Goal: Task Accomplishment & Management: Use online tool/utility

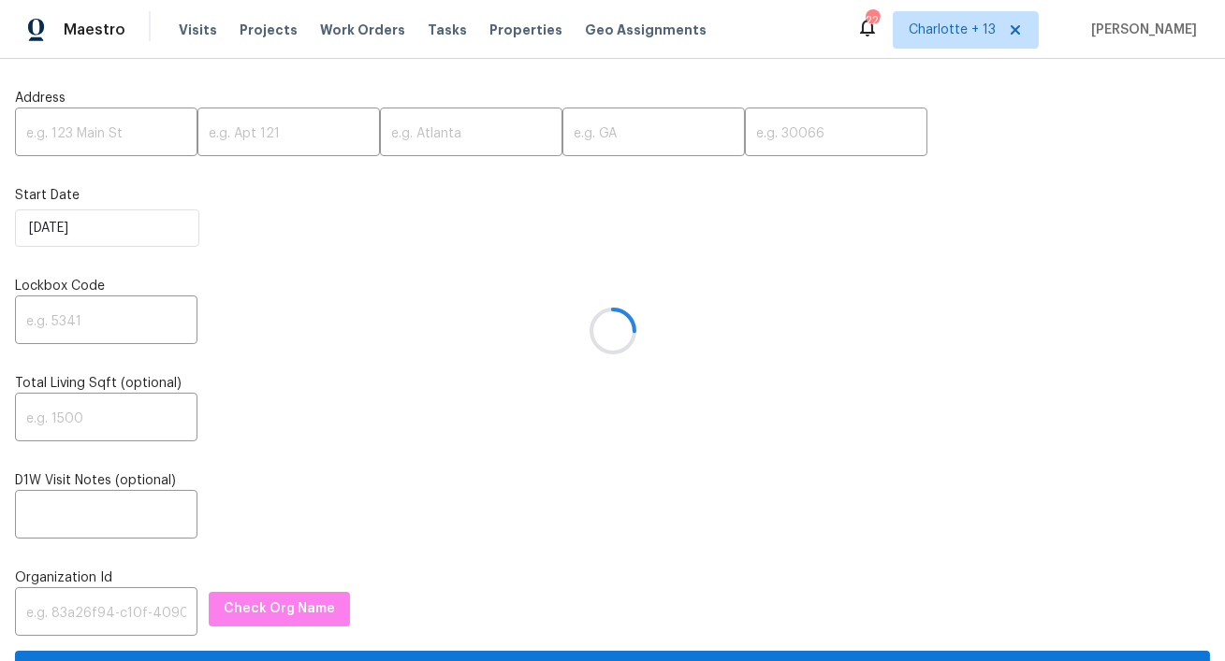
click at [138, 135] on div at bounding box center [612, 330] width 1225 height 661
click at [89, 133] on input "text" at bounding box center [106, 134] width 182 height 44
paste input "4926 Halifax Dr, Tampa, FL 33615"
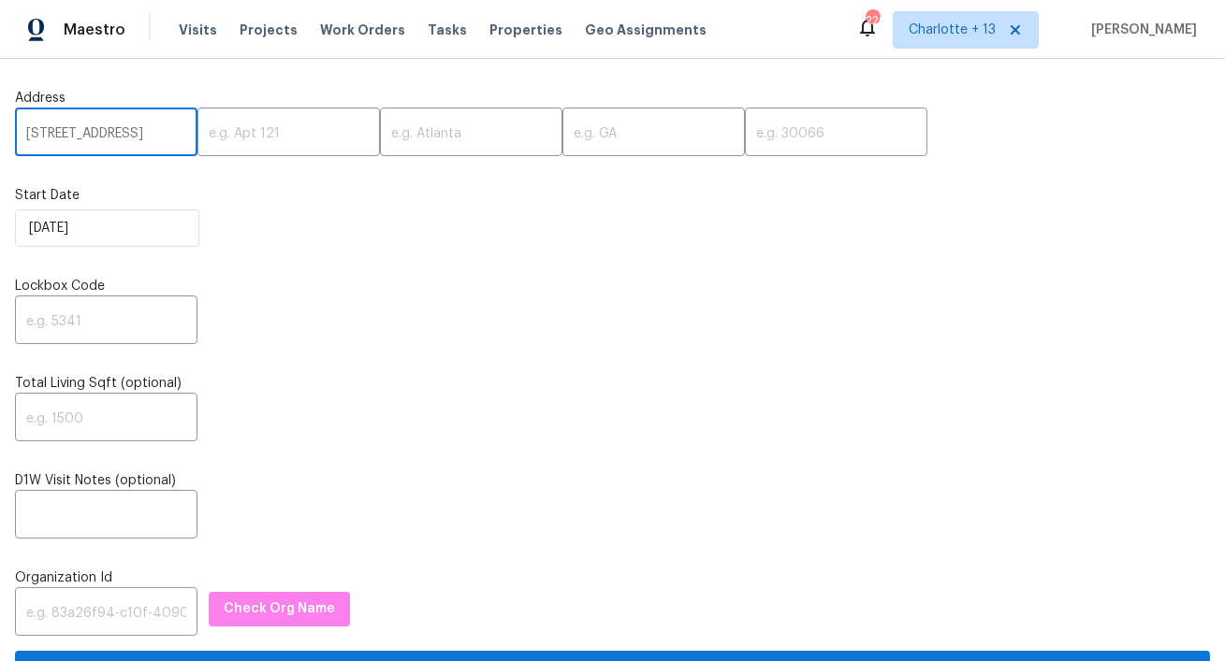
scroll to position [0, 61]
click at [138, 135] on input "4926 Halifax Dr, Tampa, FL 33615" at bounding box center [106, 134] width 182 height 44
type input "4926 Halifax Dr, Tampa, FL"
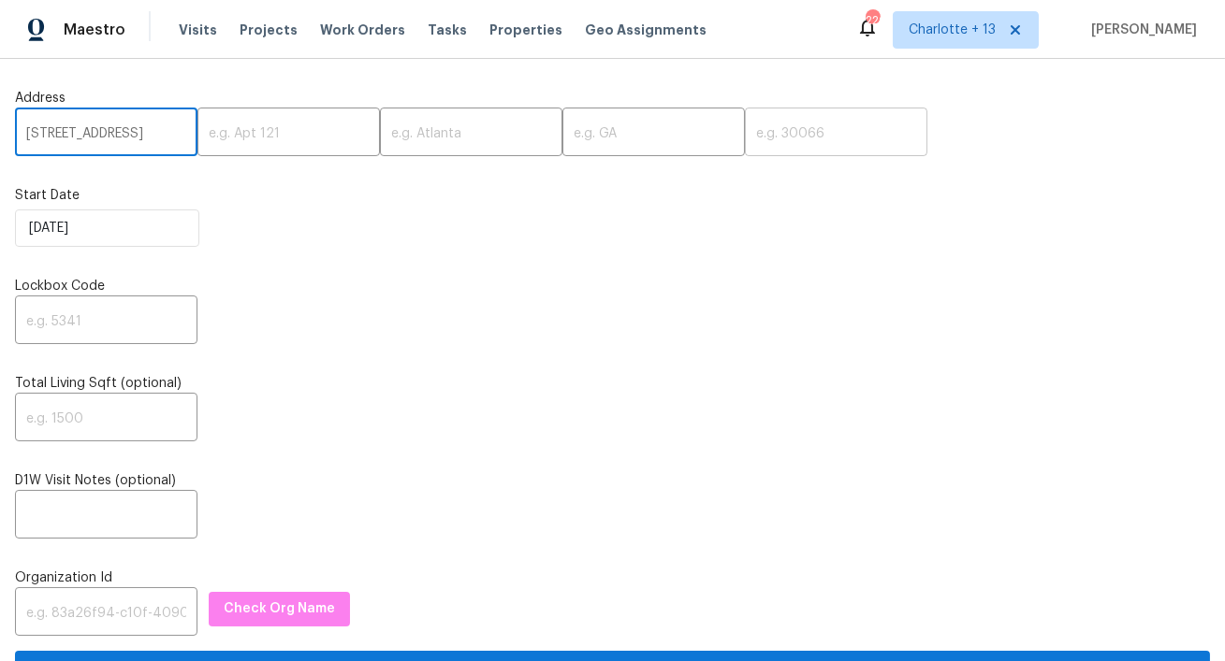
scroll to position [0, 0]
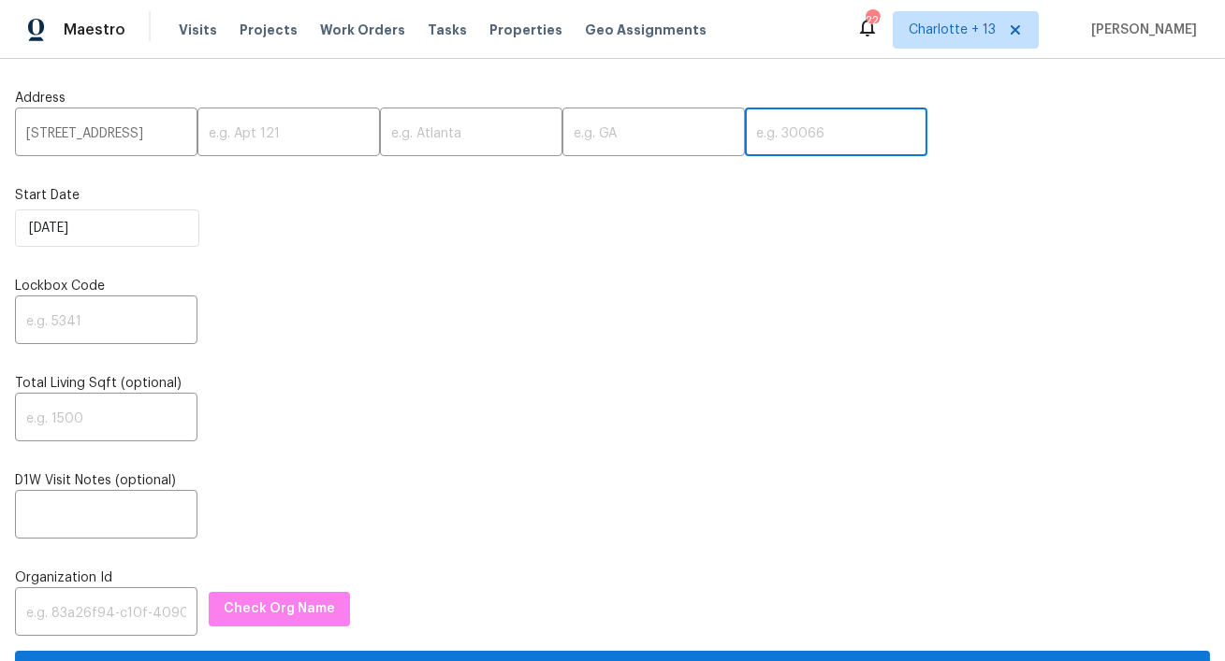
click at [745, 122] on input "text" at bounding box center [836, 134] width 182 height 44
paste input "33615"
type input "33615"
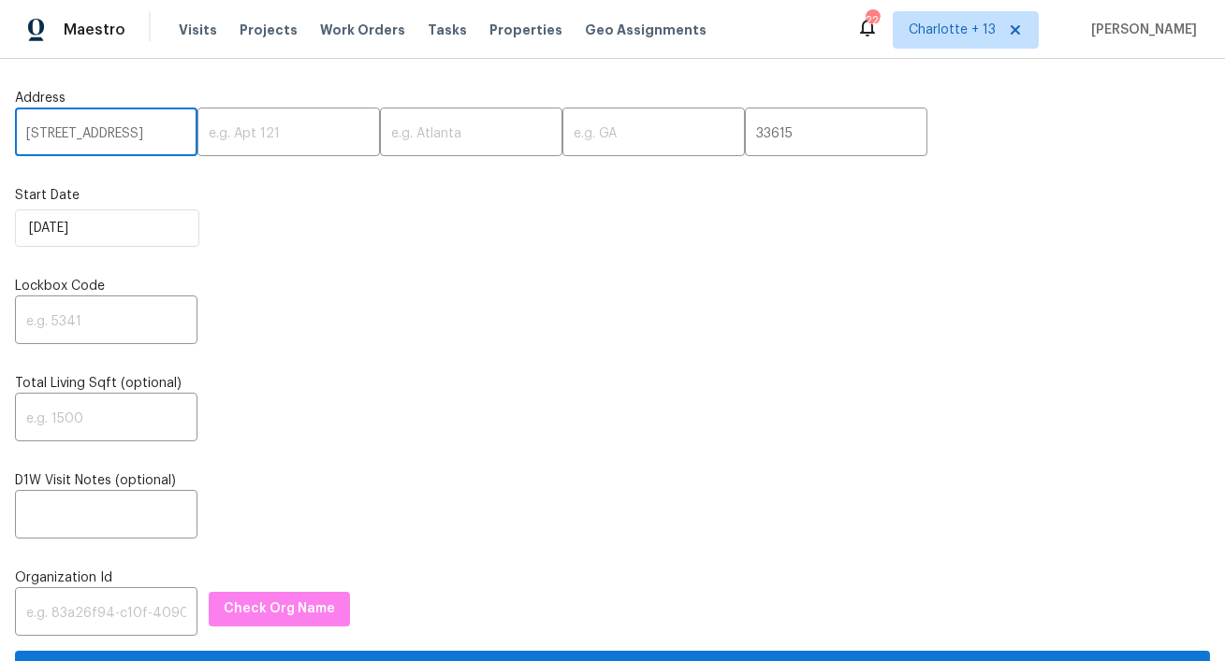
click at [143, 138] on input "4926 Halifax Dr, Tampa, FL" at bounding box center [106, 134] width 182 height 44
type input "4926 Halifax Dr,, FL"
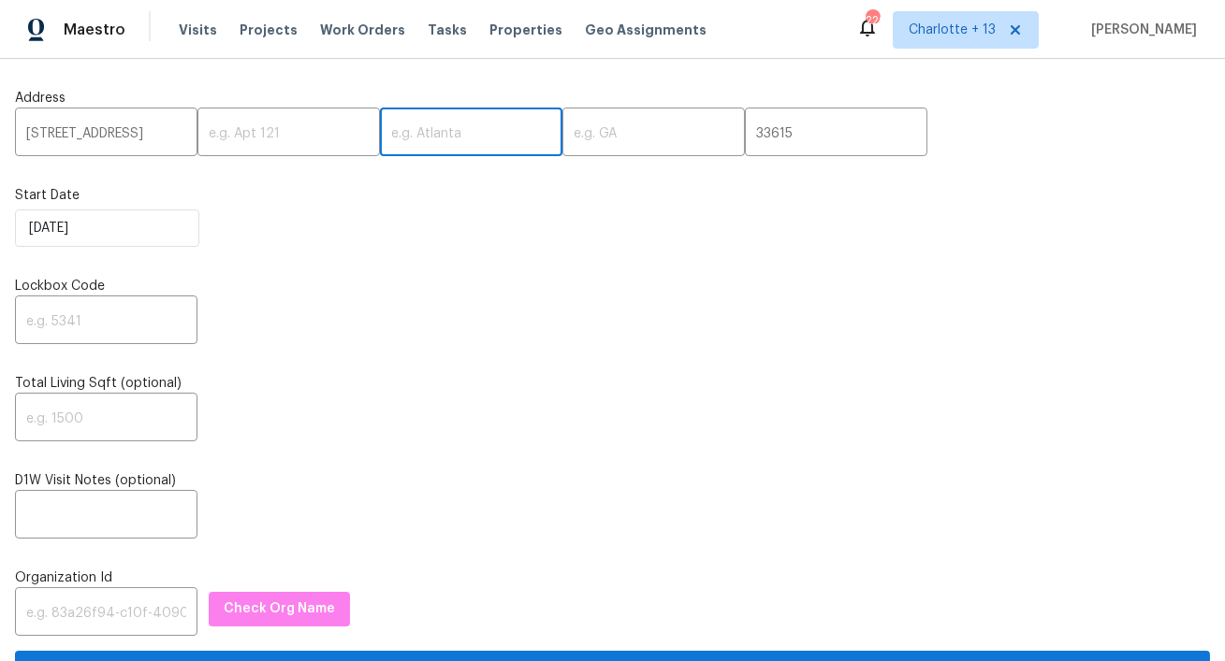
click at [422, 131] on input "text" at bounding box center [471, 134] width 182 height 44
paste input "[GEOGRAPHIC_DATA]"
type input "[GEOGRAPHIC_DATA]"
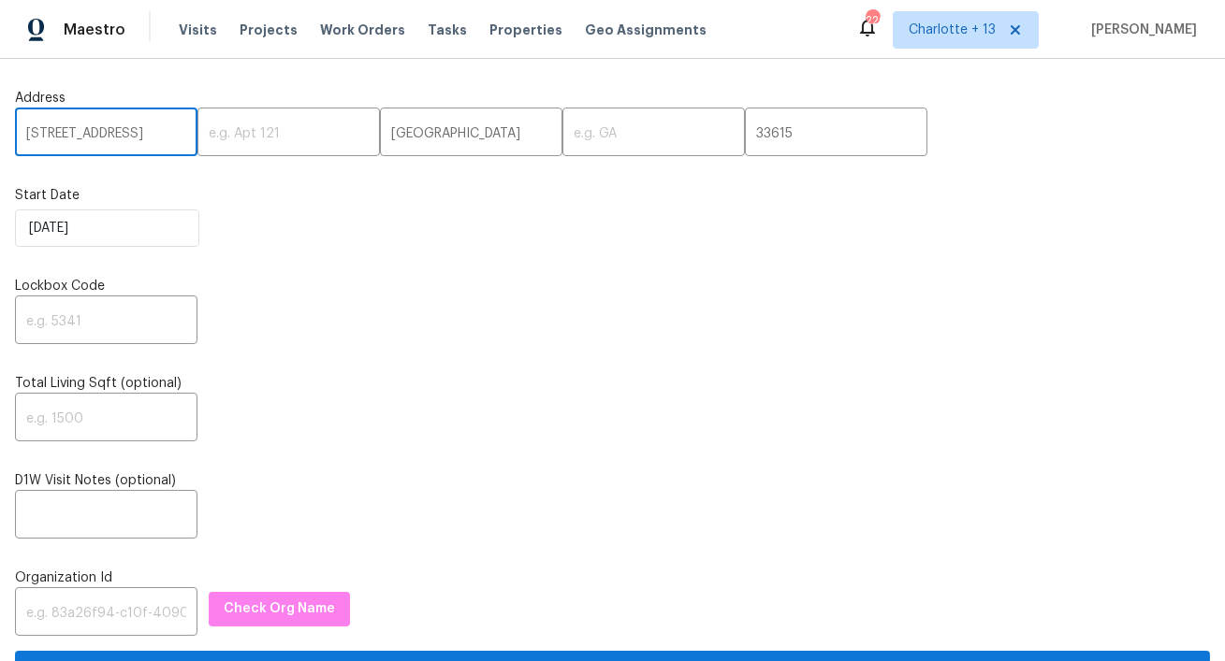
click at [133, 137] on input "4926 Halifax Dr,, FL" at bounding box center [106, 134] width 182 height 44
type input "4926 Halifax Dr,,"
click at [562, 119] on input "text" at bounding box center [653, 134] width 182 height 44
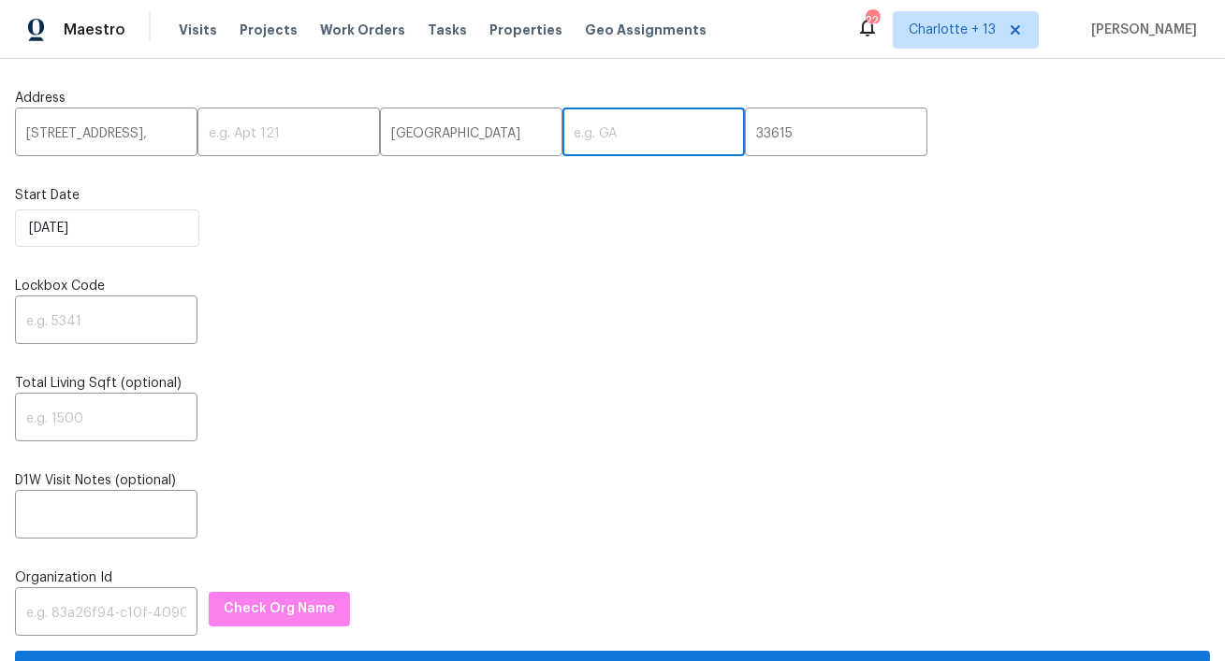
paste input "FL"
type input "FL"
click at [143, 148] on input "4926 Halifax Dr,," at bounding box center [106, 134] width 182 height 44
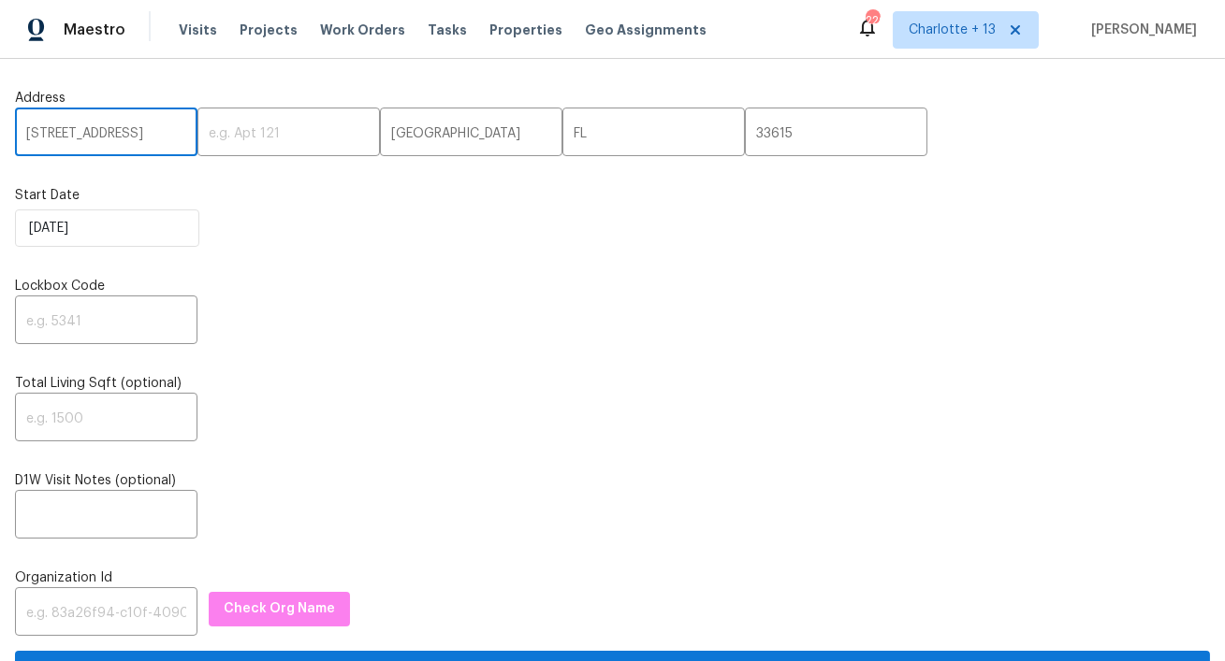
type input "4926 Halifax Dr"
click at [109, 310] on input "text" at bounding box center [106, 322] width 182 height 44
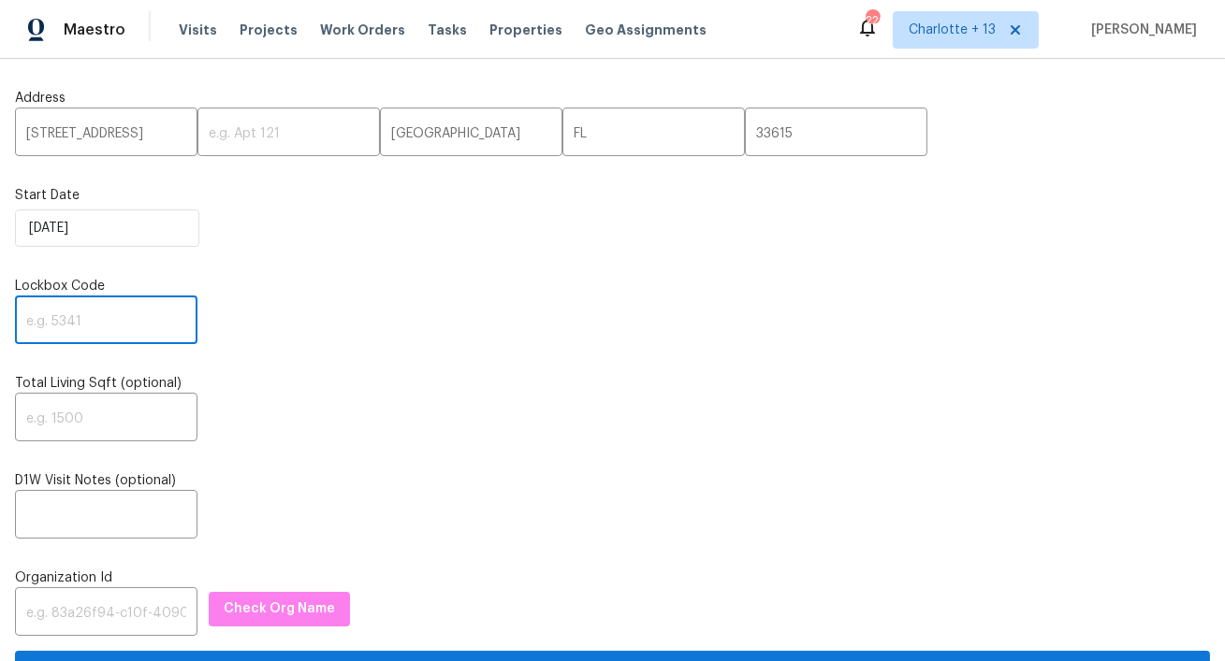
paste input "8100"
type input "8100"
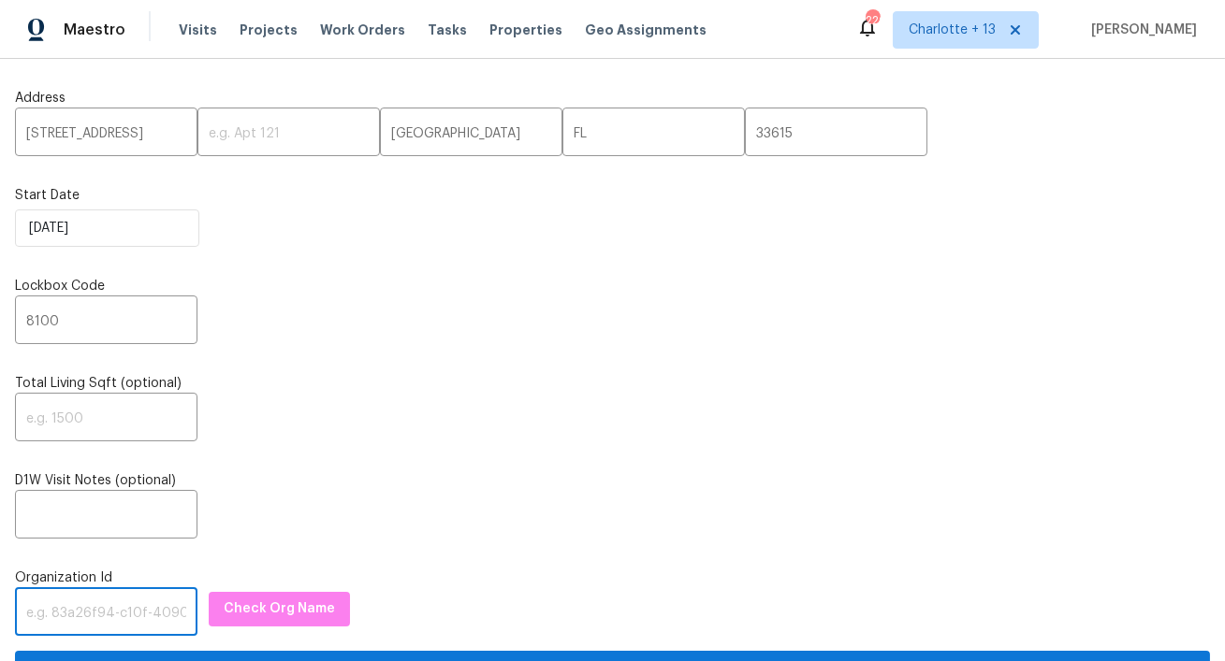
click at [135, 604] on input "text" at bounding box center [106, 614] width 182 height 44
paste input "1349d153-b359-4f9b-b4dd-758ff939cc37"
type input "1349d153-b359-4f9b-b4dd-758ff939cc37"
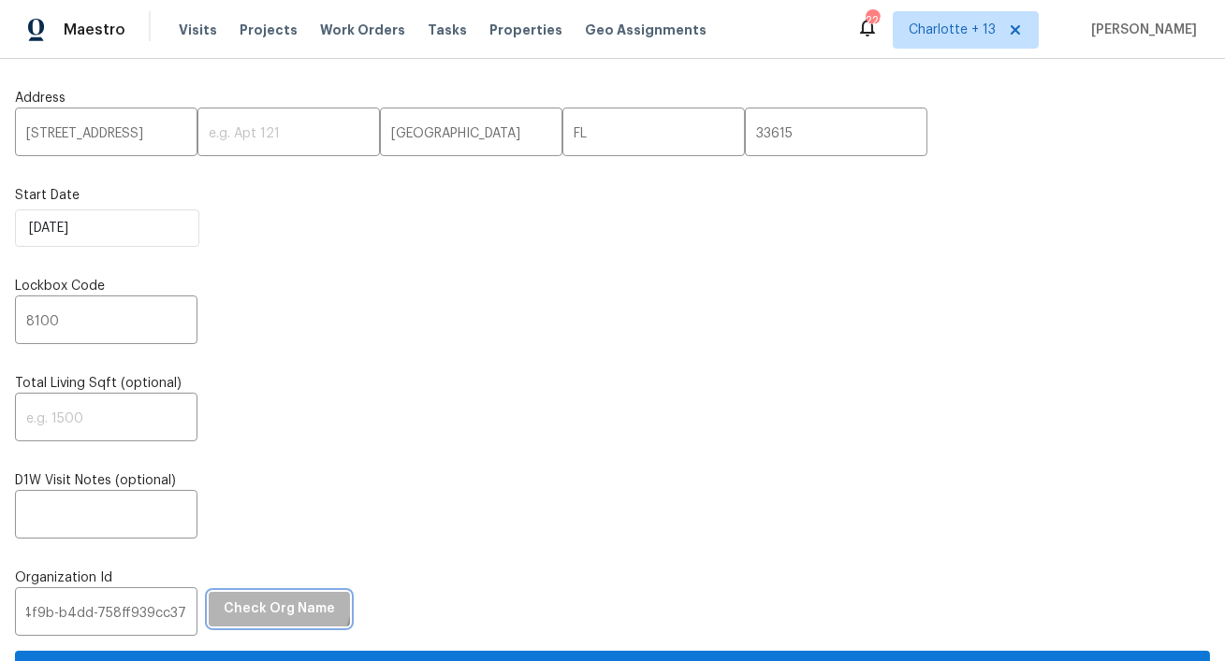
scroll to position [0, 0]
click at [242, 595] on button "Check Org Name" at bounding box center [279, 609] width 141 height 35
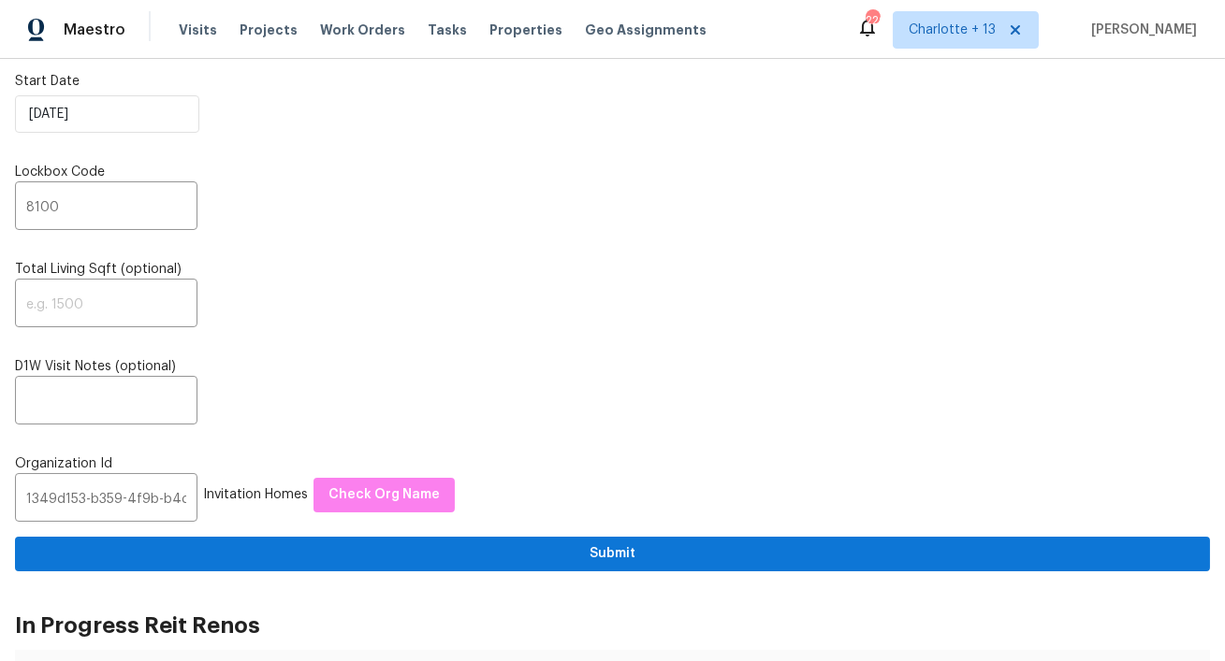
scroll to position [188, 0]
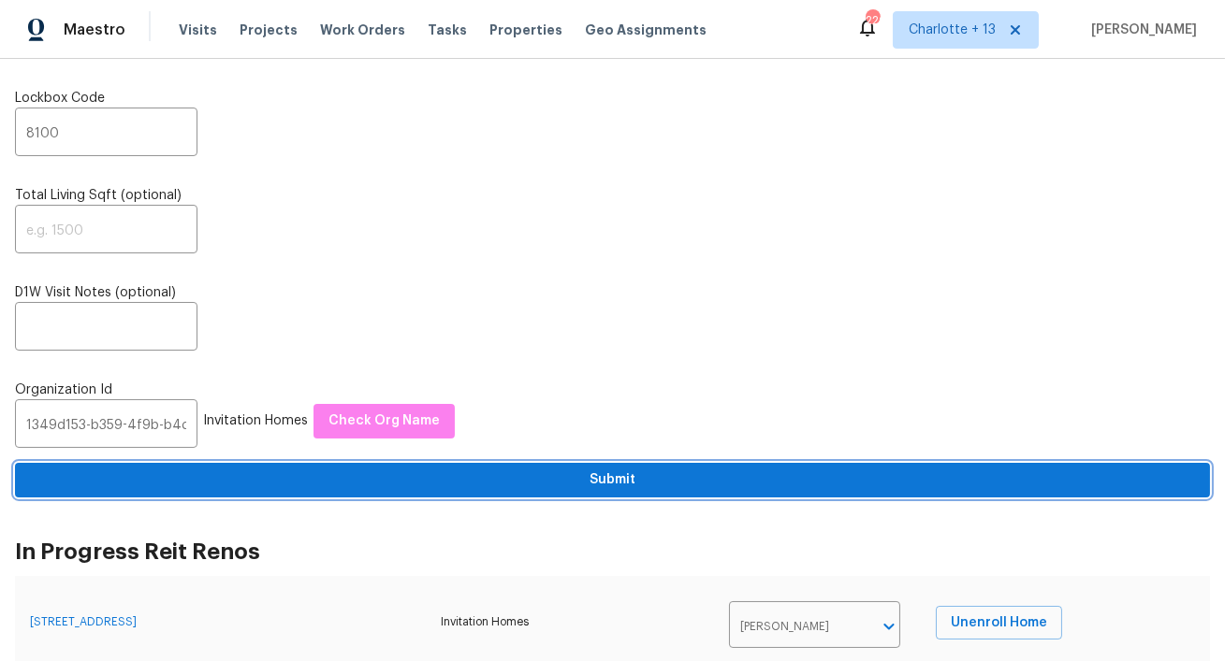
click at [270, 477] on span "Submit" at bounding box center [612, 480] width 1165 height 23
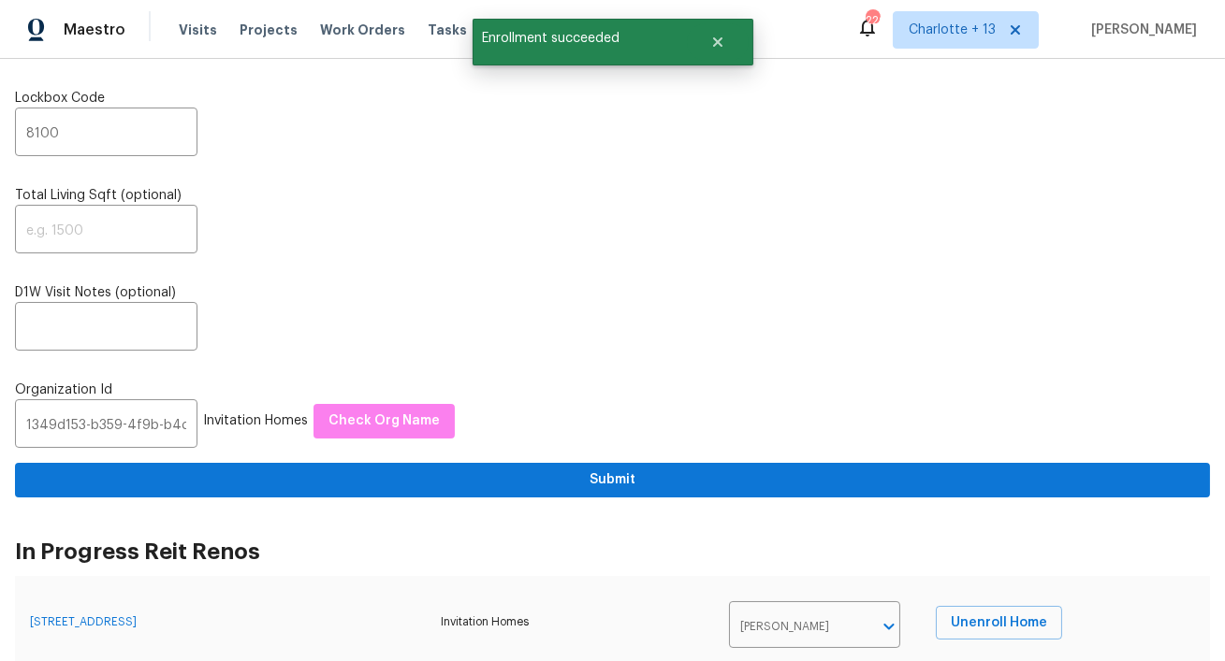
scroll to position [0, 0]
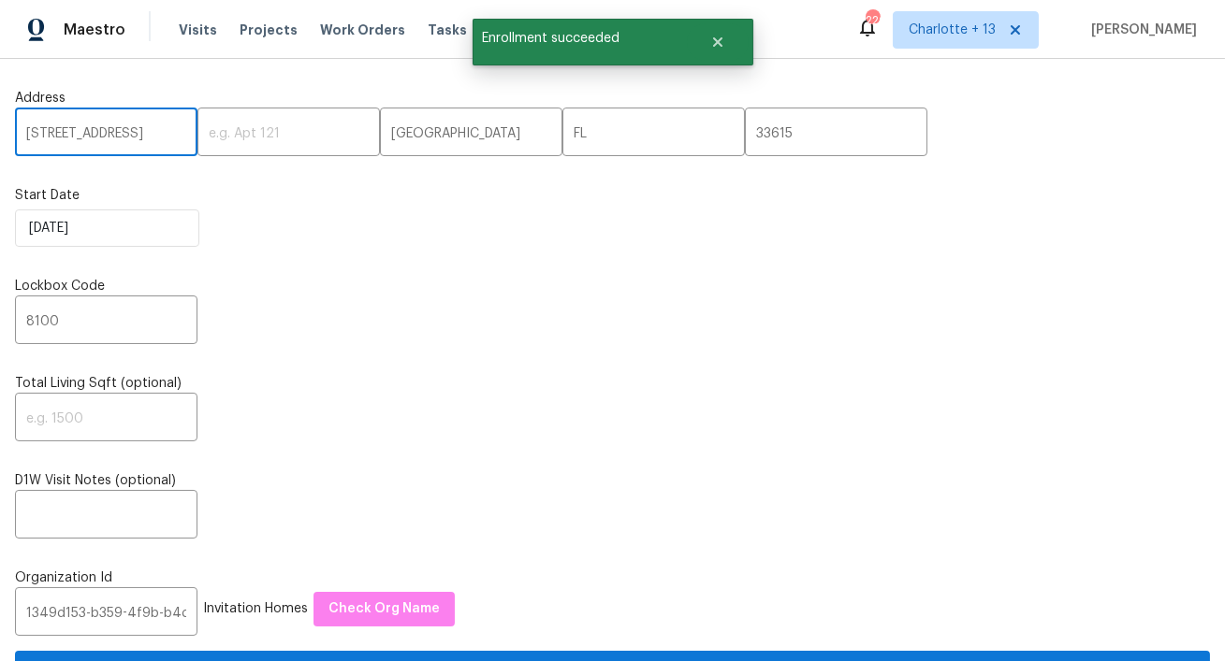
click at [90, 132] on input "4926 Halifax Dr" at bounding box center [106, 134] width 182 height 44
click at [241, 30] on span "Projects" at bounding box center [269, 30] width 58 height 19
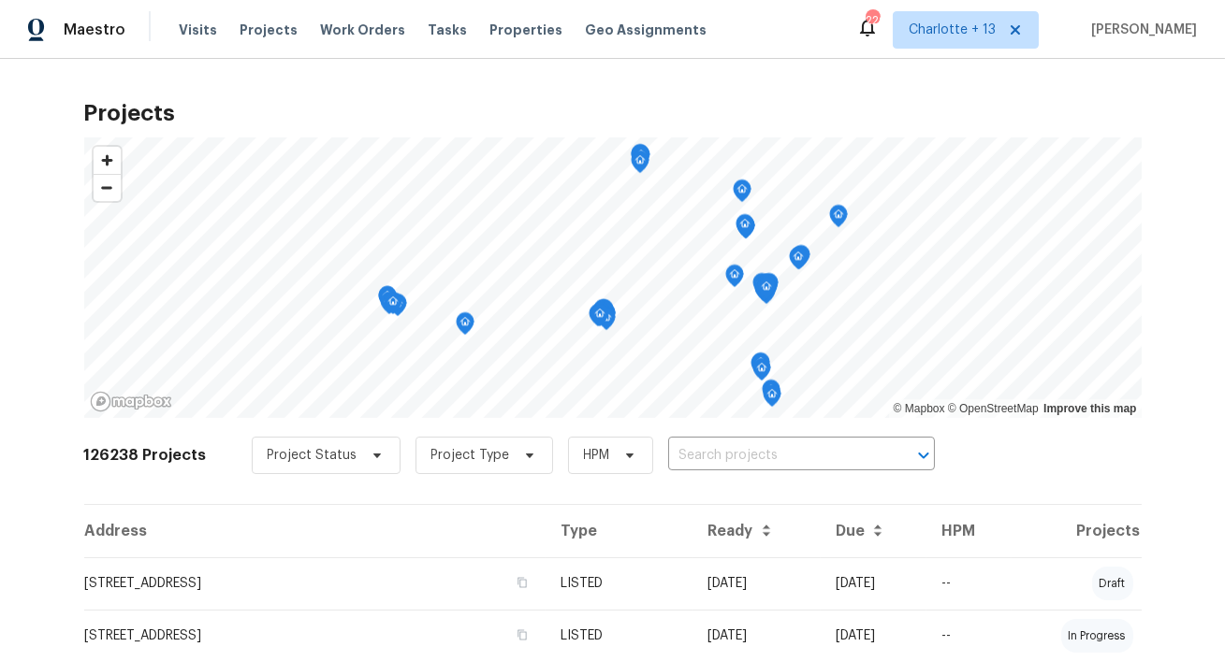
click at [690, 454] on input "text" at bounding box center [775, 456] width 214 height 29
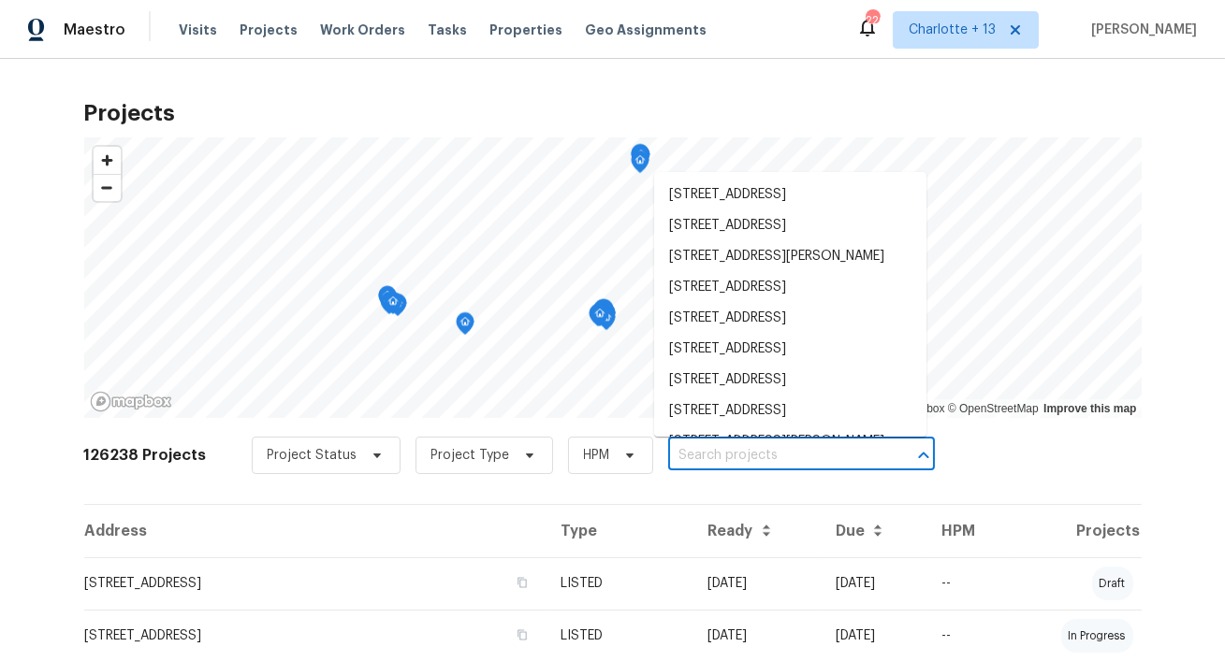
paste input "4926 Halifax Dr"
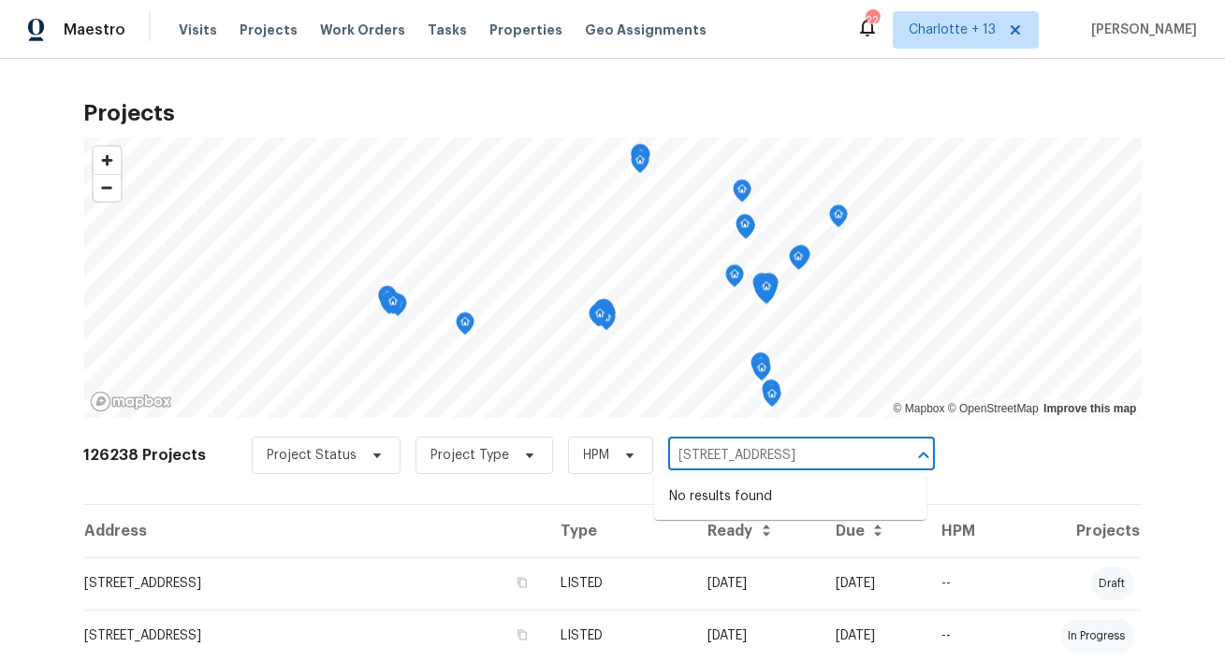
type input "4926 Halifax Dr"
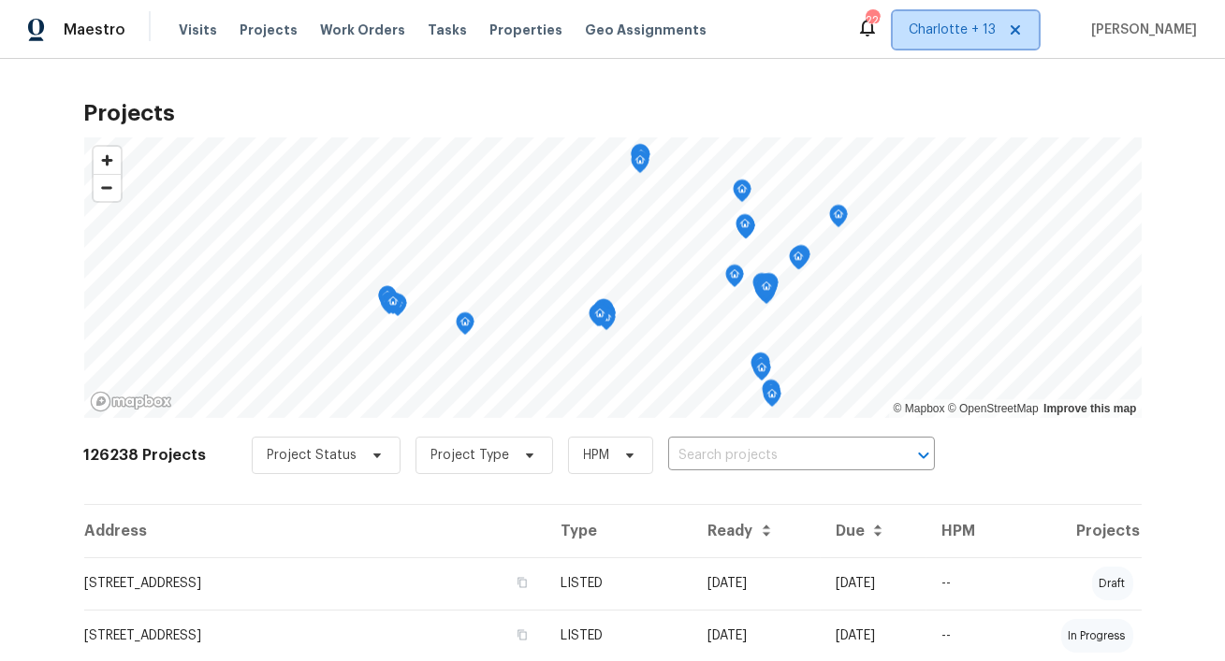
click at [989, 17] on span "Charlotte + 13" at bounding box center [966, 29] width 146 height 37
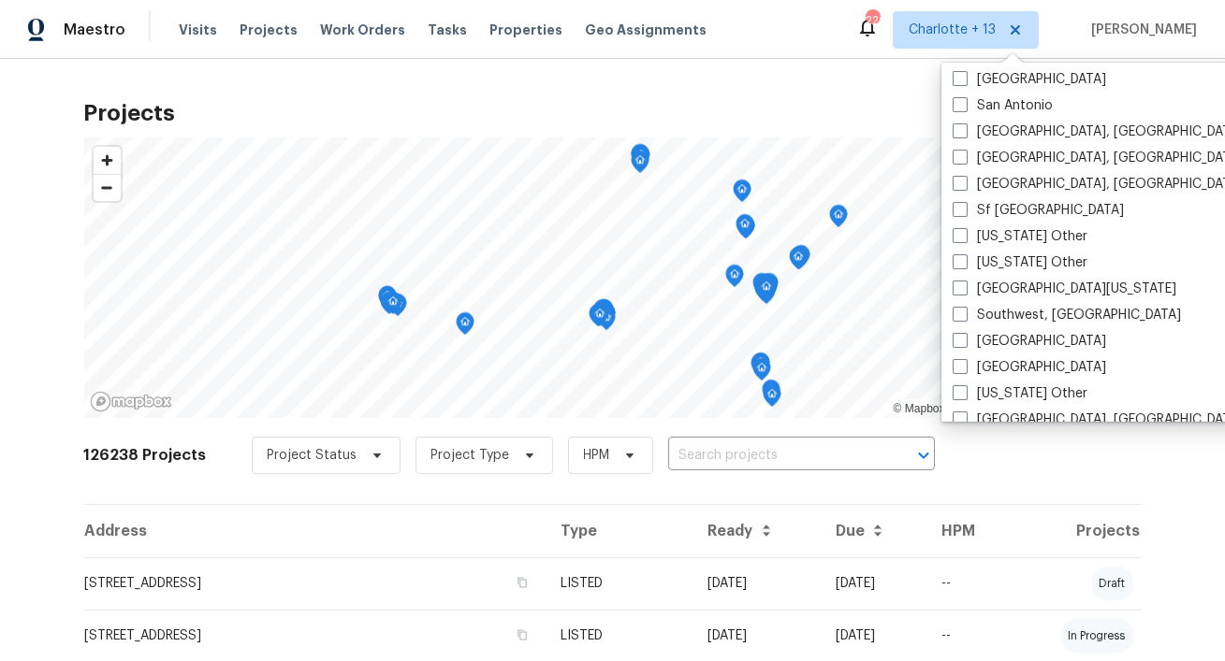
scroll to position [2643, 0]
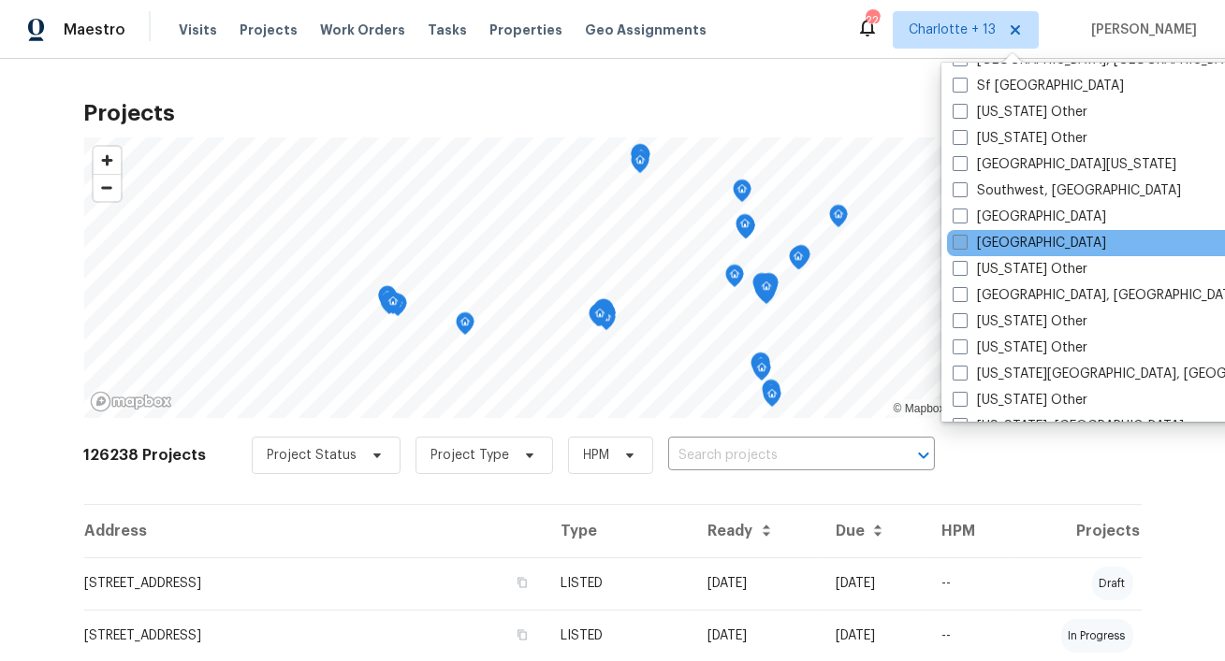
click at [995, 244] on label "[GEOGRAPHIC_DATA]" at bounding box center [1028, 243] width 153 height 19
click at [965, 244] on input "[GEOGRAPHIC_DATA]" at bounding box center [958, 240] width 12 height 12
checkbox input "true"
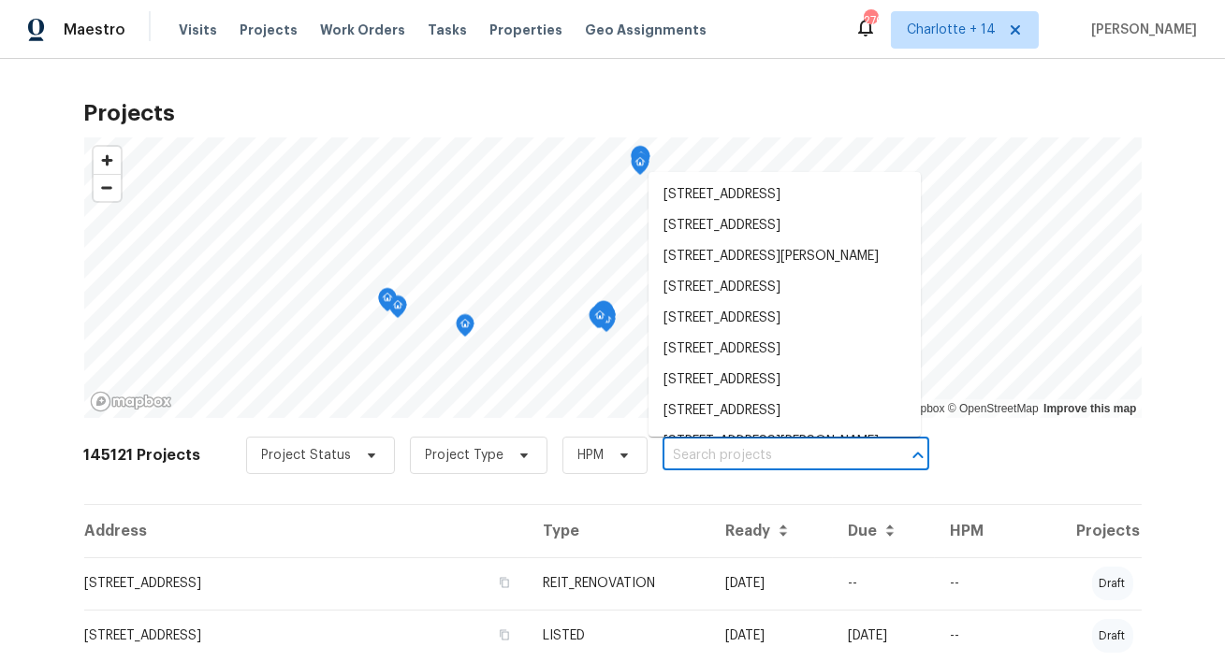
click at [686, 452] on input "text" at bounding box center [769, 456] width 214 height 29
paste input "4926 Halifax Dr"
type input "4926 Halifax Dr"
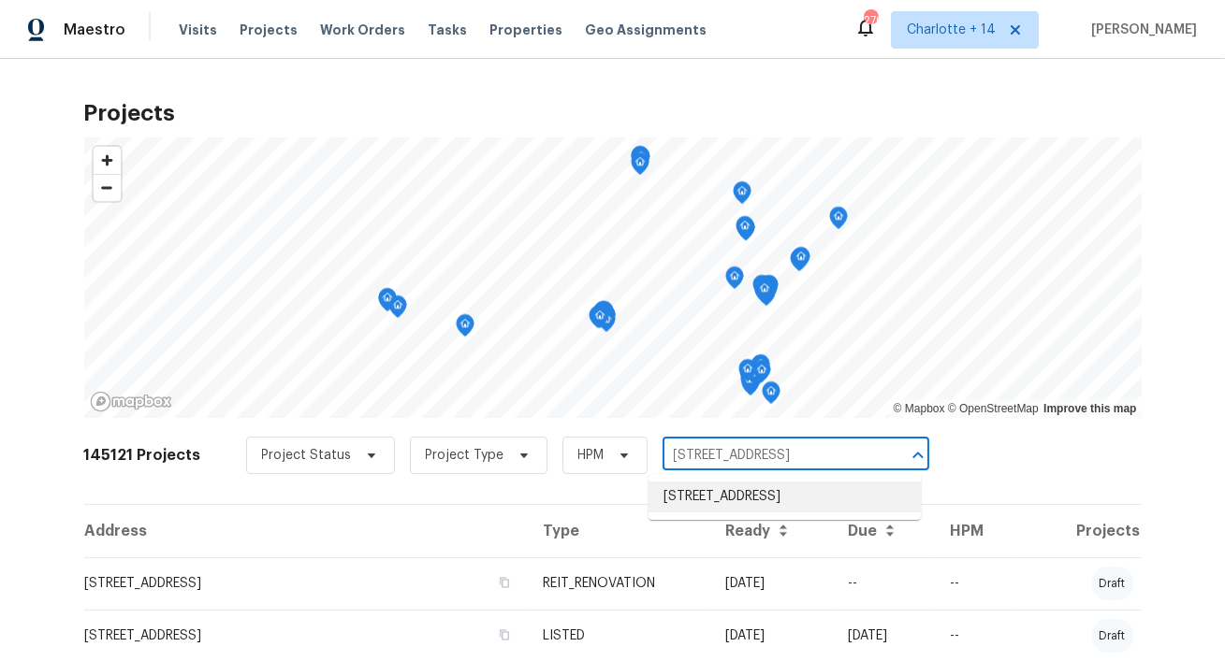
click at [676, 497] on li "4926 Halifax Dr, Tampa, FL 33615" at bounding box center [784, 497] width 272 height 31
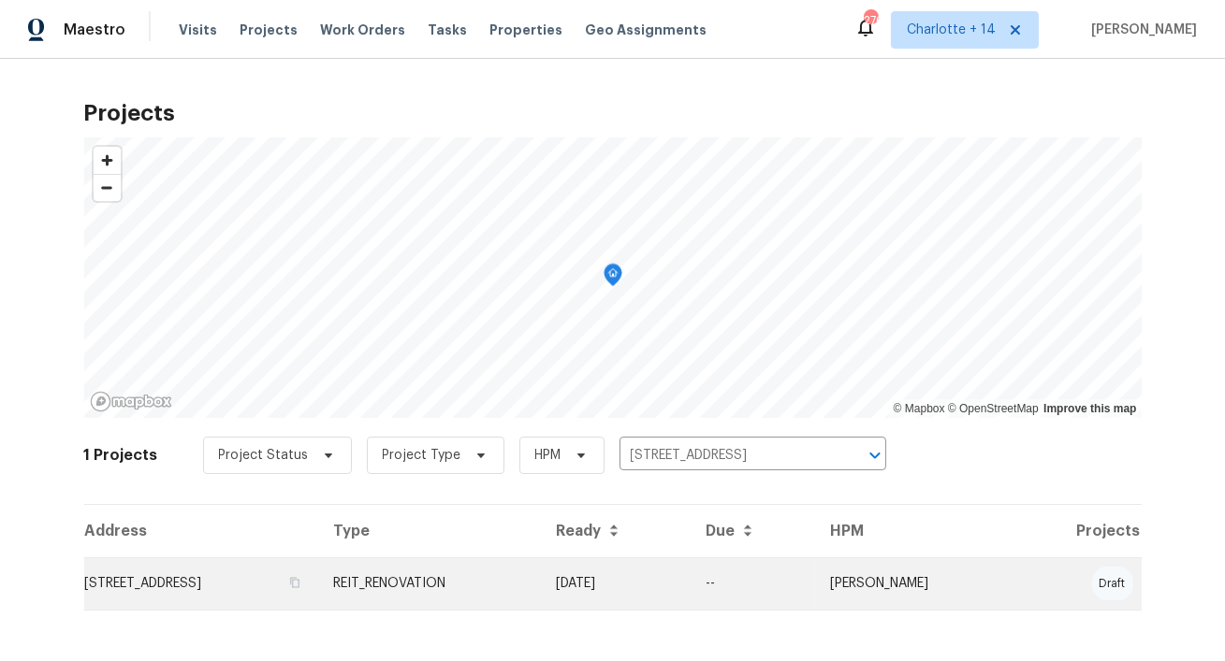
click at [224, 589] on td "4926 Halifax Dr, Tampa, FL 33615" at bounding box center [201, 584] width 235 height 52
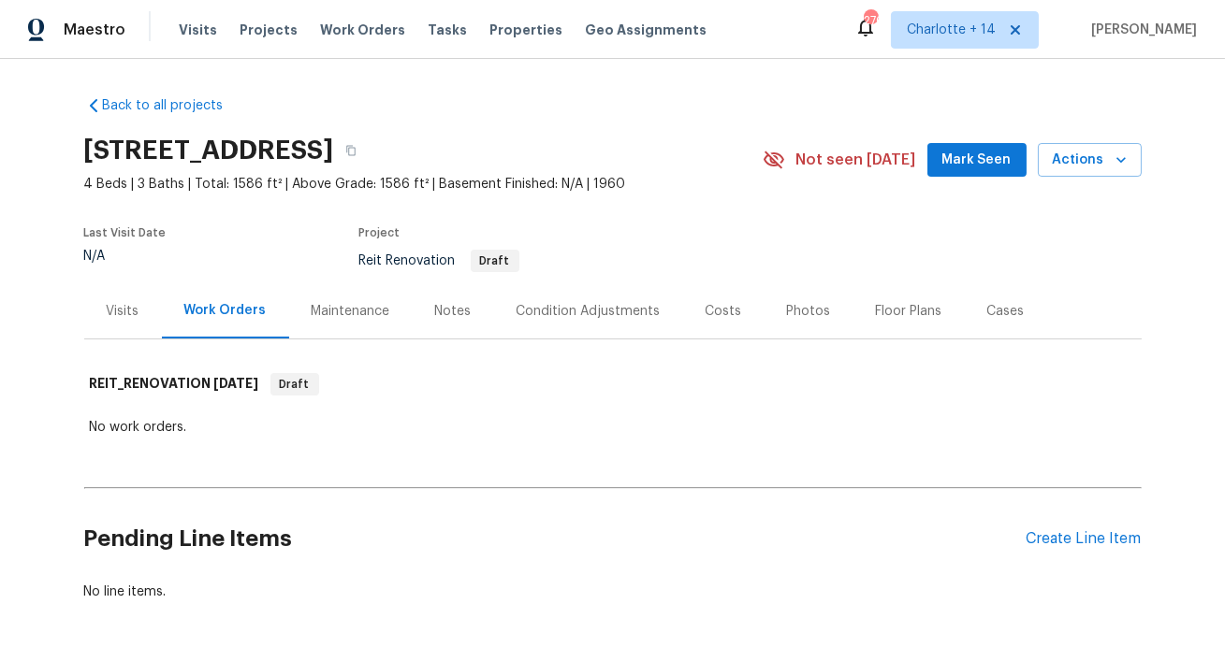
scroll to position [65, 0]
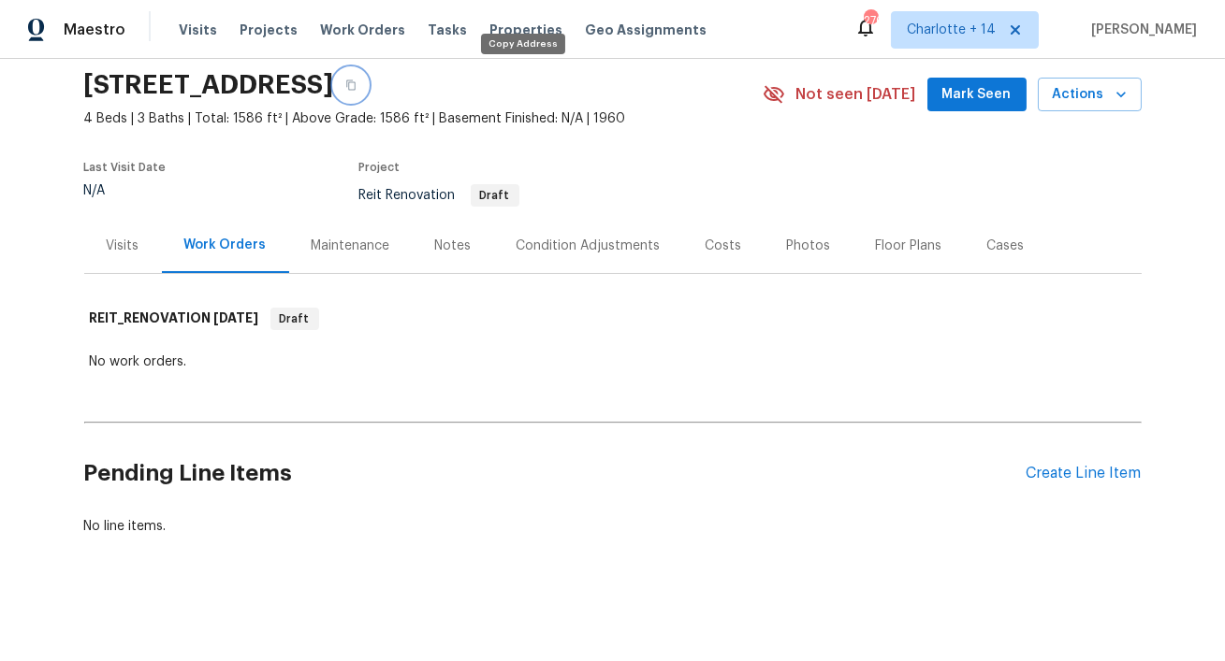
click at [368, 98] on button "button" at bounding box center [351, 85] width 34 height 34
click at [127, 250] on div "Visits" at bounding box center [123, 246] width 33 height 19
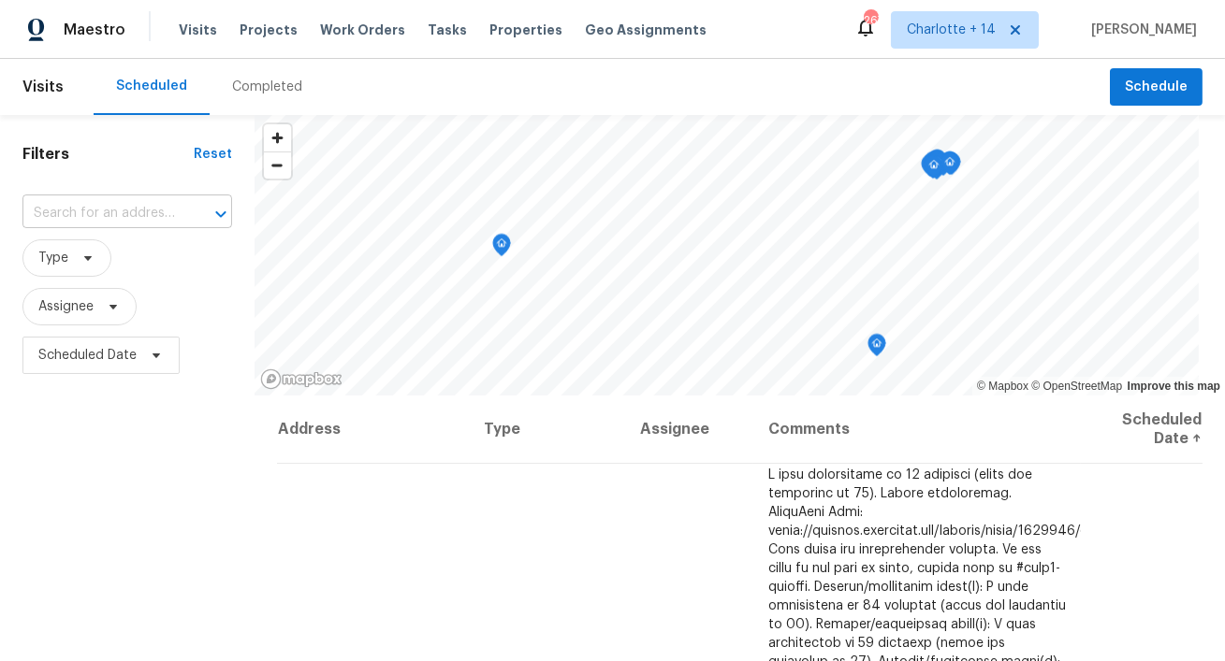
click at [118, 207] on input "text" at bounding box center [100, 213] width 157 height 29
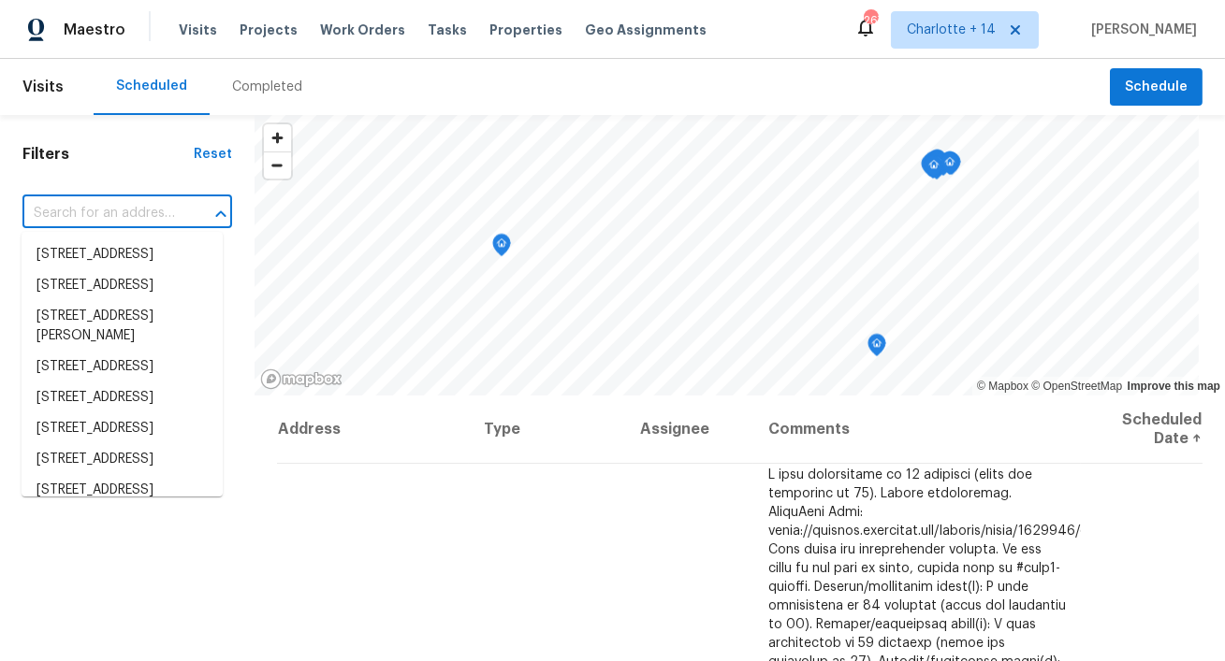
paste input "[STREET_ADDRESS][PERSON_NAME]"
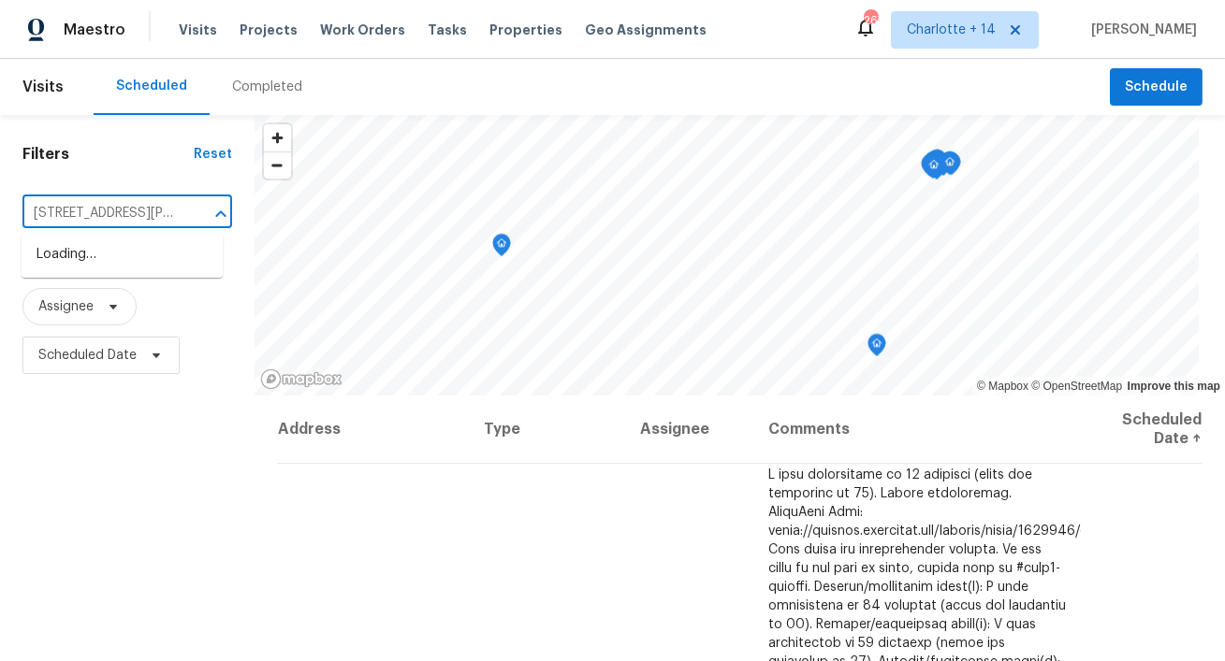
scroll to position [0, 145]
drag, startPoint x: 89, startPoint y: 211, endPoint x: 217, endPoint y: 208, distance: 128.2
click at [217, 208] on div "[STREET_ADDRESS][PERSON_NAME] ​" at bounding box center [127, 213] width 210 height 29
click at [141, 222] on input "[STREET_ADDRESS][PERSON_NAME]" at bounding box center [100, 213] width 157 height 29
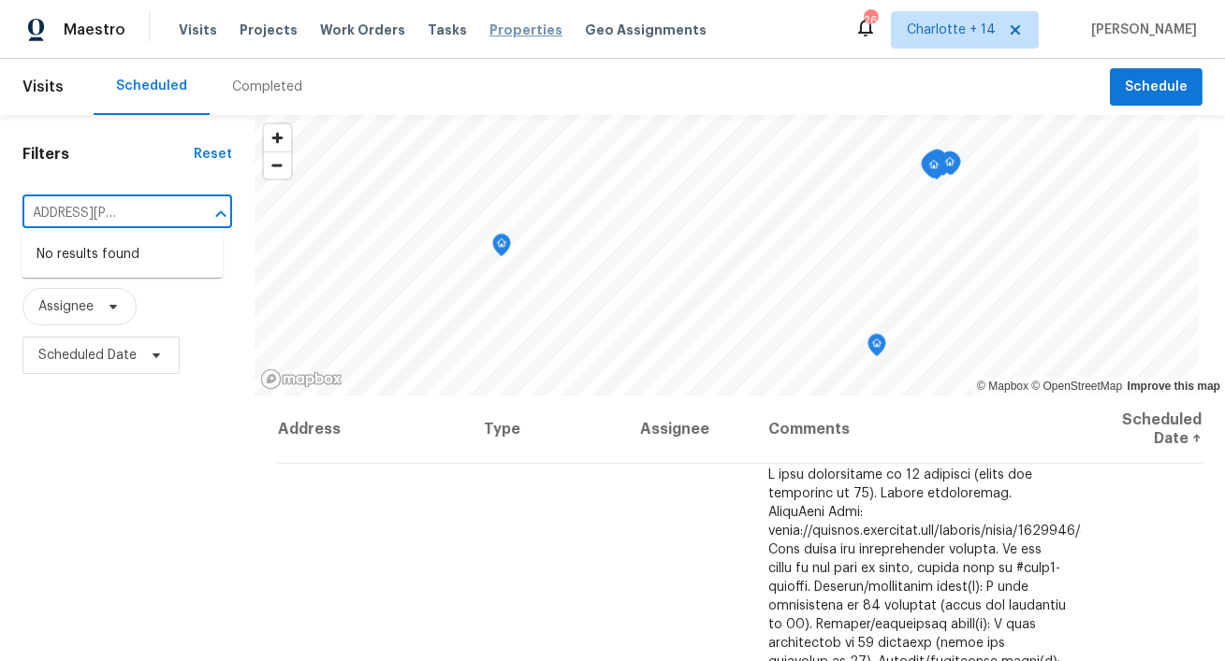
type input "[STREET_ADDRESS][PERSON_NAME]"
click at [518, 33] on span "Properties" at bounding box center [525, 30] width 73 height 19
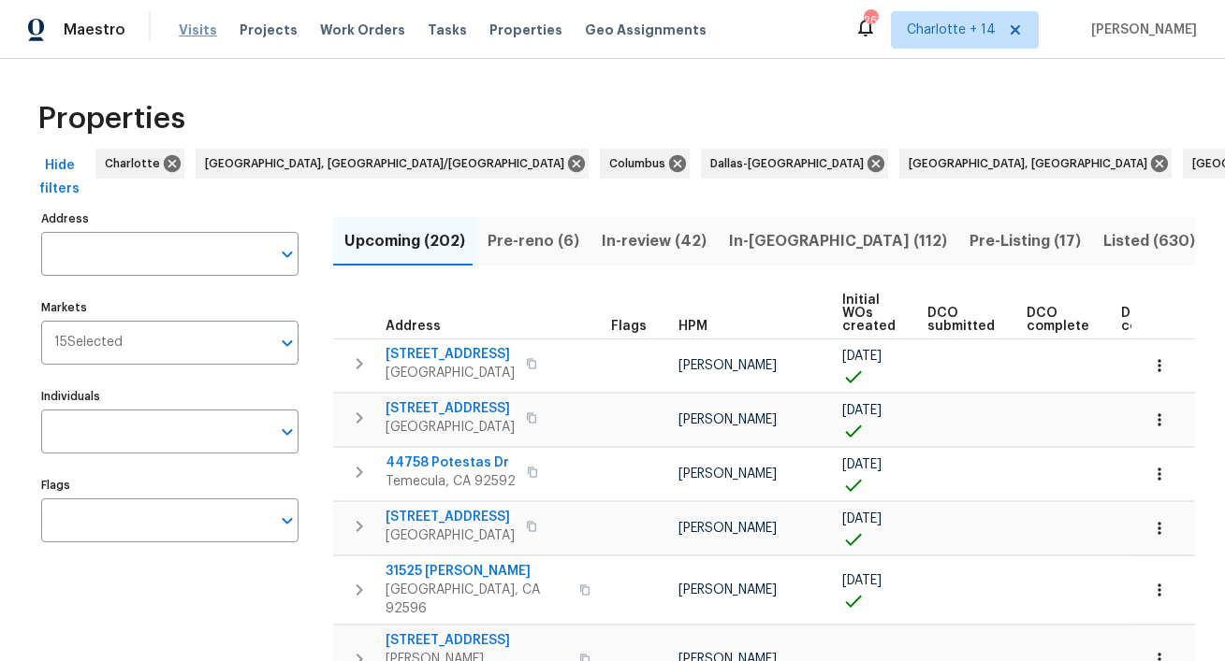
click at [183, 25] on span "Visits" at bounding box center [198, 30] width 38 height 19
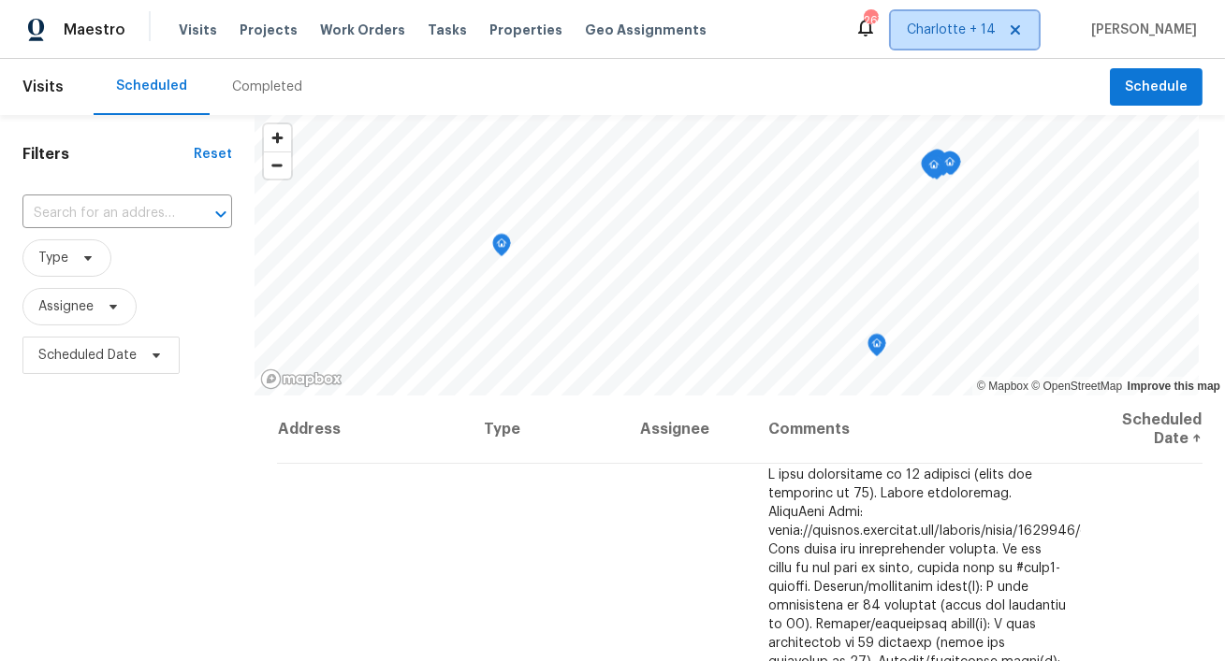
click at [1023, 29] on icon at bounding box center [1015, 29] width 15 height 15
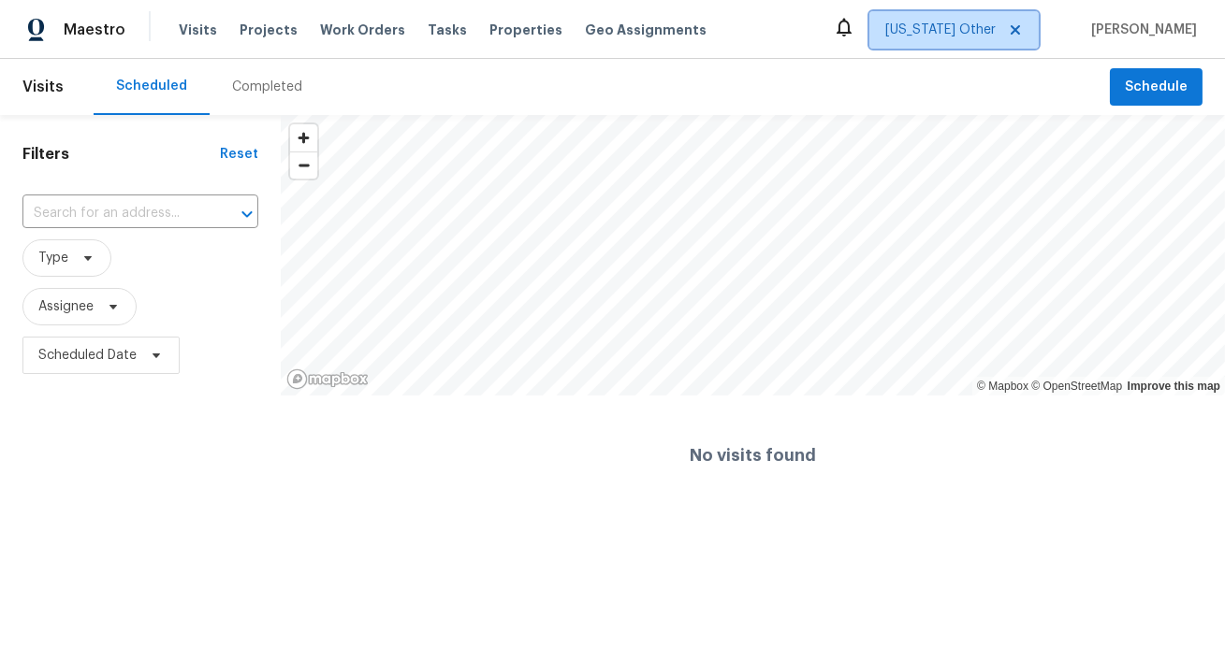
click at [977, 34] on span "[US_STATE] Other" at bounding box center [940, 30] width 110 height 19
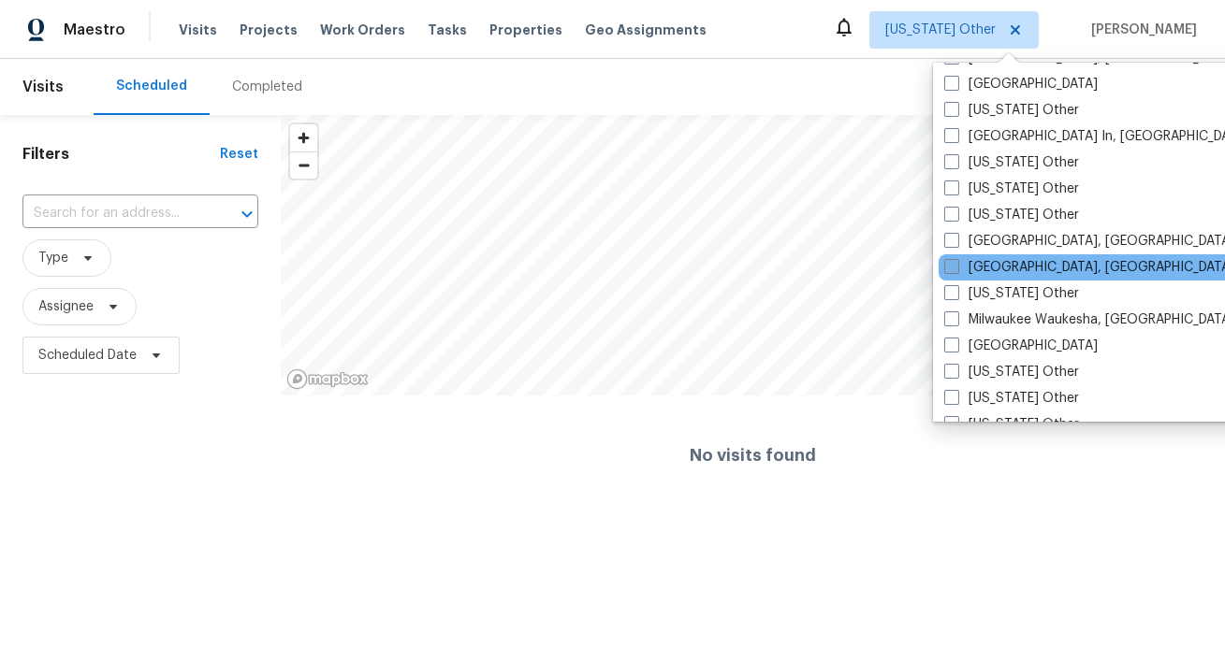
scroll to position [1330, 0]
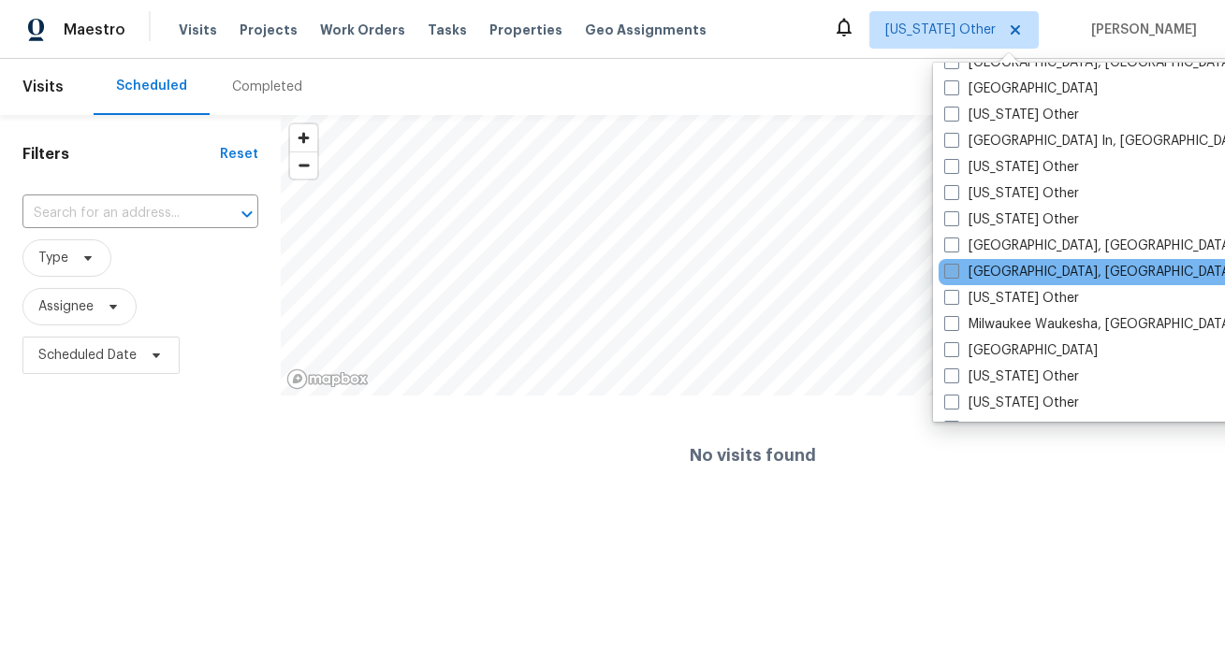
click at [984, 272] on label "[GEOGRAPHIC_DATA], [GEOGRAPHIC_DATA]" at bounding box center [1089, 272] width 290 height 19
click at [956, 272] on input "[GEOGRAPHIC_DATA], [GEOGRAPHIC_DATA]" at bounding box center [950, 269] width 12 height 12
checkbox input "true"
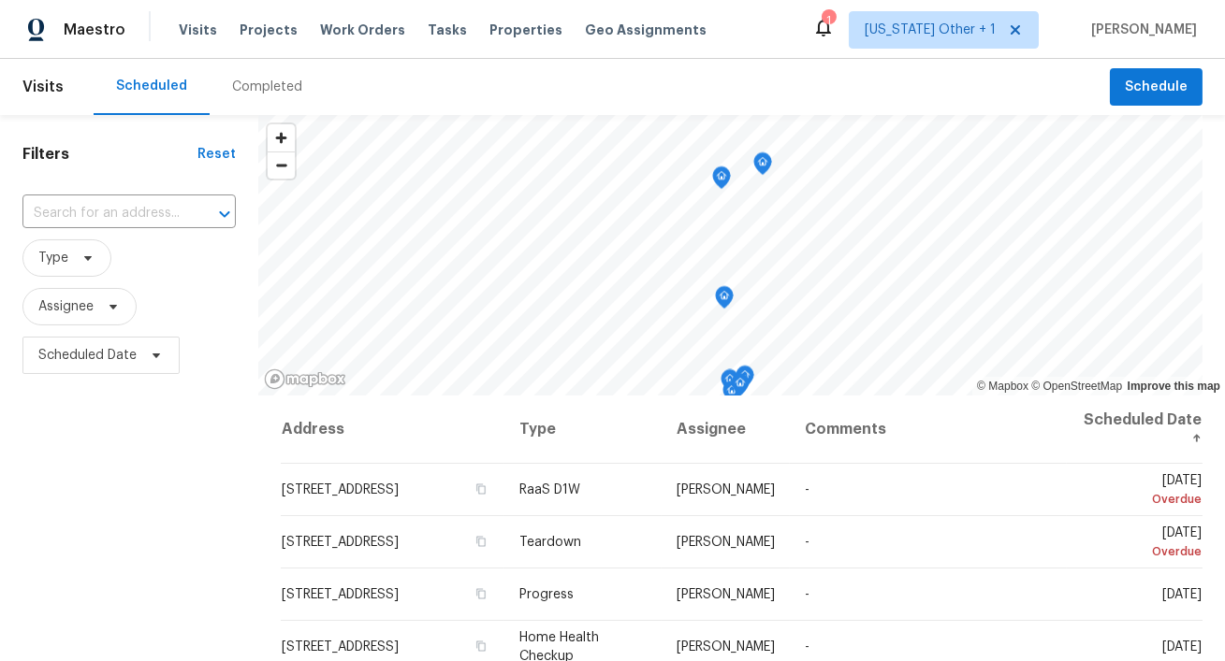
click at [624, 91] on div "Scheduled Completed" at bounding box center [602, 87] width 1016 height 56
click at [489, 29] on span "Properties" at bounding box center [525, 30] width 73 height 19
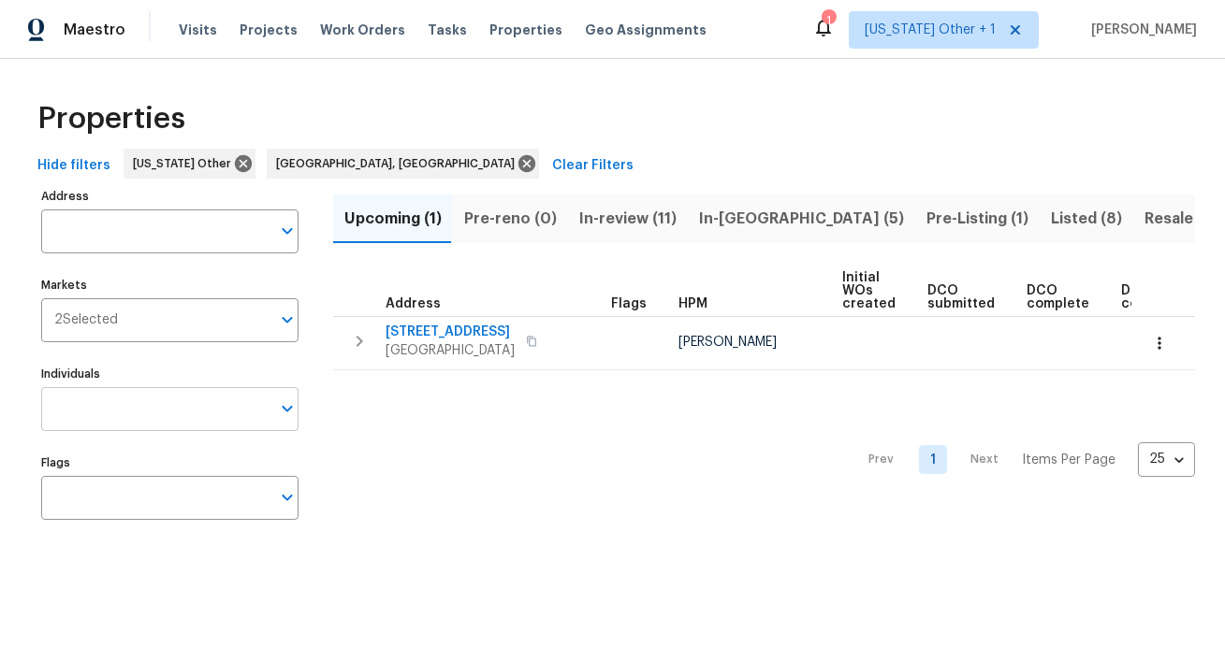
click at [133, 412] on input "Individuals" at bounding box center [155, 409] width 229 height 44
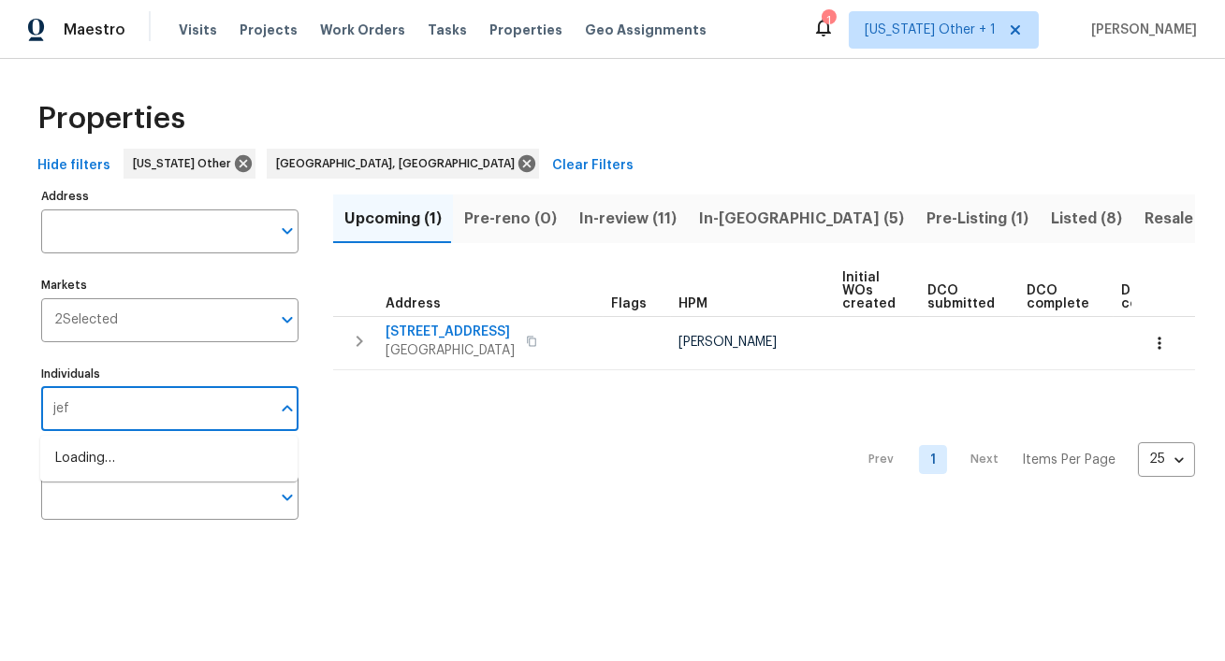
type input "[PERSON_NAME]"
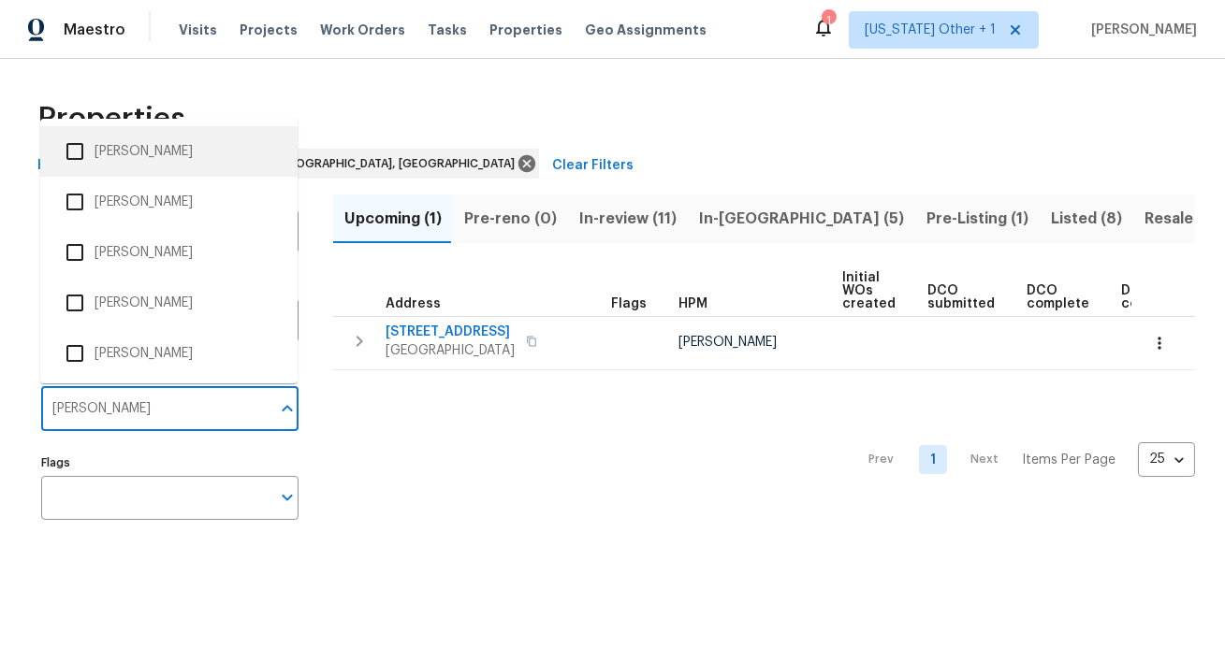
click at [124, 150] on li "[PERSON_NAME]" at bounding box center [168, 151] width 227 height 39
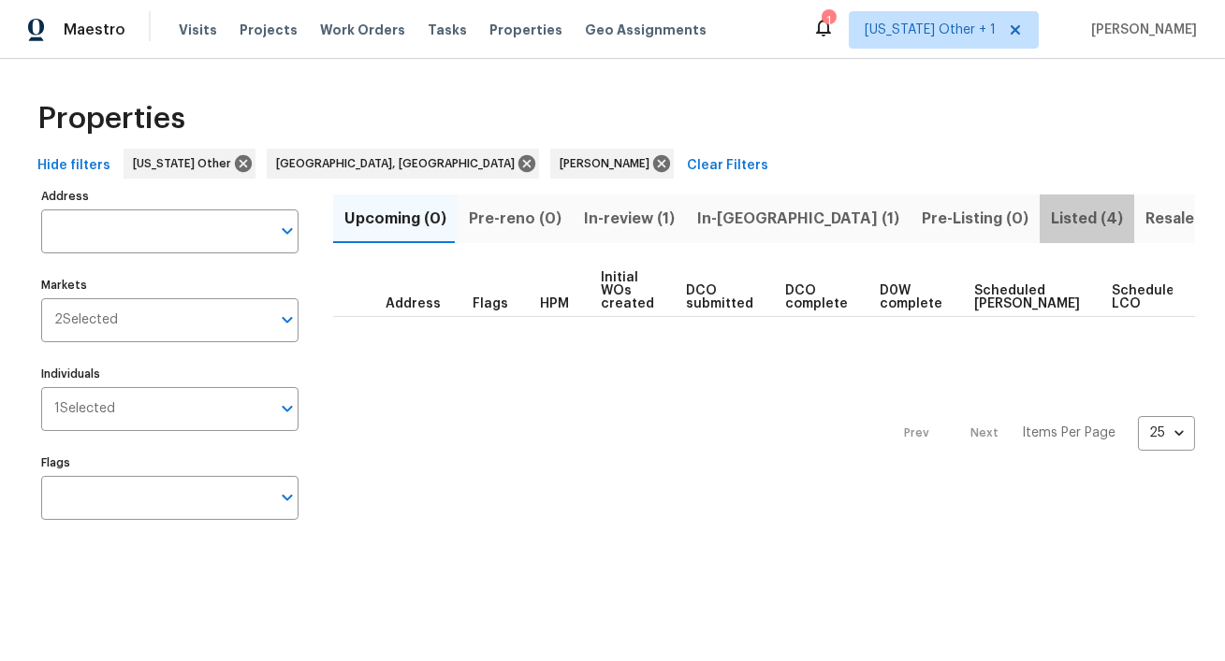
click at [1051, 214] on span "Listed (4)" at bounding box center [1087, 219] width 72 height 26
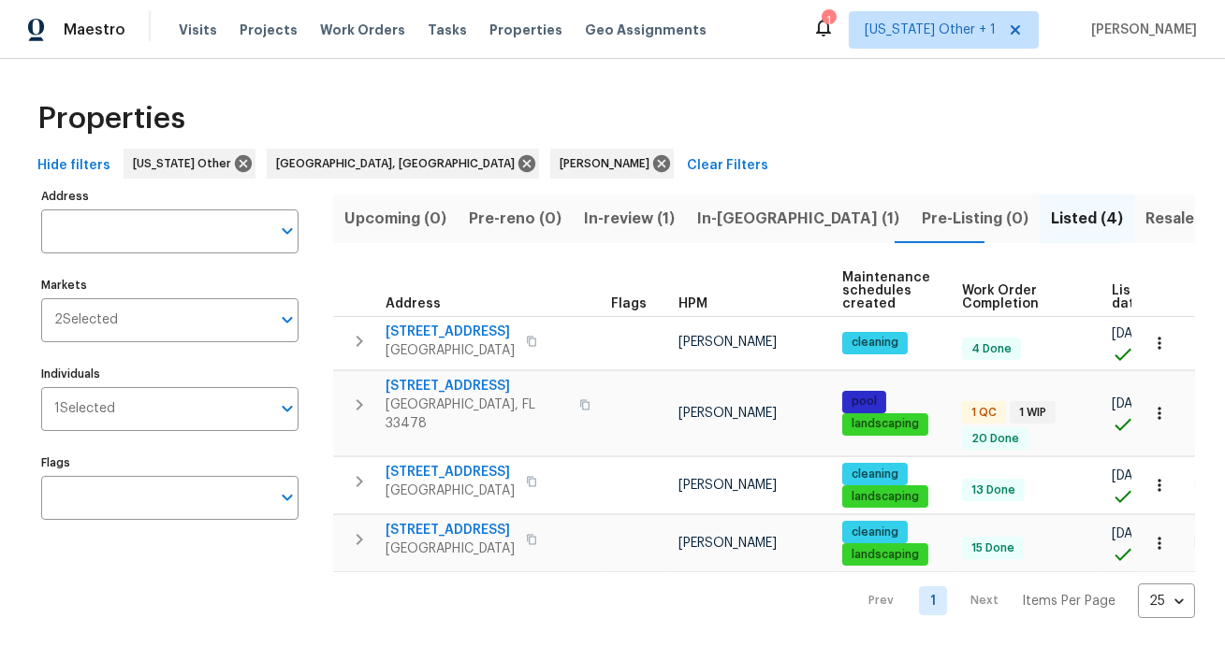
click at [1145, 221] on span "Resale (4)" at bounding box center [1182, 219] width 75 height 26
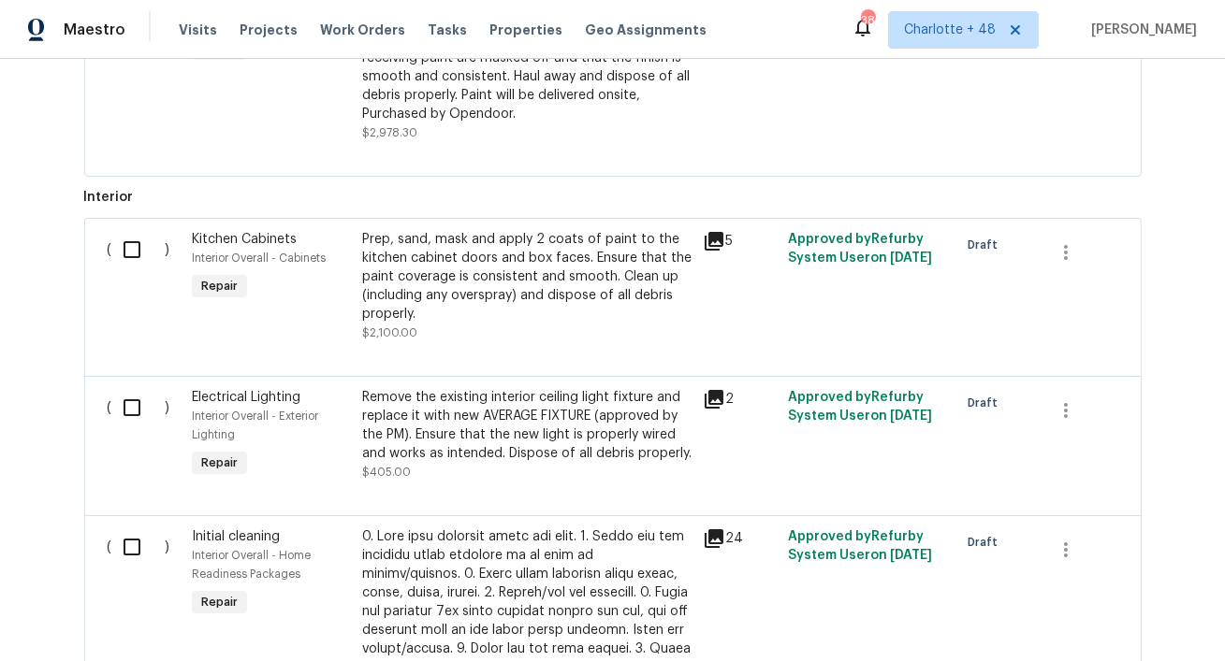
scroll to position [985, 0]
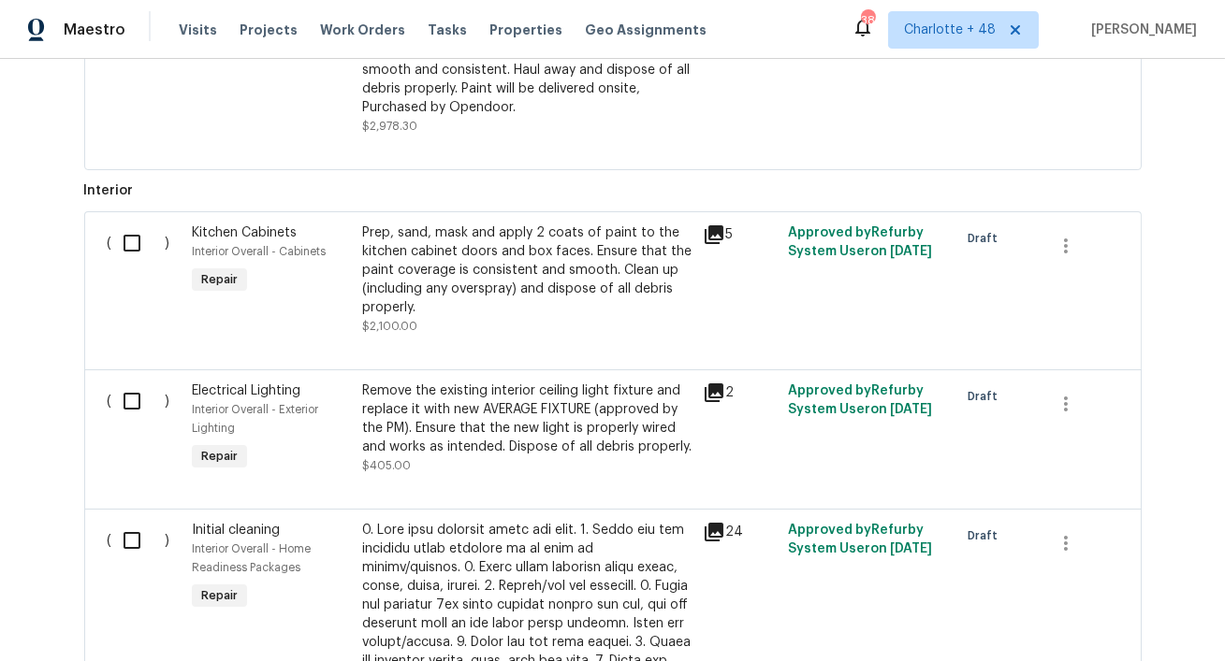
click at [126, 246] on input "checkbox" at bounding box center [138, 243] width 53 height 39
checkbox input "true"
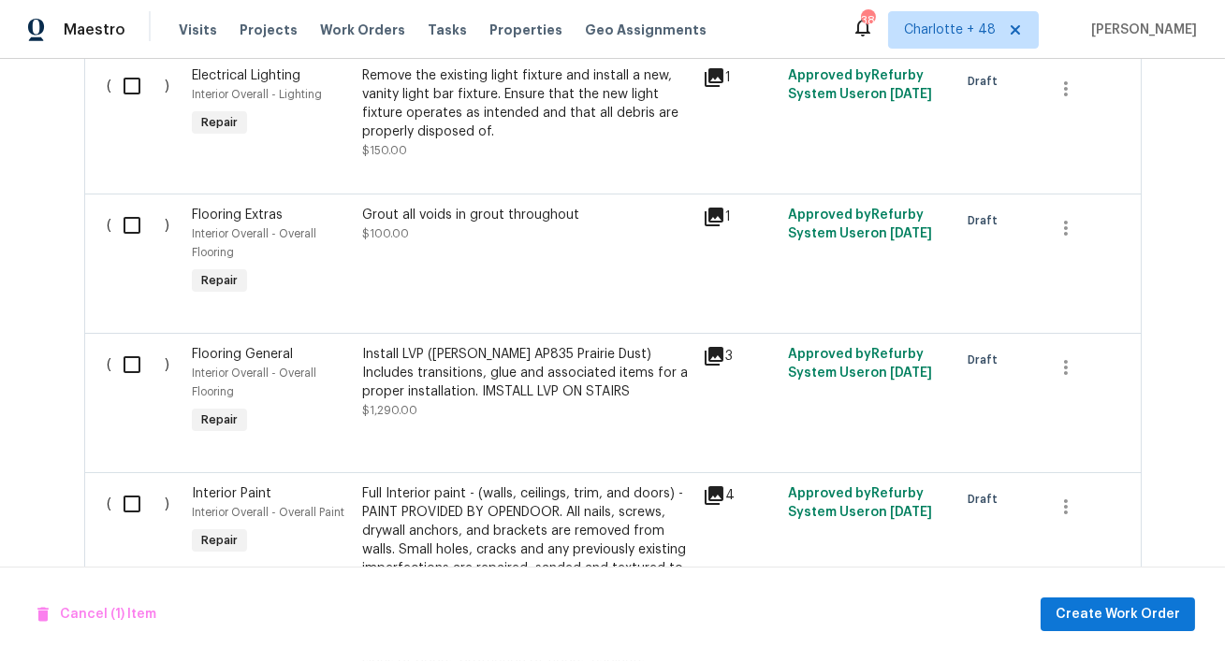
scroll to position [2057, 0]
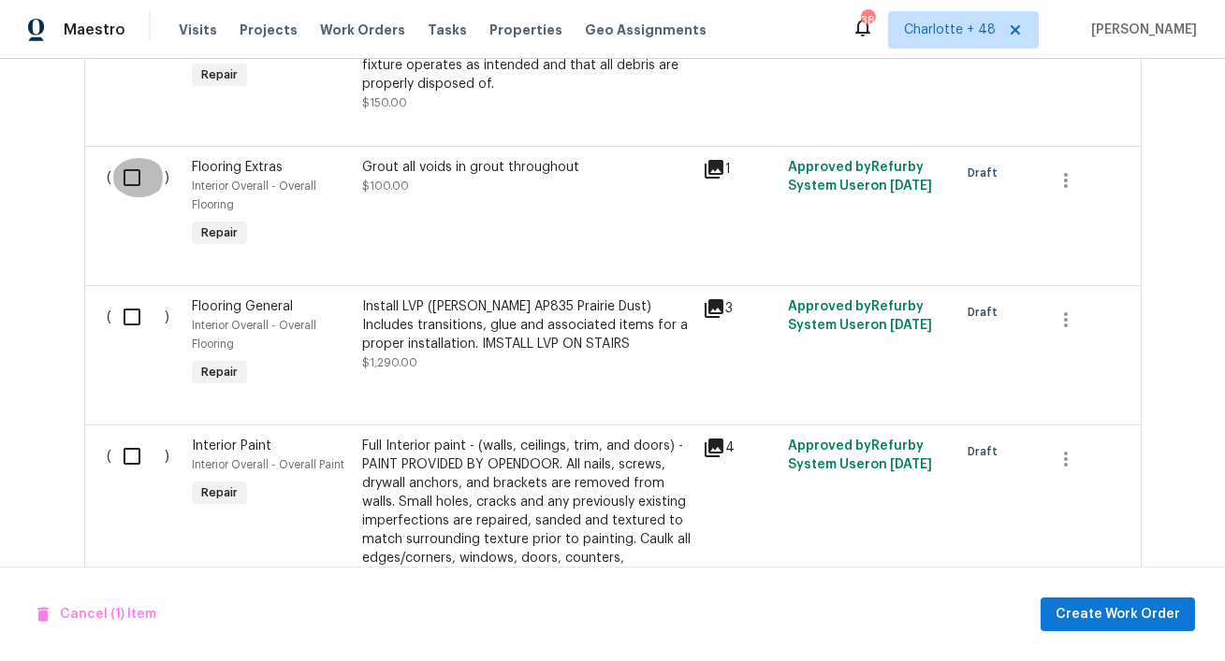
click at [135, 160] on input "checkbox" at bounding box center [138, 177] width 53 height 39
checkbox input "true"
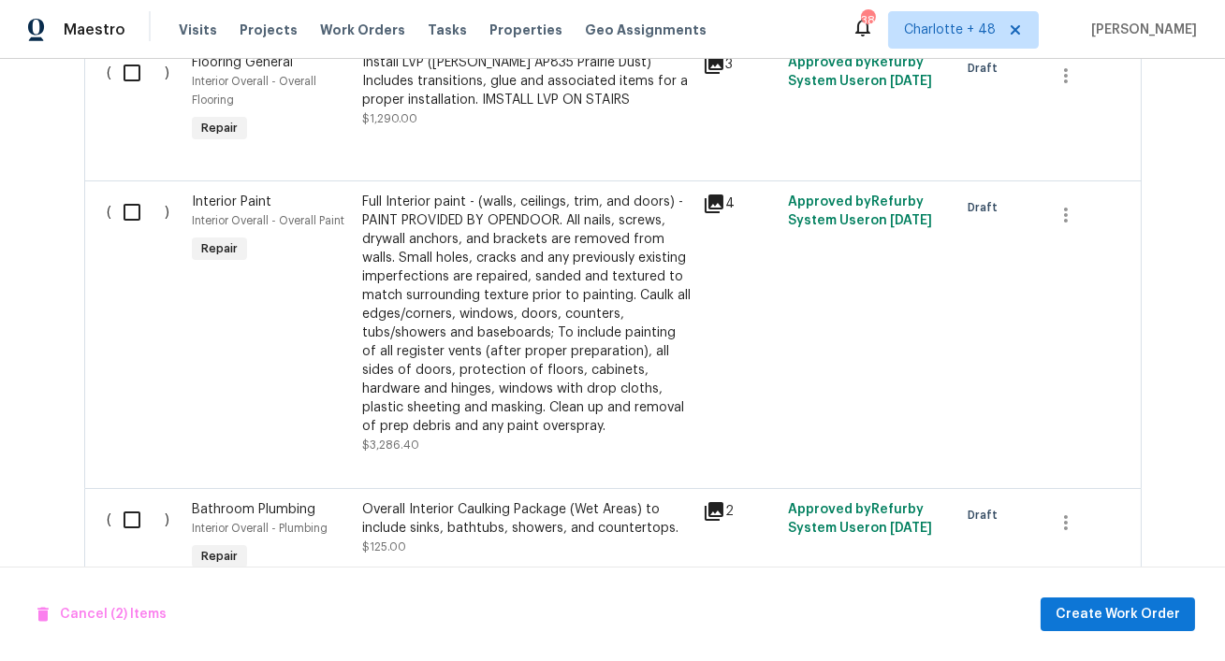
scroll to position [2304, 0]
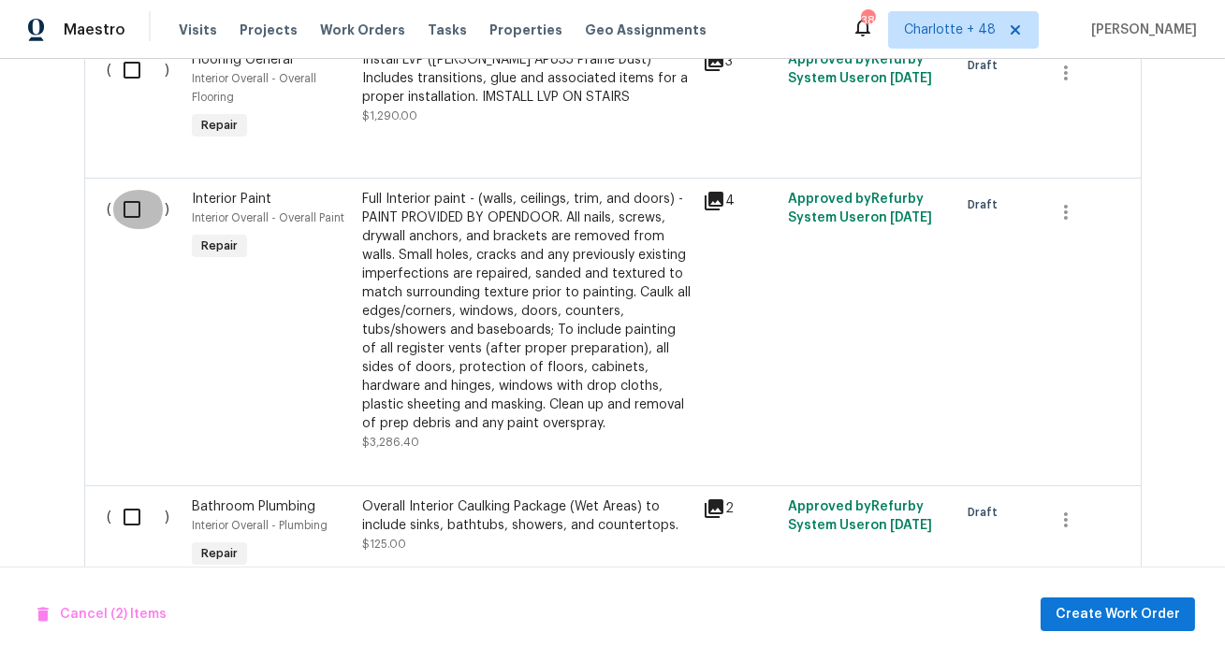
click at [129, 190] on input "checkbox" at bounding box center [138, 209] width 53 height 39
checkbox input "true"
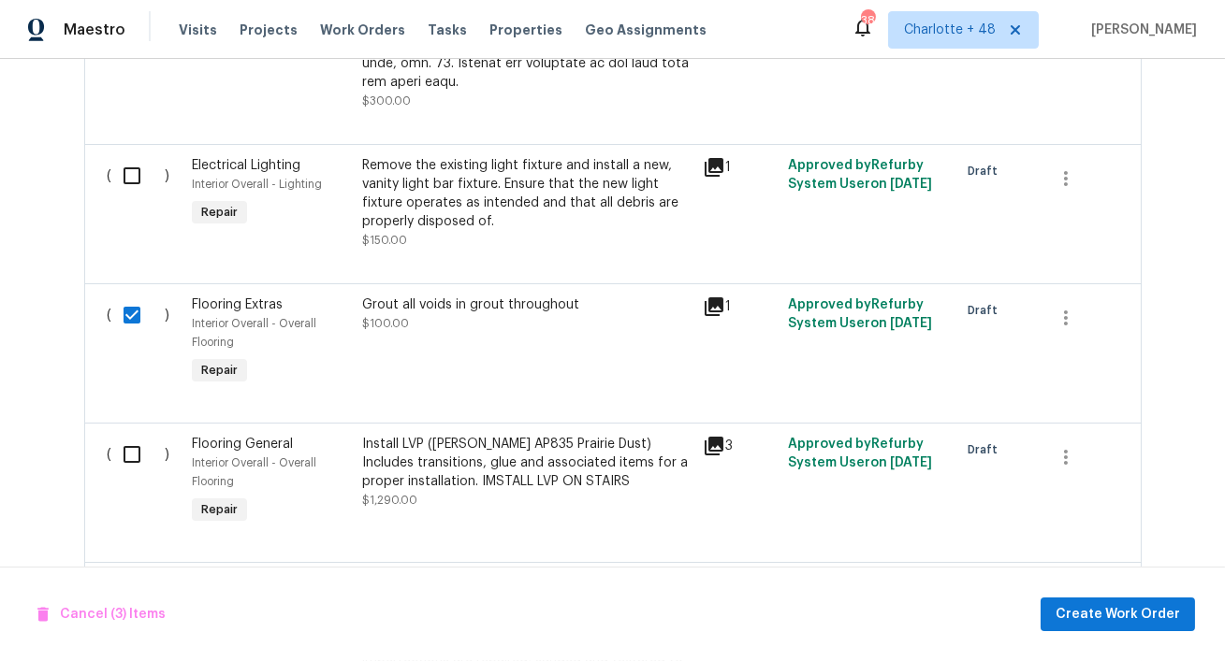
scroll to position [1962, 0]
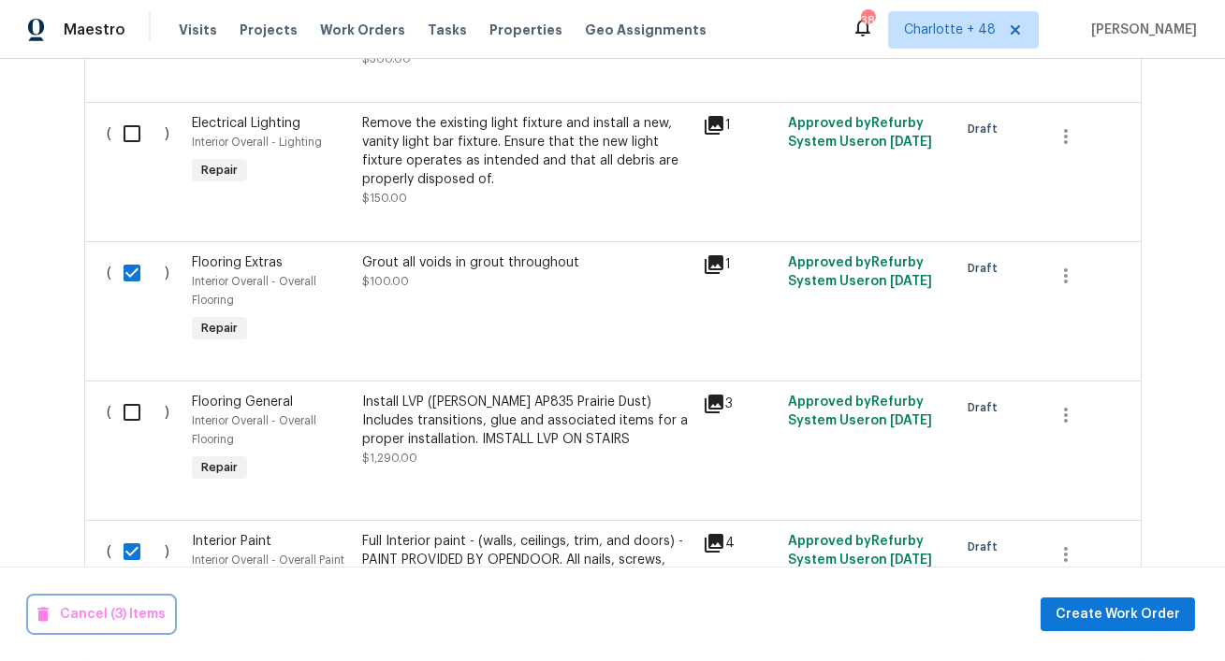
click at [100, 615] on span "Cancel (3) Items" at bounding box center [101, 614] width 128 height 23
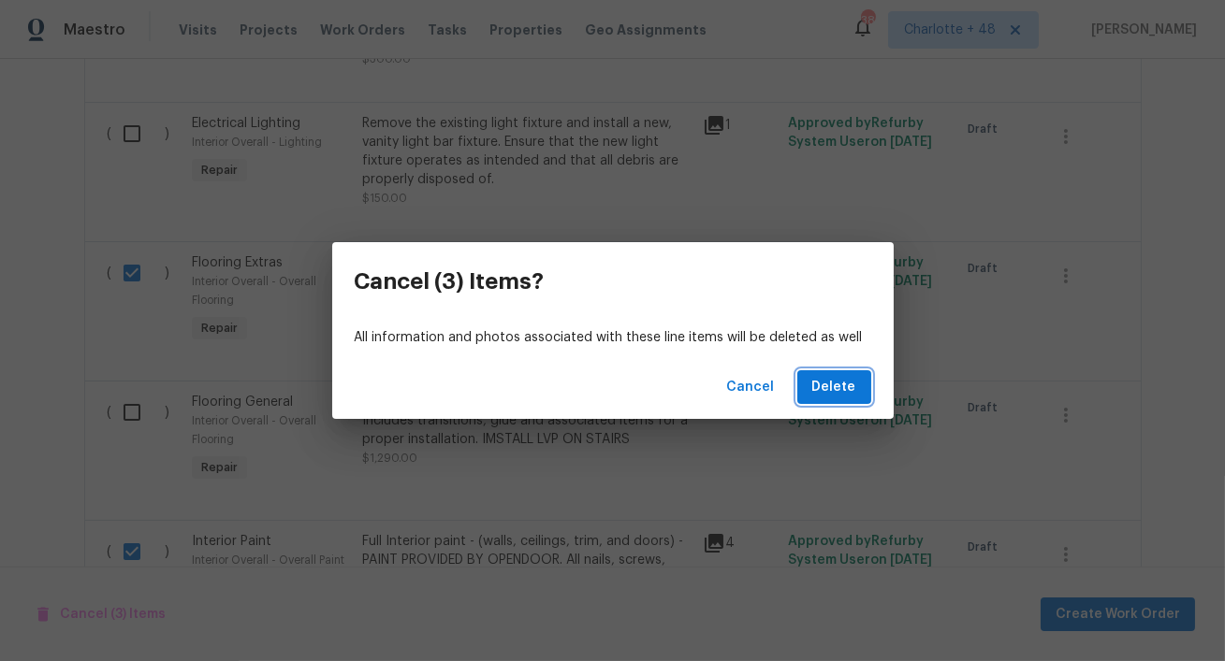
click at [836, 385] on span "Delete" at bounding box center [834, 387] width 44 height 23
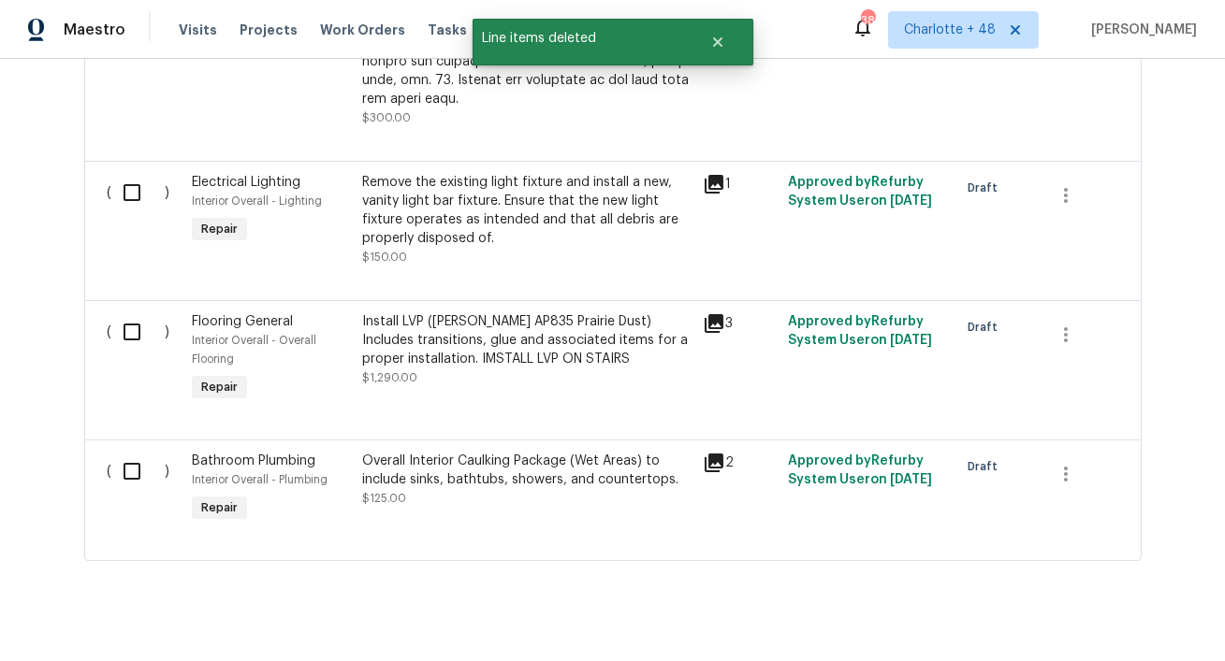
scroll to position [1748, 0]
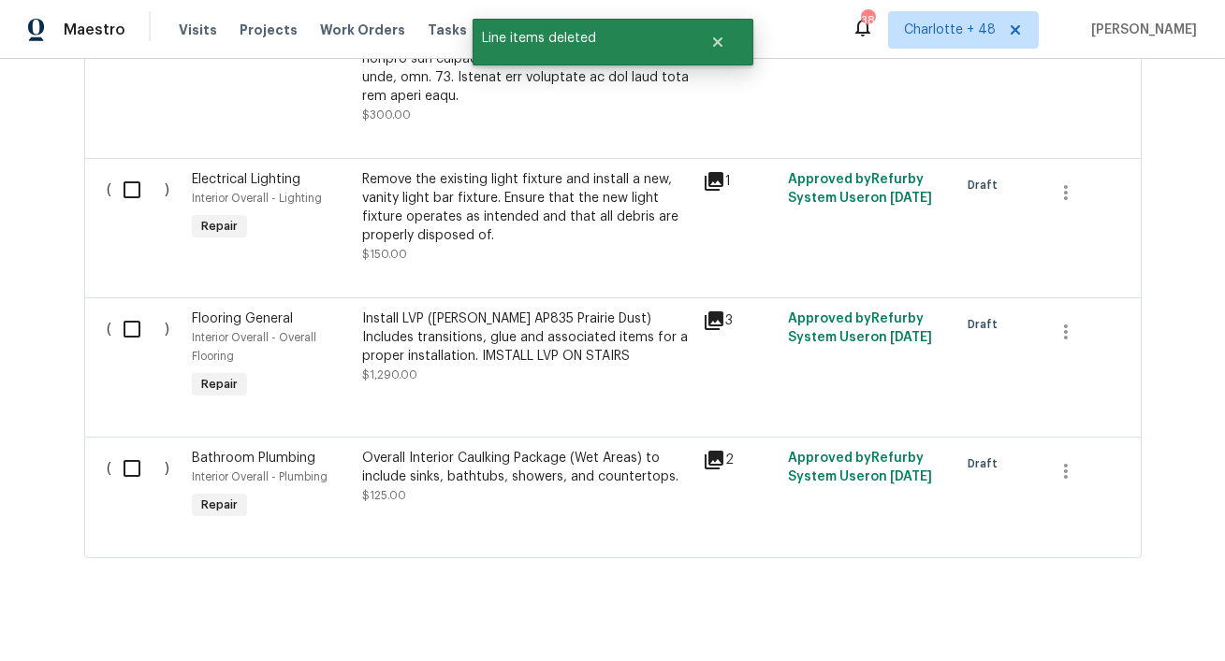
click at [574, 319] on div "Install LVP (Knighton AP835 Prairie Dust) Includes transitions, glue and associ…" at bounding box center [526, 338] width 329 height 56
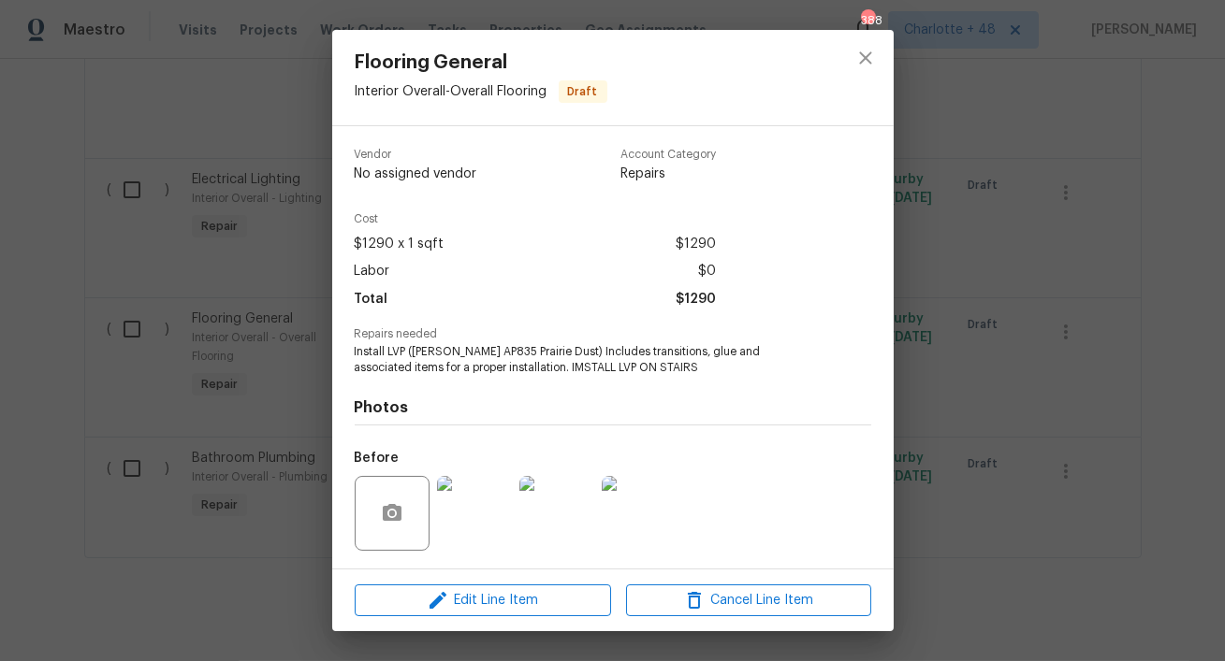
click at [473, 531] on img at bounding box center [474, 513] width 75 height 75
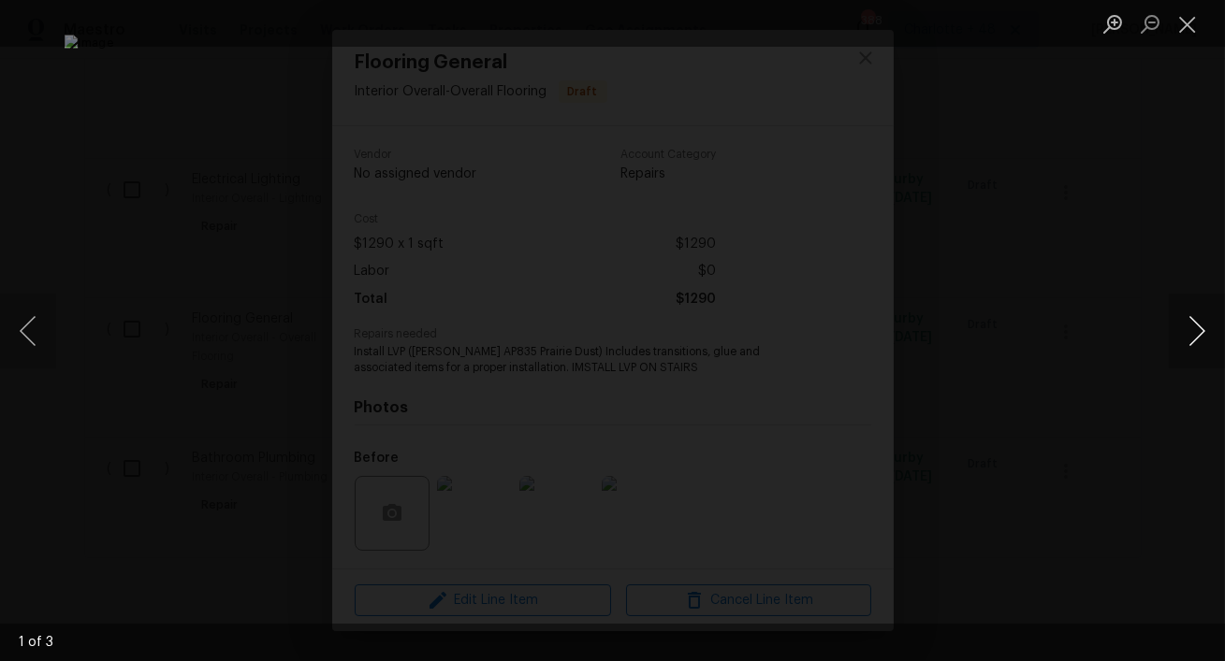
click at [1204, 348] on button "Next image" at bounding box center [1197, 331] width 56 height 75
click at [1202, 348] on button "Next image" at bounding box center [1197, 331] width 56 height 75
click at [1121, 378] on div "Lightbox" at bounding box center [612, 330] width 1225 height 661
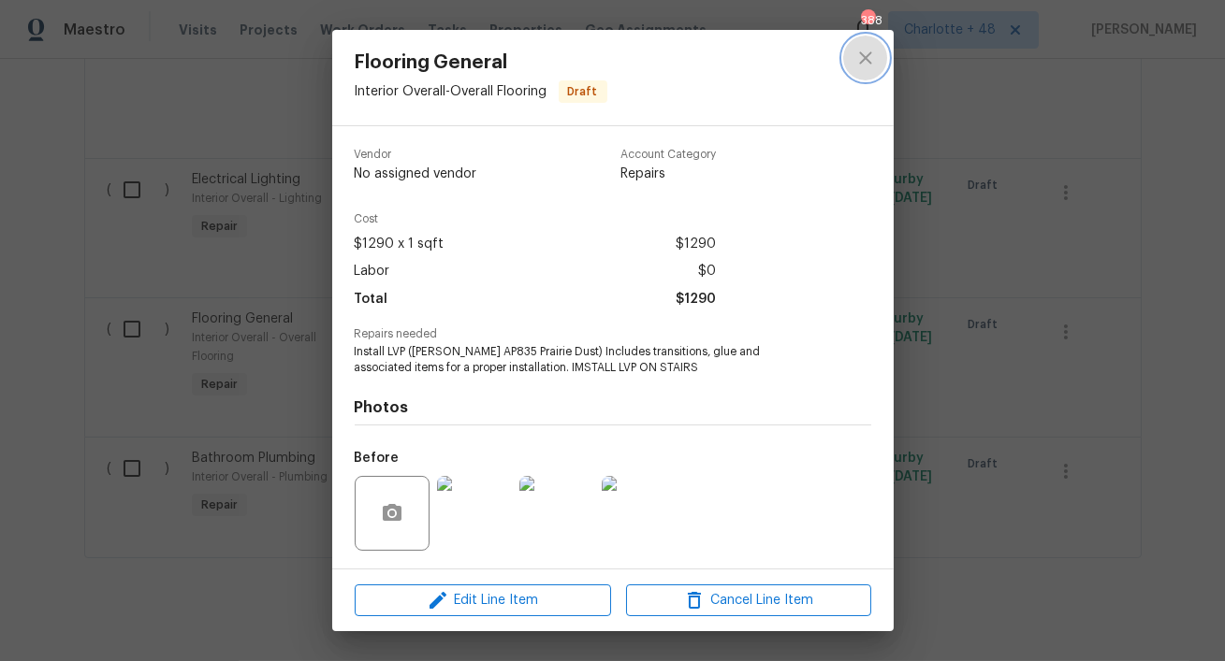
click at [864, 54] on icon "close" at bounding box center [865, 58] width 22 height 22
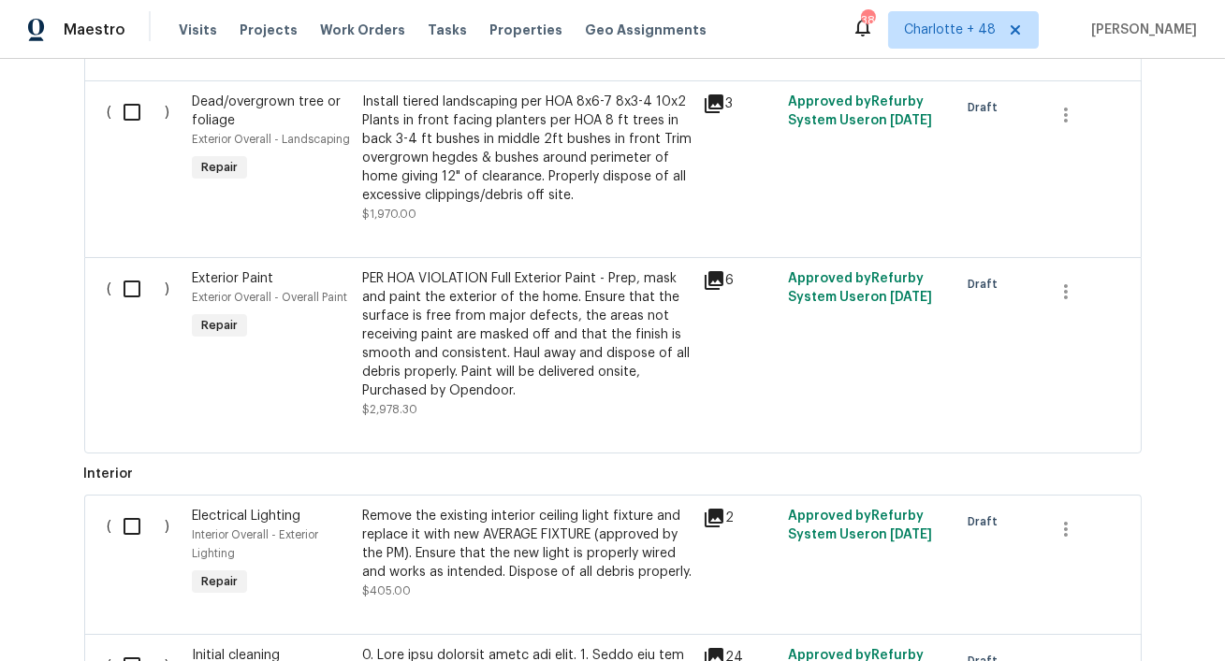
scroll to position [689, 0]
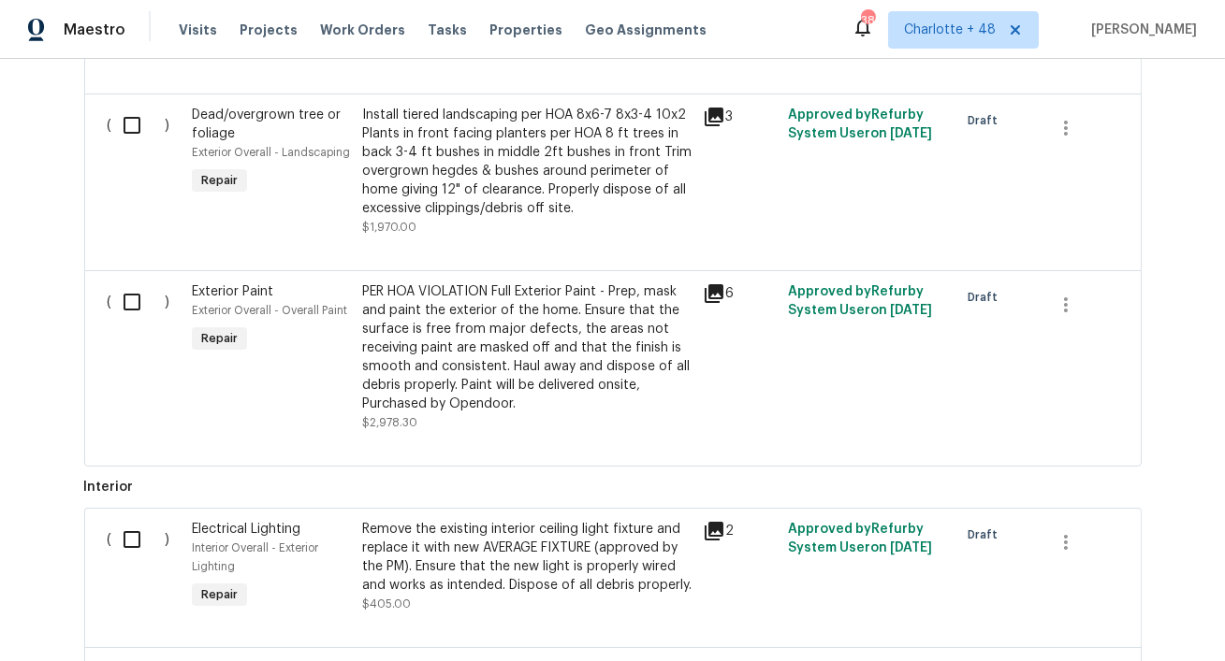
click at [617, 335] on div "PER HOA VIOLATION Full Exterior Paint - Prep, mask and paint the exterior of th…" at bounding box center [526, 348] width 329 height 131
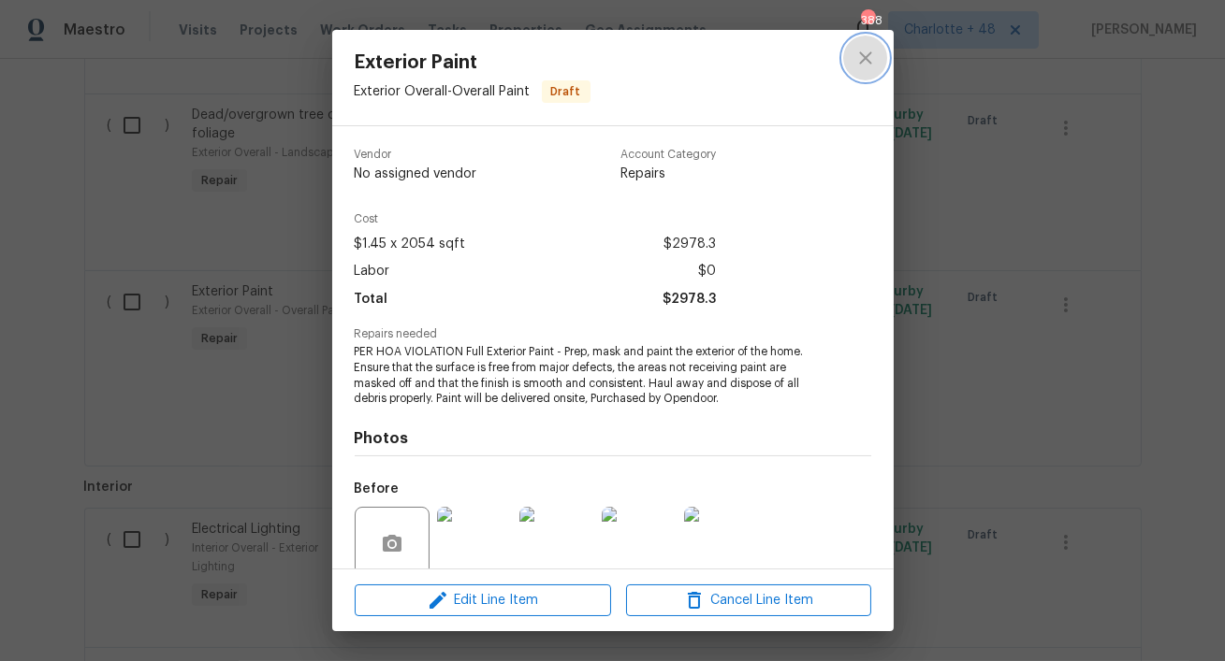
click at [865, 55] on icon "close" at bounding box center [865, 58] width 22 height 22
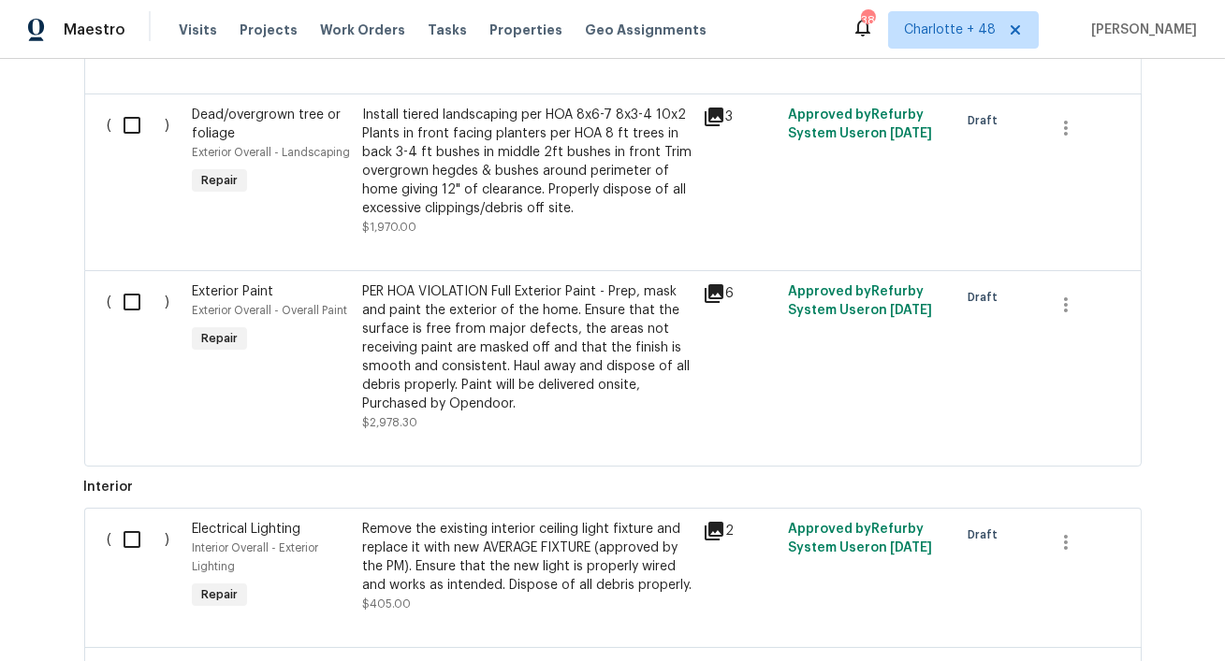
click at [540, 349] on div "PER HOA VIOLATION Full Exterior Paint - Prep, mask and paint the exterior of th…" at bounding box center [526, 348] width 329 height 131
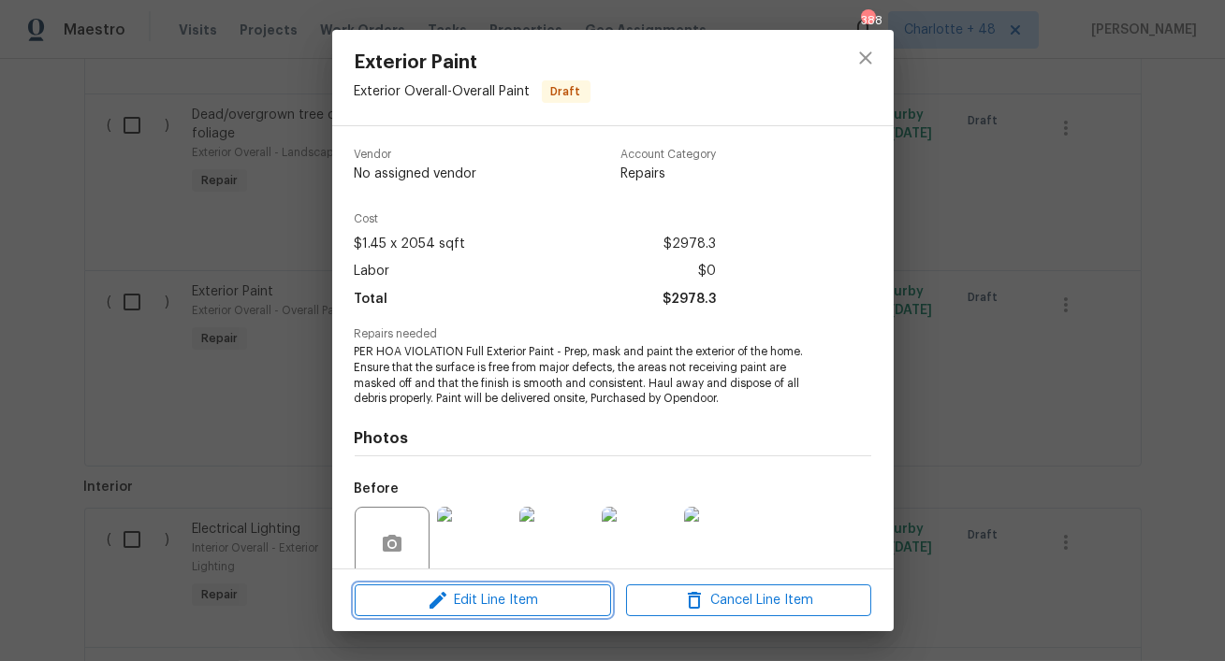
click at [510, 593] on span "Edit Line Item" at bounding box center [482, 600] width 245 height 23
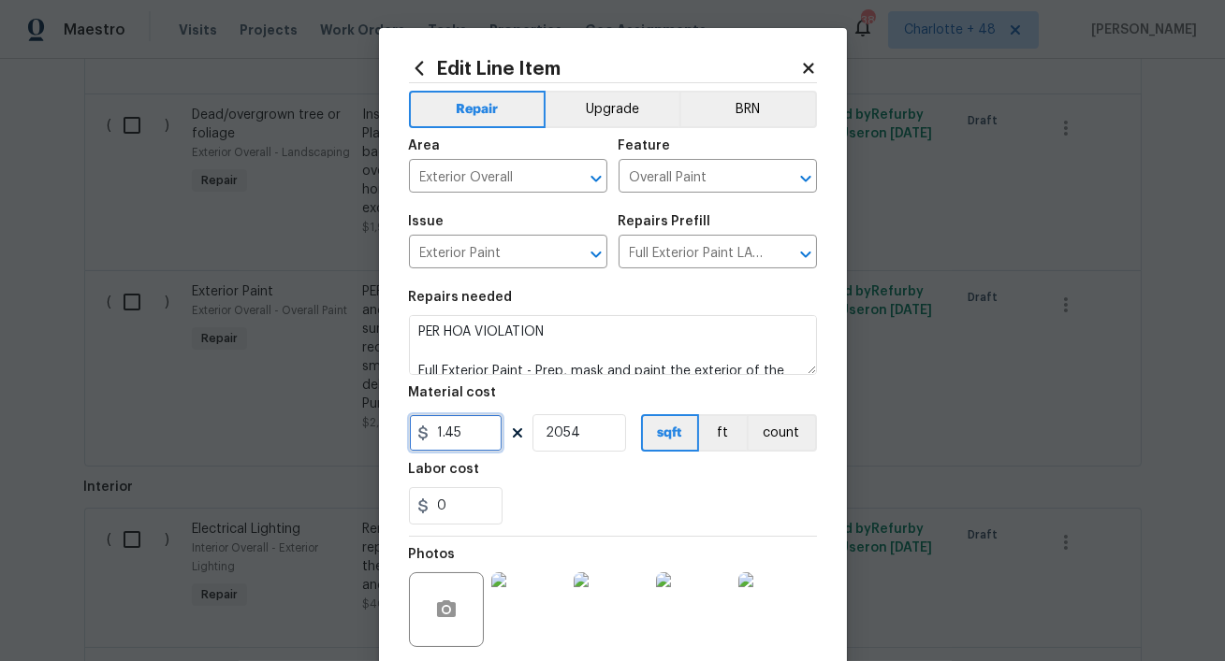
click at [466, 438] on input "1.45" at bounding box center [456, 432] width 94 height 37
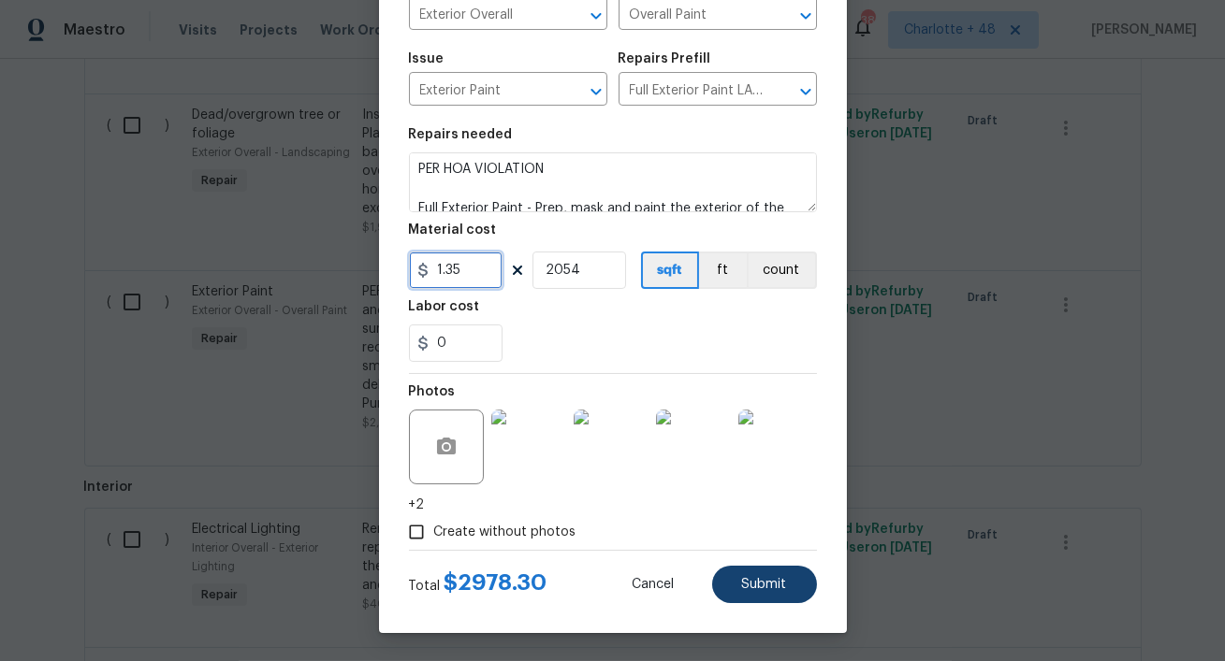
type input "1.35"
click at [759, 594] on button "Submit" at bounding box center [764, 584] width 105 height 37
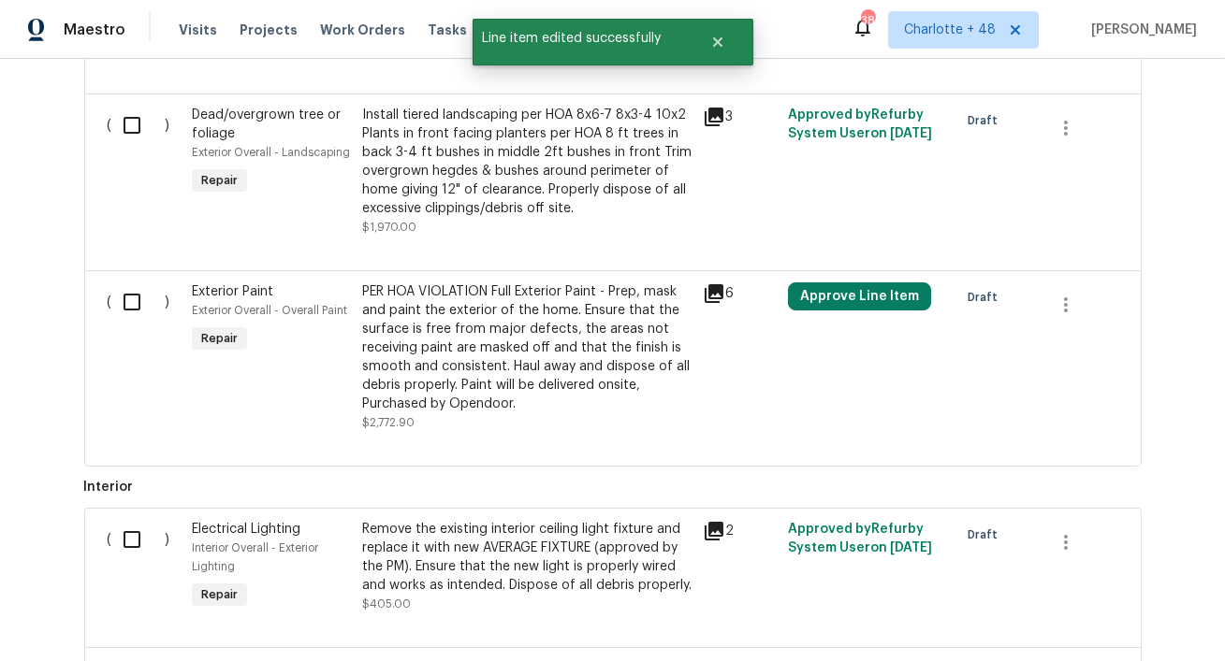
scroll to position [0, 0]
click at [858, 283] on button "Approve Line Item" at bounding box center [859, 297] width 143 height 28
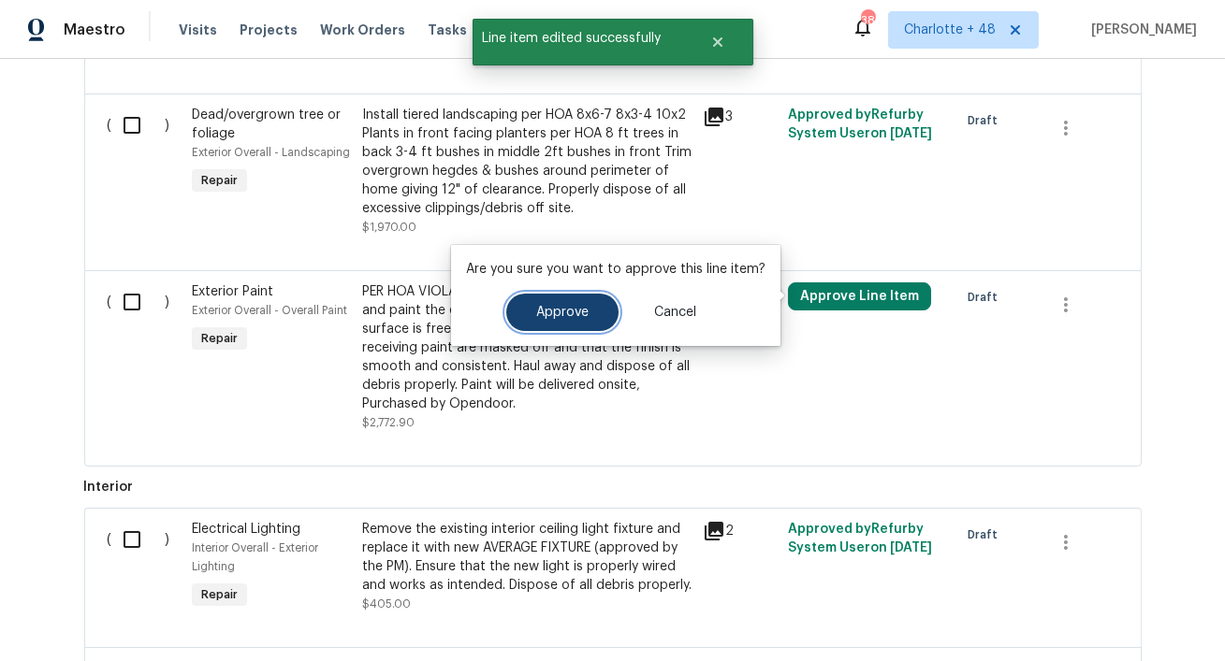
click at [560, 313] on span "Approve" at bounding box center [562, 313] width 52 height 14
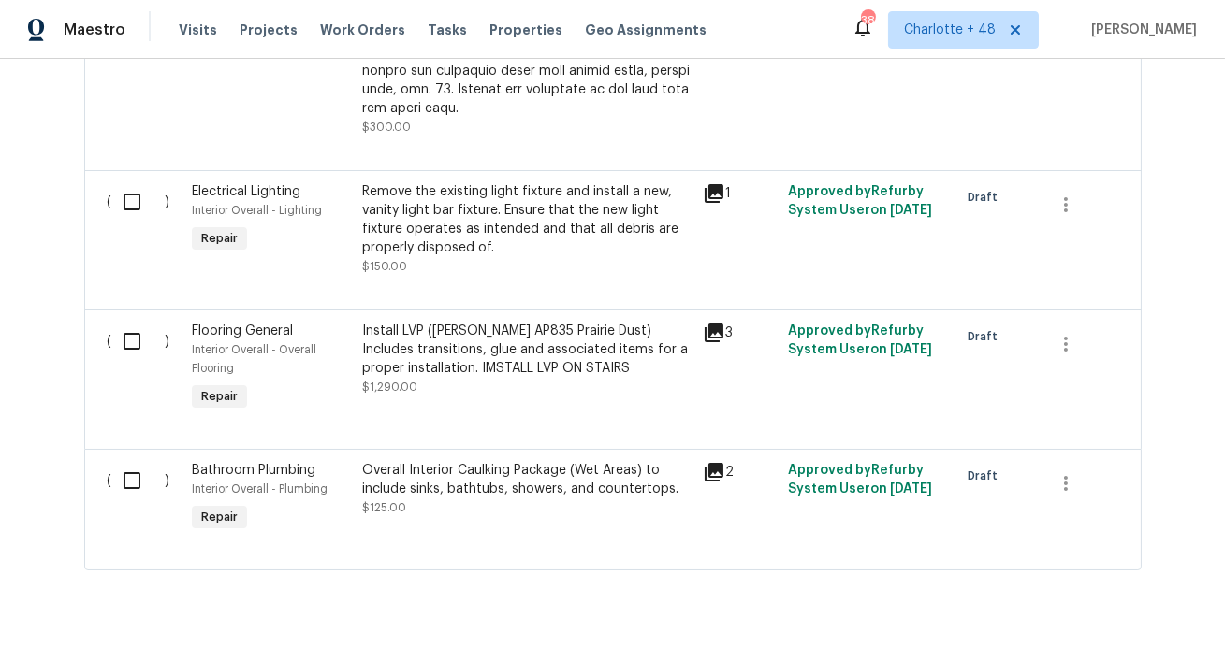
scroll to position [1755, 0]
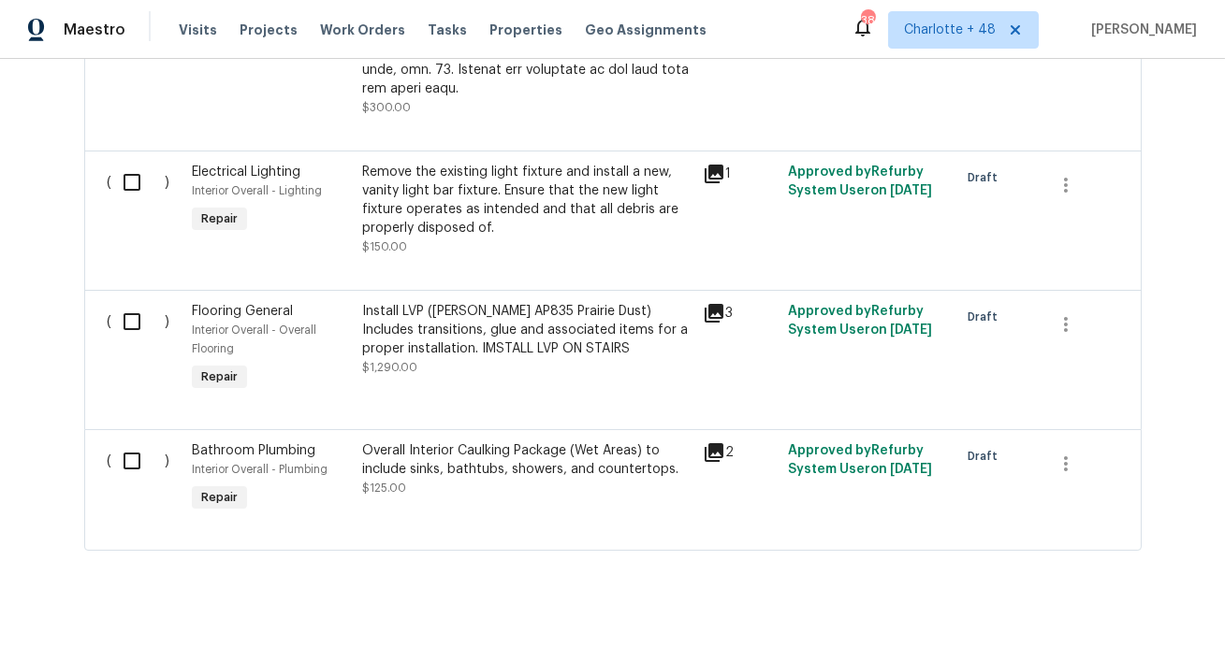
click at [140, 442] on input "checkbox" at bounding box center [138, 461] width 53 height 39
checkbox input "true"
click at [135, 302] on input "checkbox" at bounding box center [138, 321] width 53 height 39
checkbox input "true"
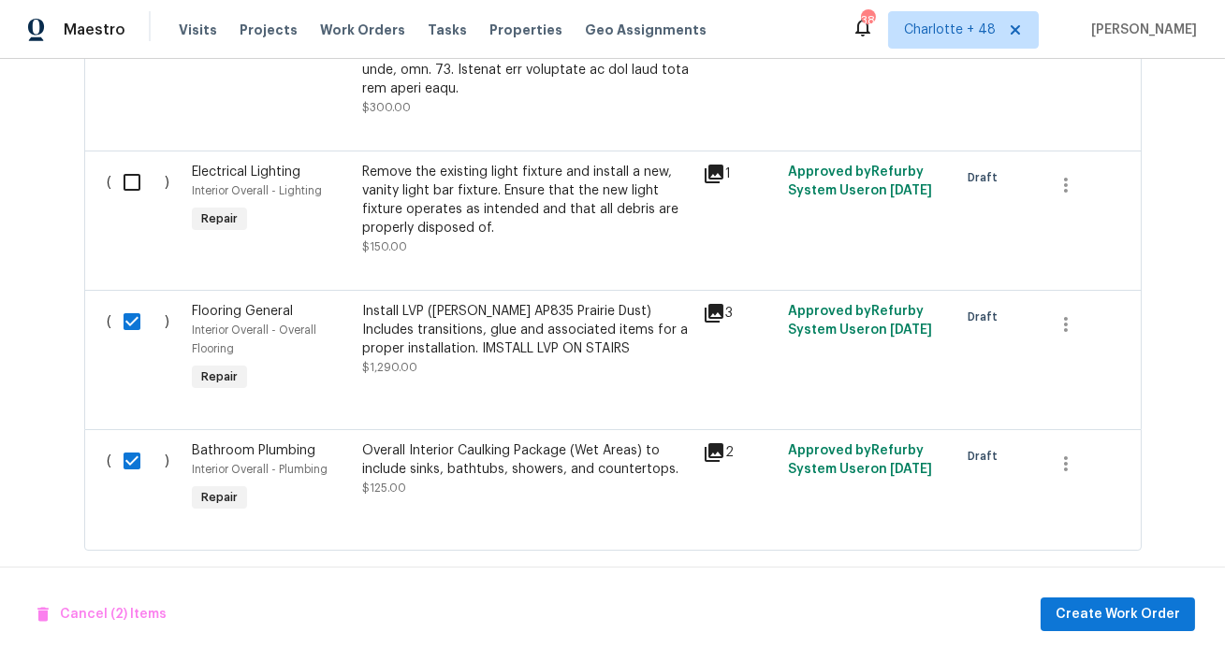
click at [131, 165] on input "checkbox" at bounding box center [138, 182] width 53 height 39
checkbox input "true"
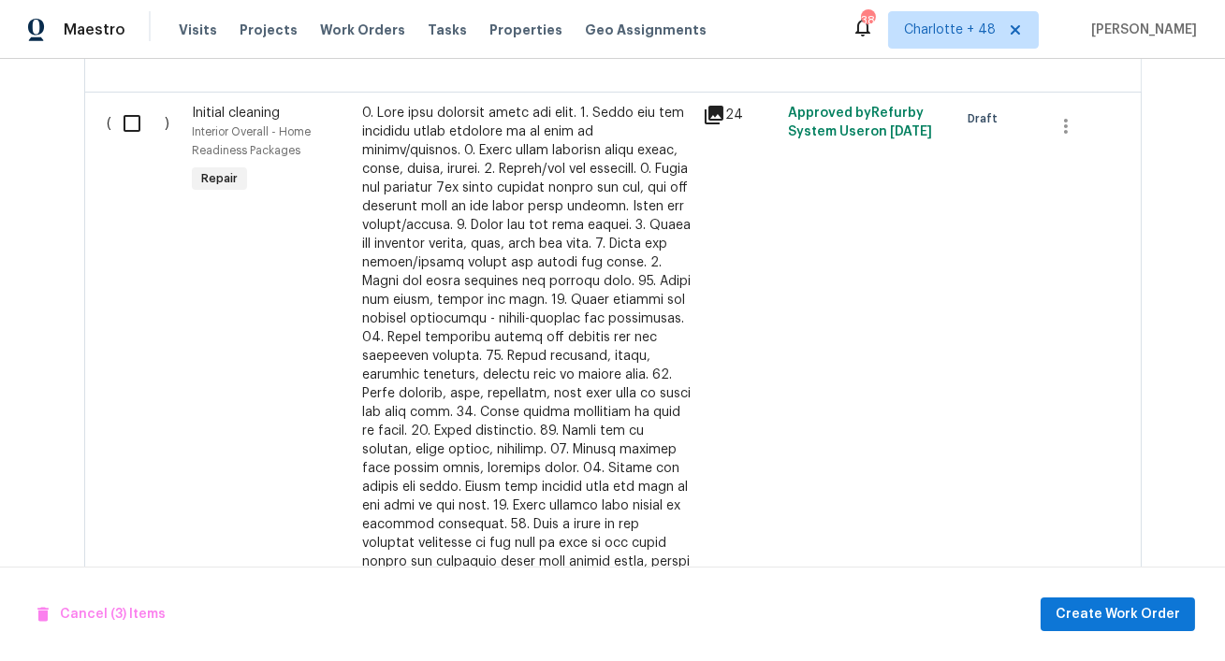
click at [129, 108] on input "checkbox" at bounding box center [138, 123] width 53 height 39
checkbox input "true"
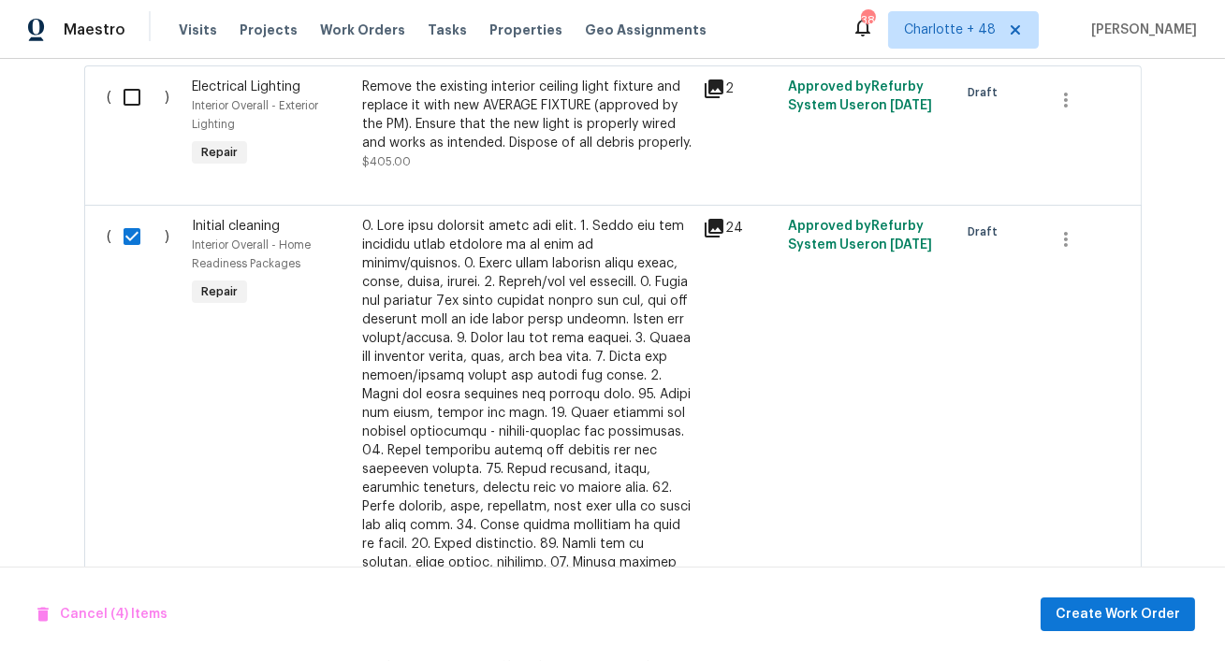
scroll to position [1028, 0]
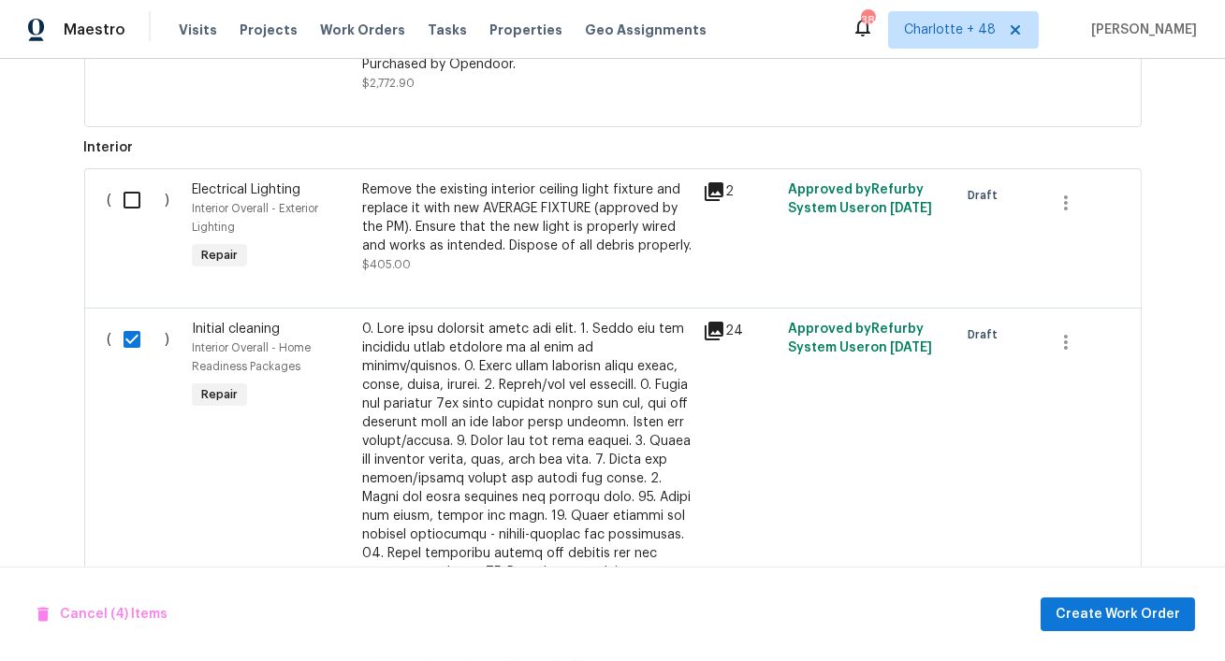
click at [128, 202] on input "checkbox" at bounding box center [138, 200] width 53 height 39
checkbox input "true"
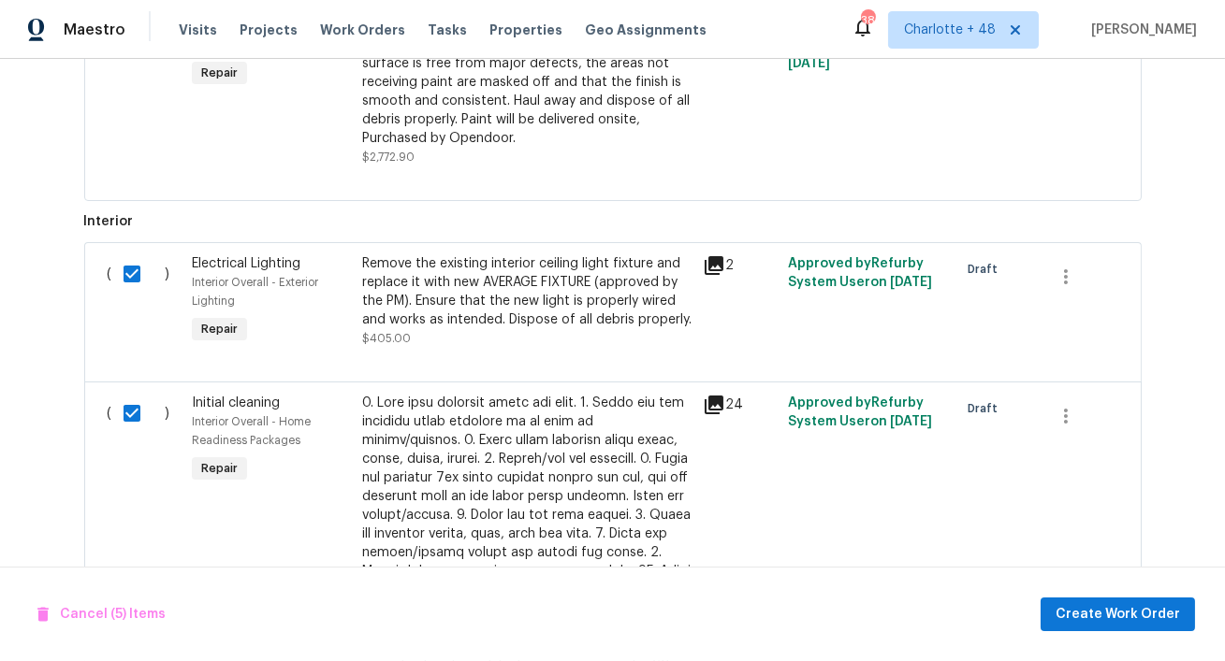
scroll to position [821, 0]
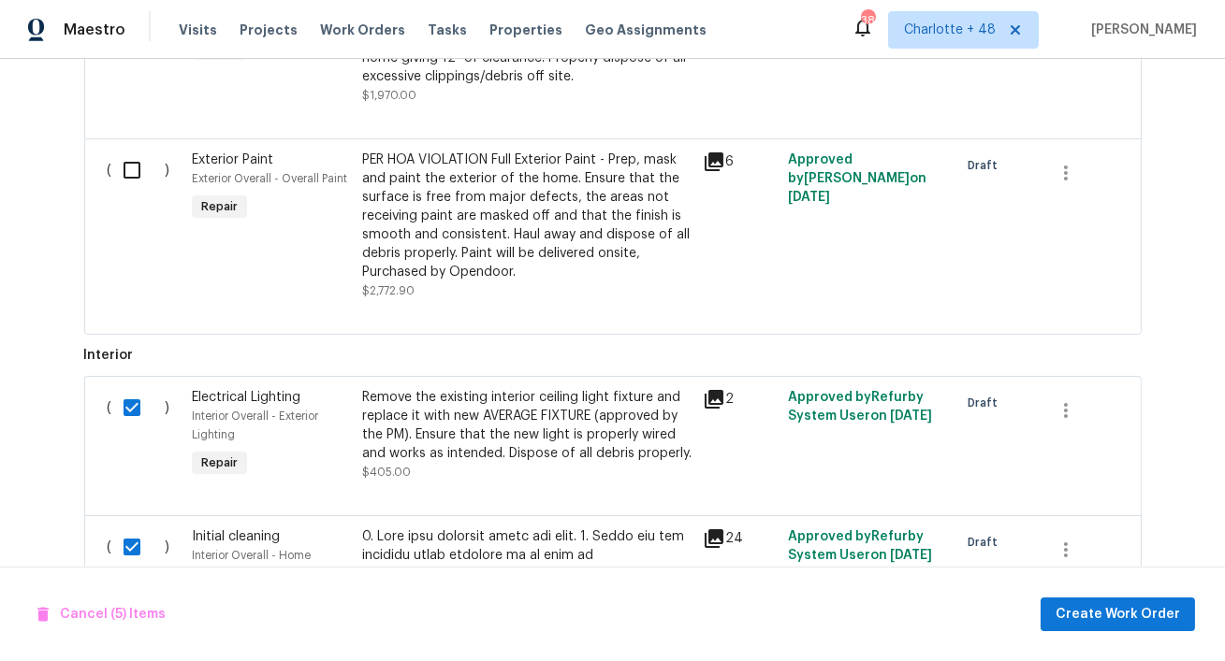
click at [119, 174] on input "checkbox" at bounding box center [138, 170] width 53 height 39
checkbox input "true"
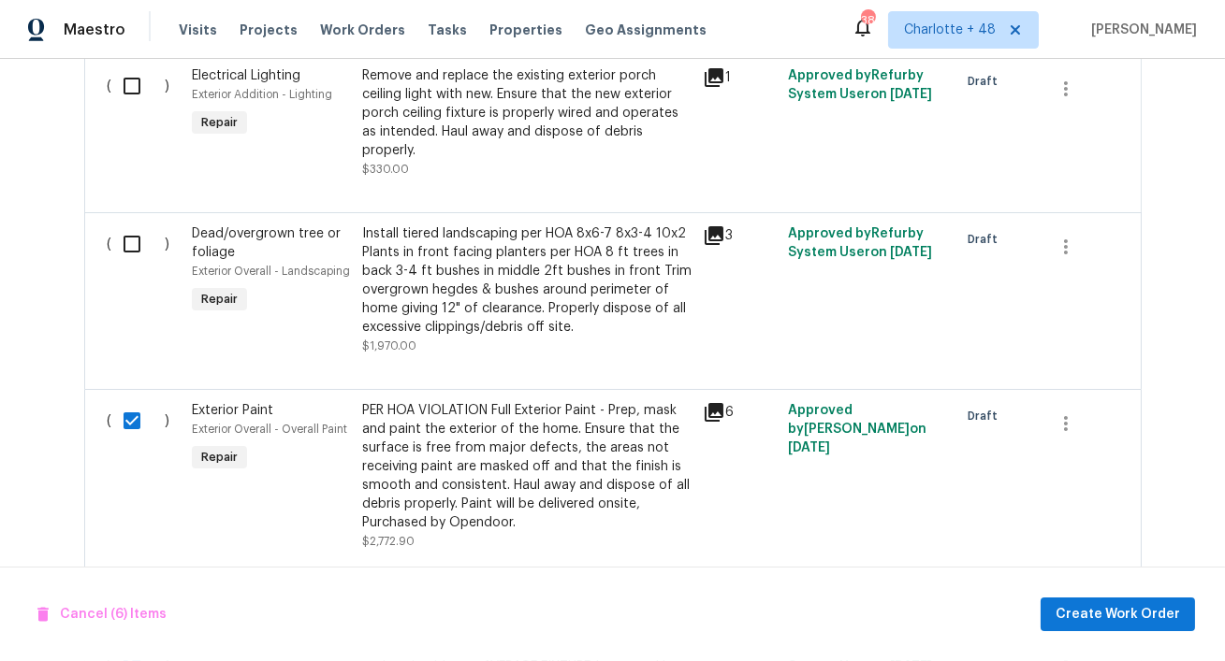
scroll to position [542, 0]
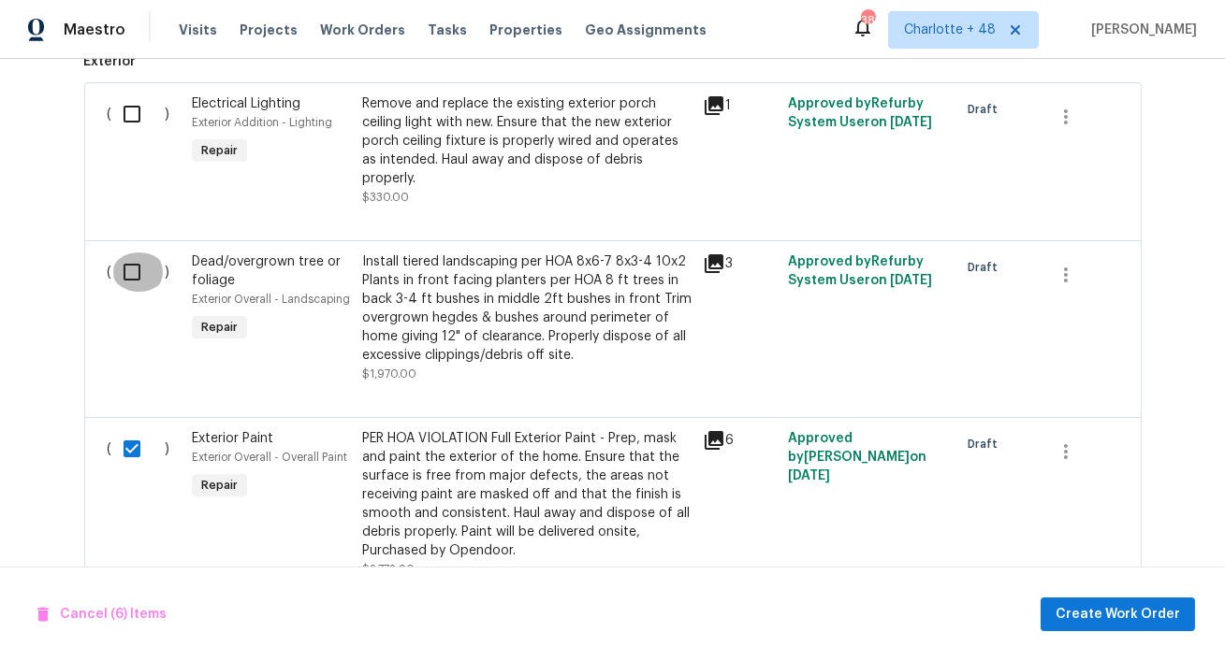
click at [126, 271] on input "checkbox" at bounding box center [138, 272] width 53 height 39
checkbox input "true"
click at [128, 111] on input "checkbox" at bounding box center [138, 113] width 53 height 39
checkbox input "true"
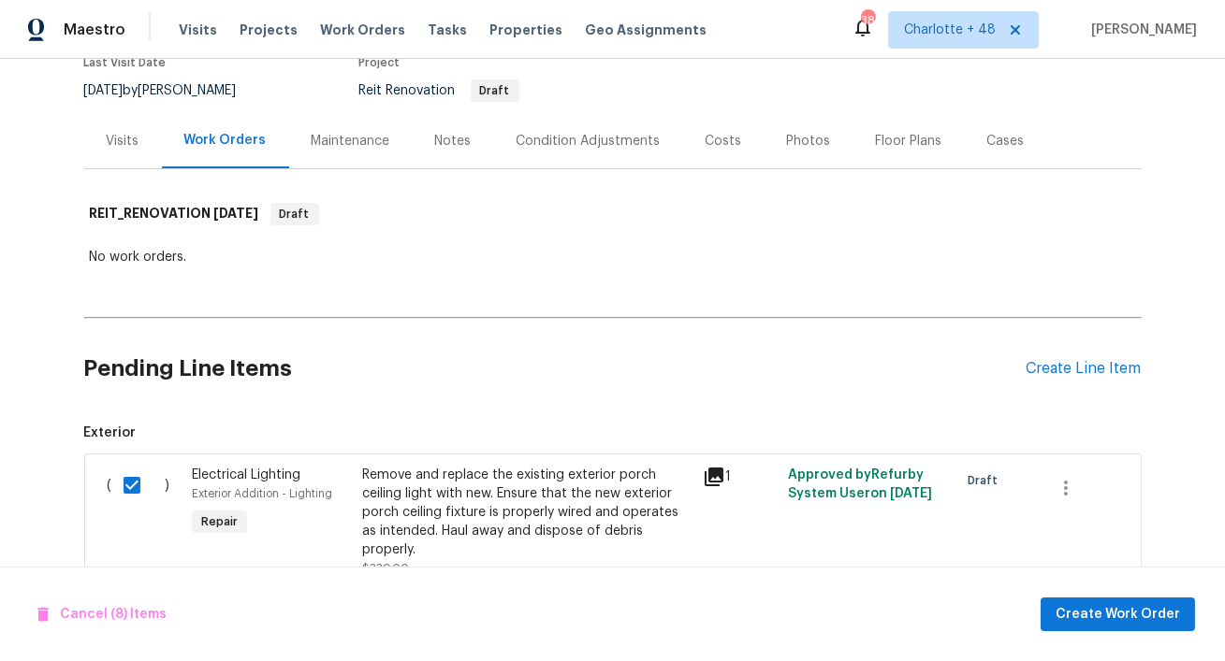
scroll to position [0, 0]
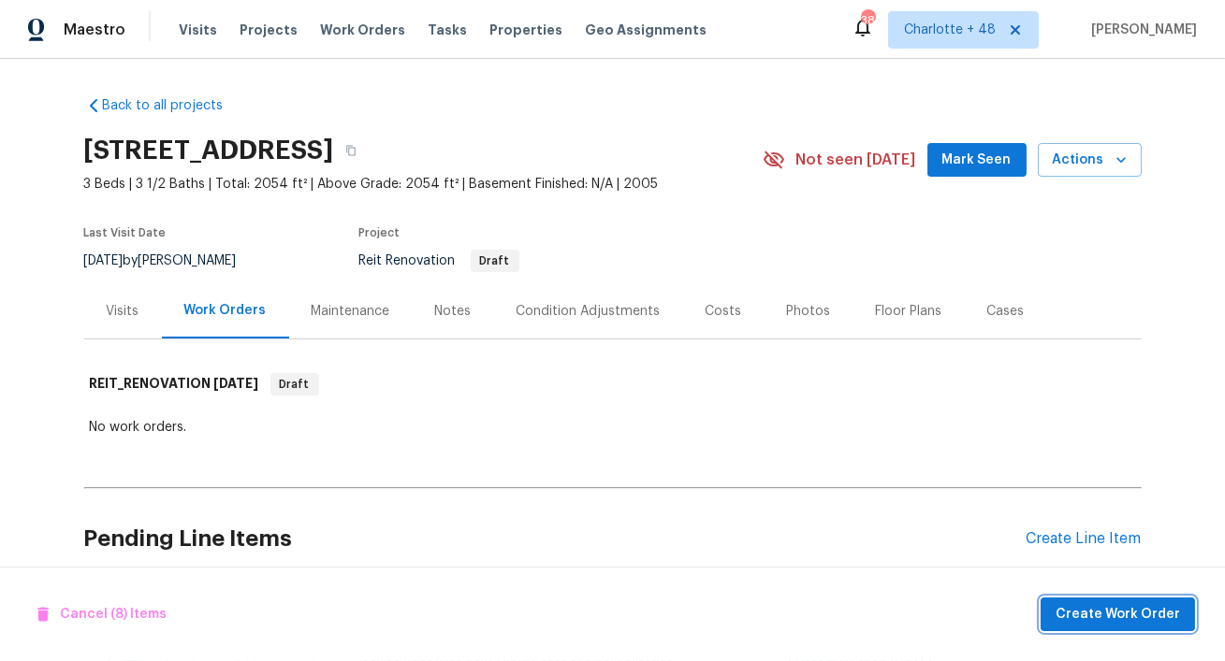
click at [1096, 619] on span "Create Work Order" at bounding box center [1117, 614] width 124 height 23
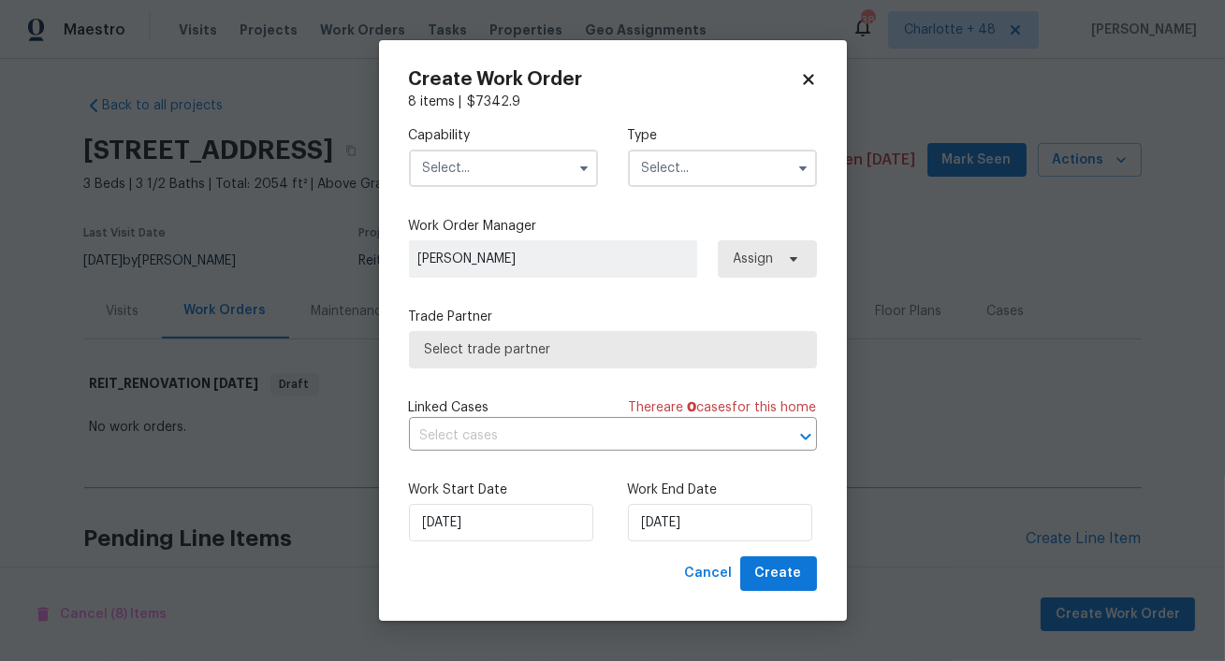
click at [531, 172] on input "text" at bounding box center [503, 168] width 189 height 37
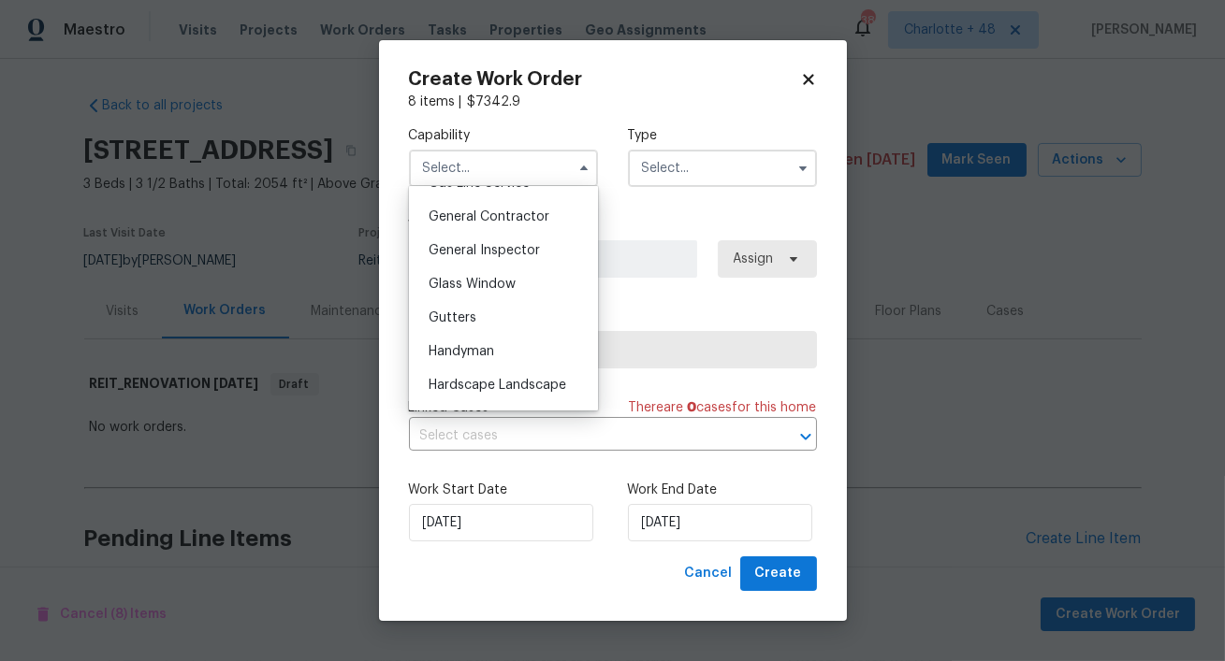
scroll to position [861, 0]
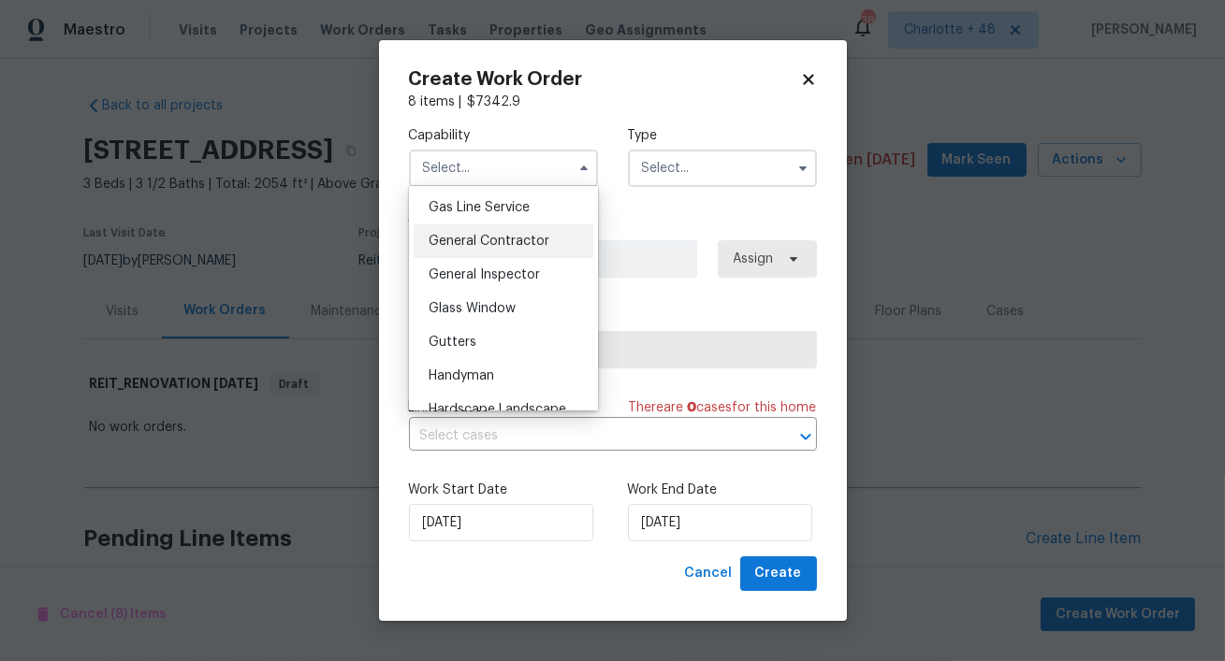
click at [518, 240] on span "General Contractor" at bounding box center [489, 241] width 121 height 13
type input "General Contractor"
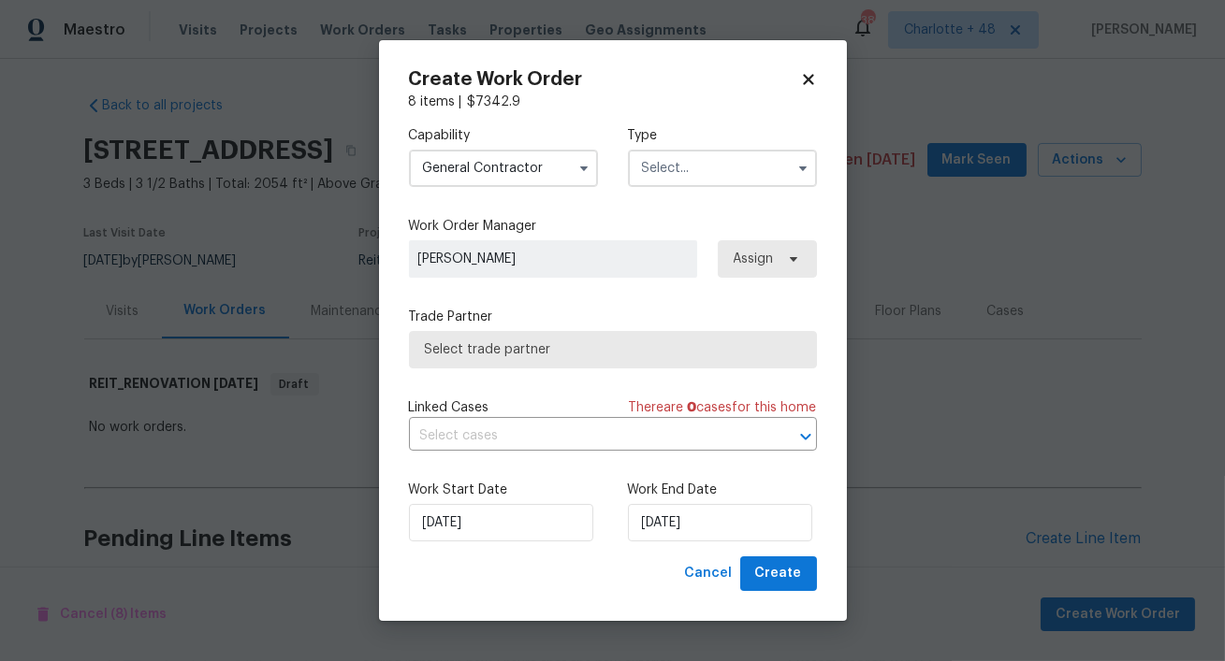
click at [694, 162] on input "text" at bounding box center [722, 168] width 189 height 37
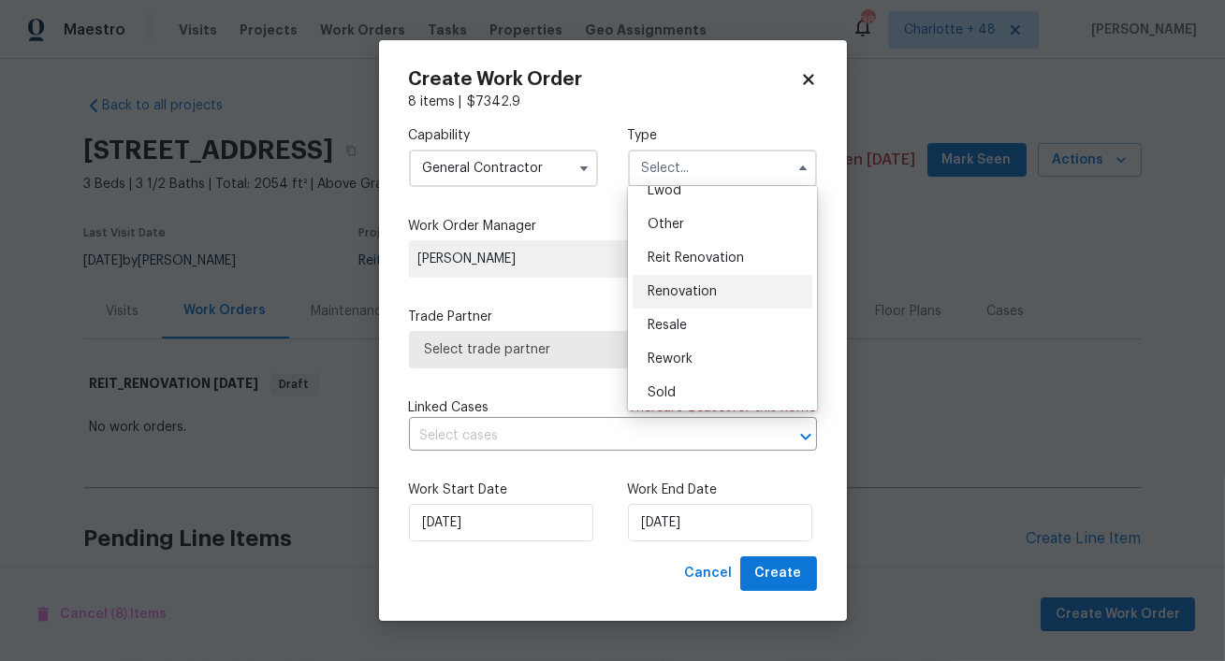
scroll to position [222, 0]
click at [714, 256] on span "Reit Renovation" at bounding box center [695, 255] width 96 height 13
type input "Reit Renovation"
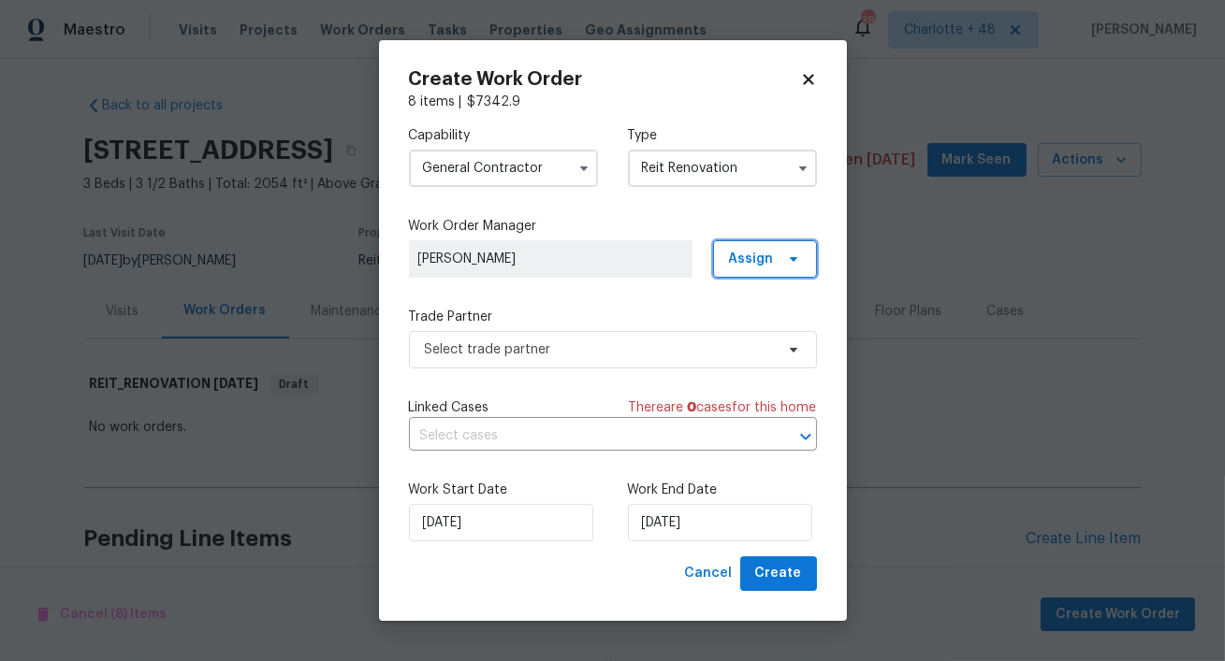
click at [739, 254] on span "Assign" at bounding box center [751, 259] width 45 height 19
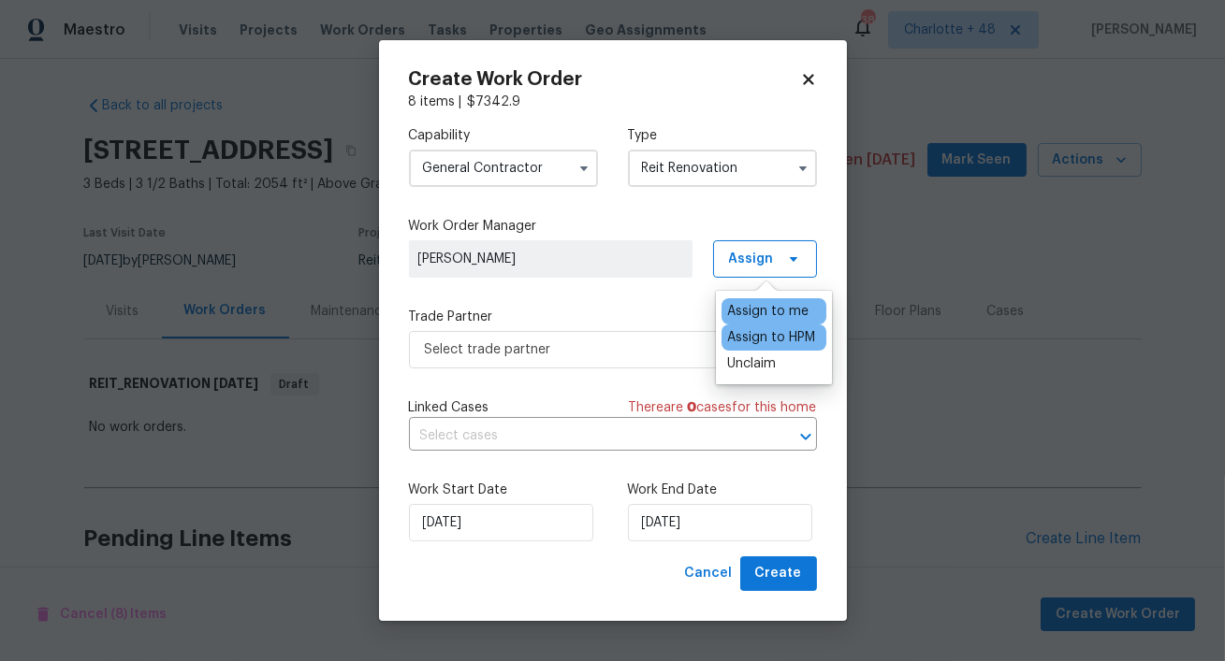
click at [749, 339] on div "Assign to HPM" at bounding box center [771, 337] width 88 height 19
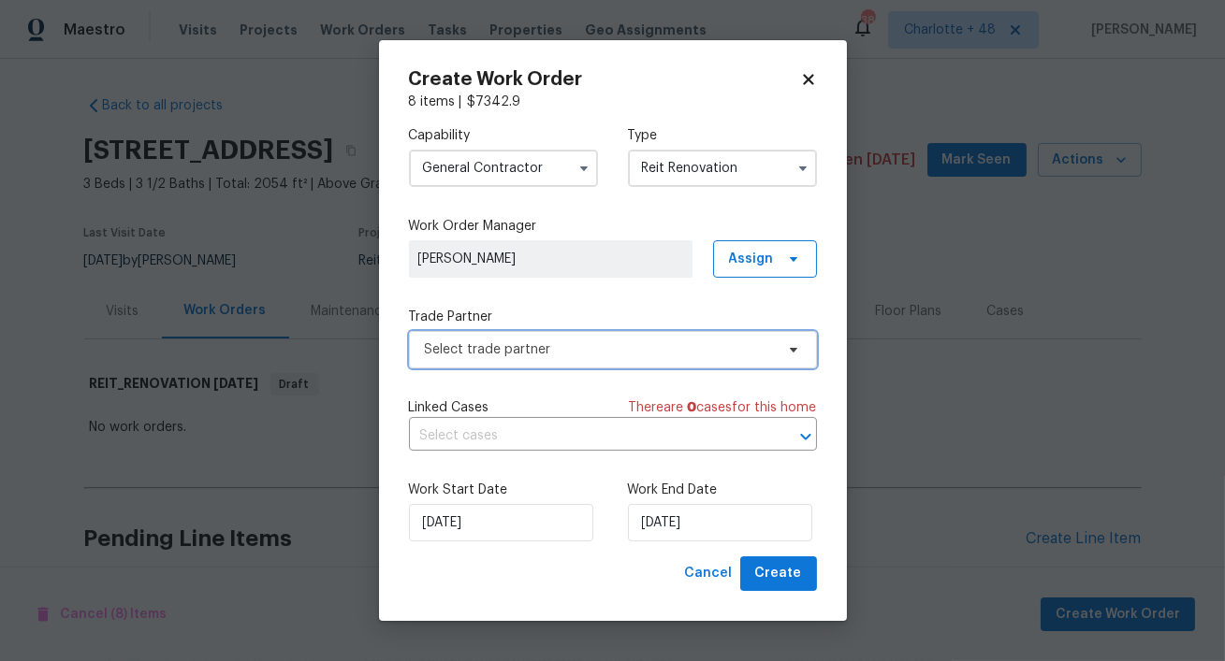
click at [591, 343] on span "Select trade partner" at bounding box center [599, 350] width 349 height 19
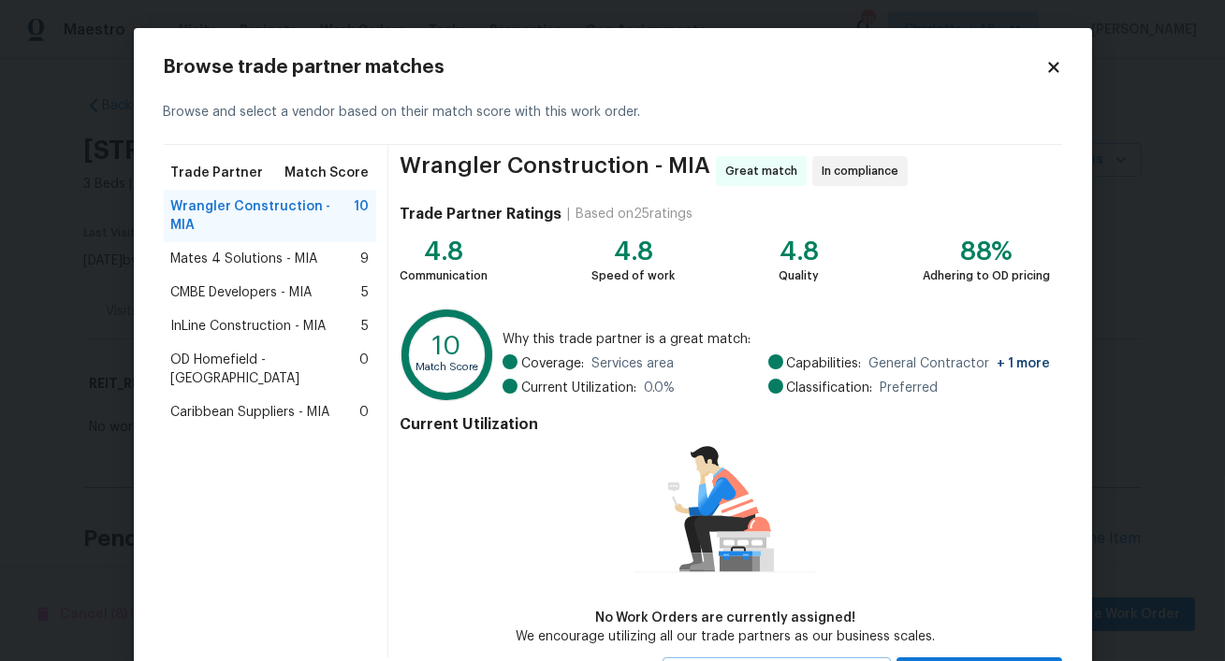
click at [278, 210] on span "Wrangler Construction - MIA" at bounding box center [262, 215] width 183 height 37
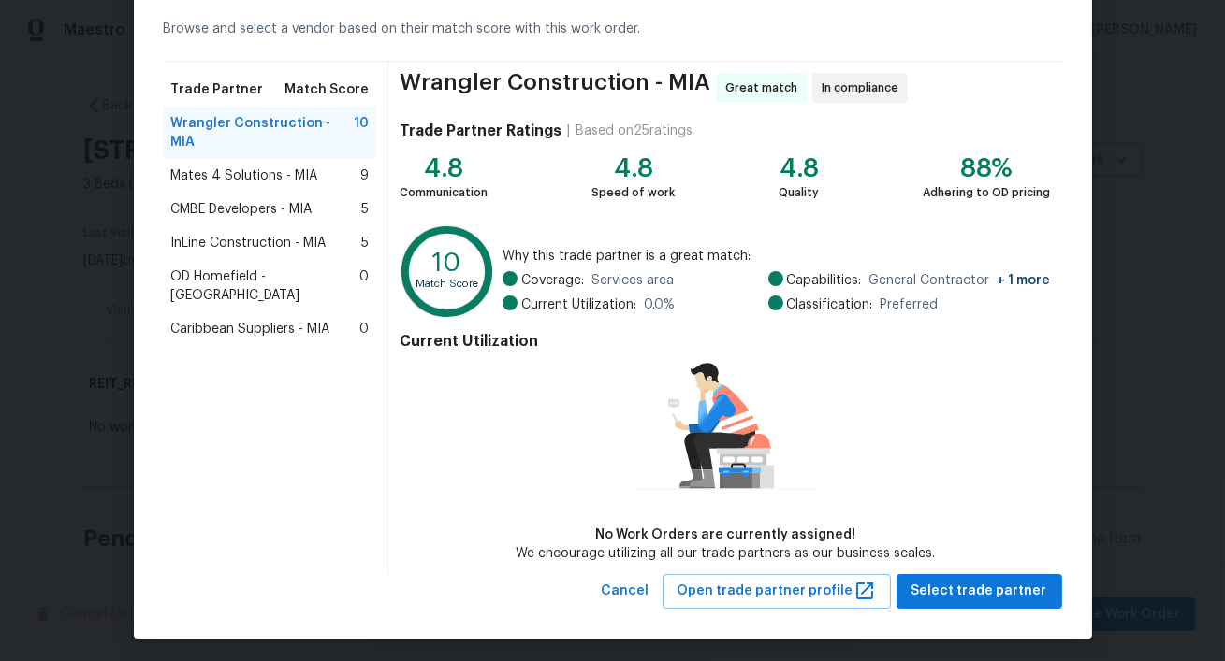
scroll to position [88, 0]
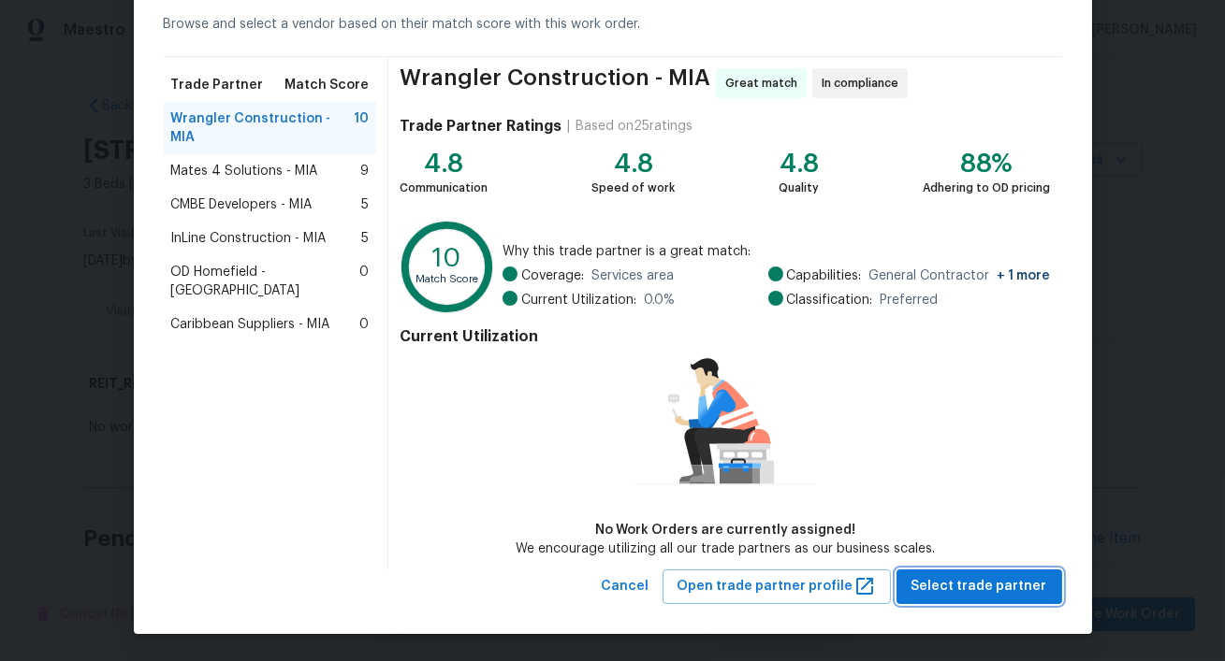
click at [990, 577] on span "Select trade partner" at bounding box center [979, 586] width 136 height 23
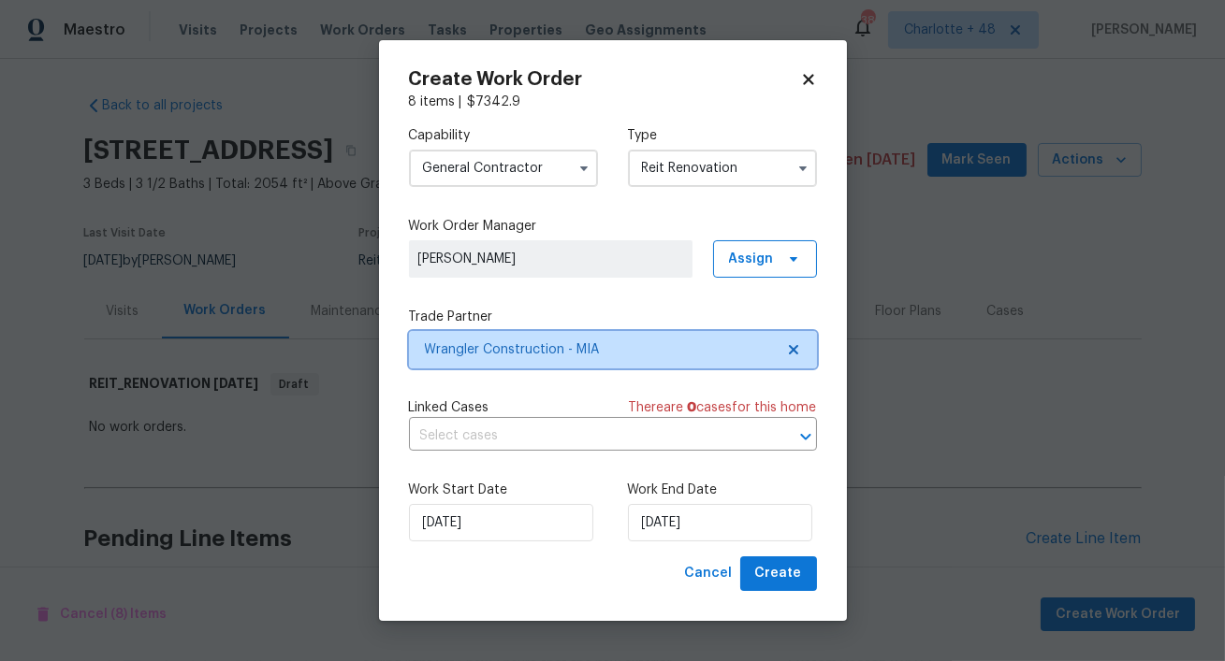
scroll to position [0, 0]
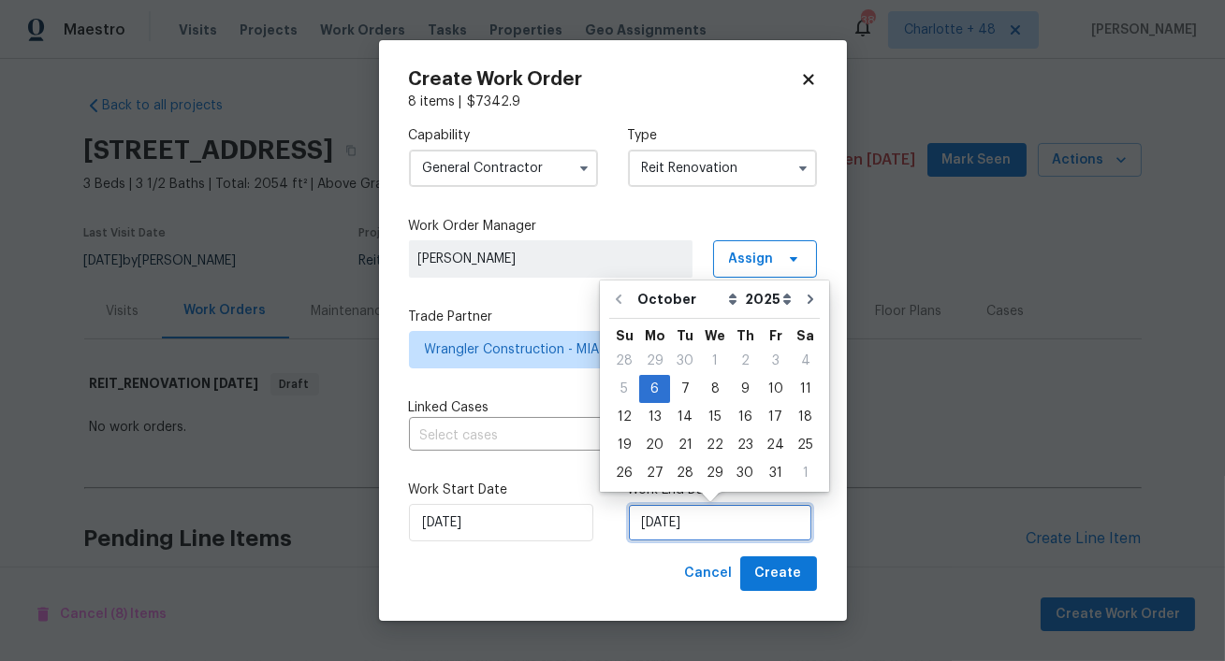
click at [688, 527] on input "10/6/2025" at bounding box center [720, 522] width 184 height 37
click at [760, 385] on div "10" at bounding box center [775, 389] width 31 height 26
type input "10/10/2025"
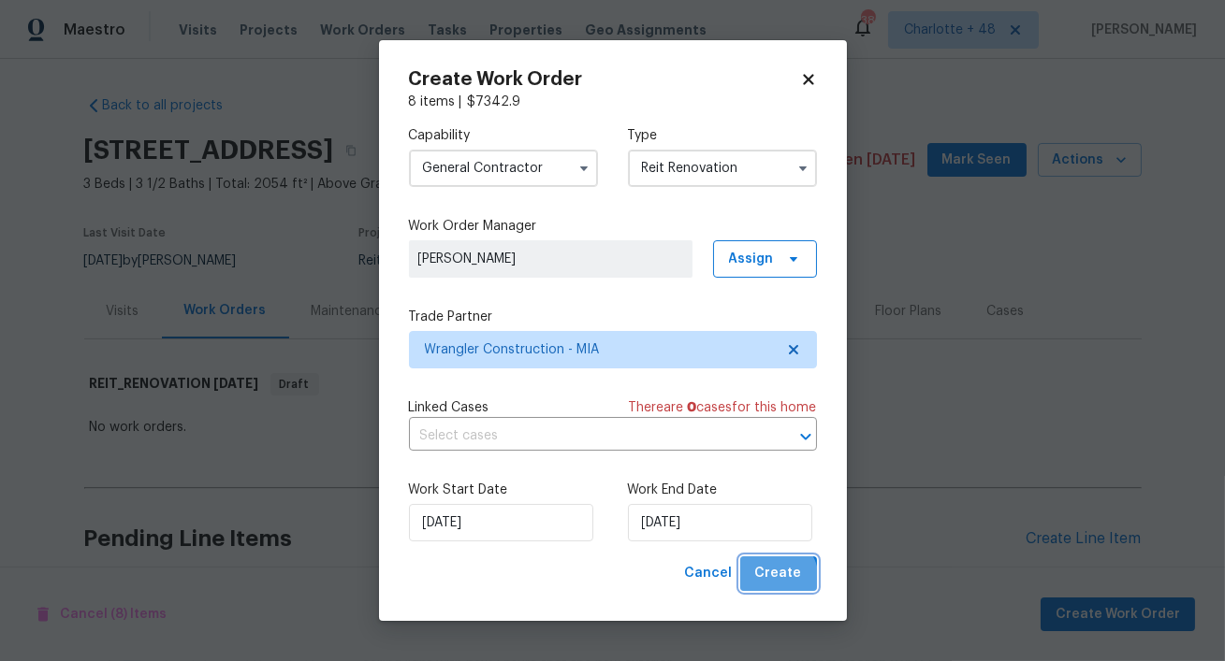
click at [771, 582] on span "Create" at bounding box center [778, 573] width 47 height 23
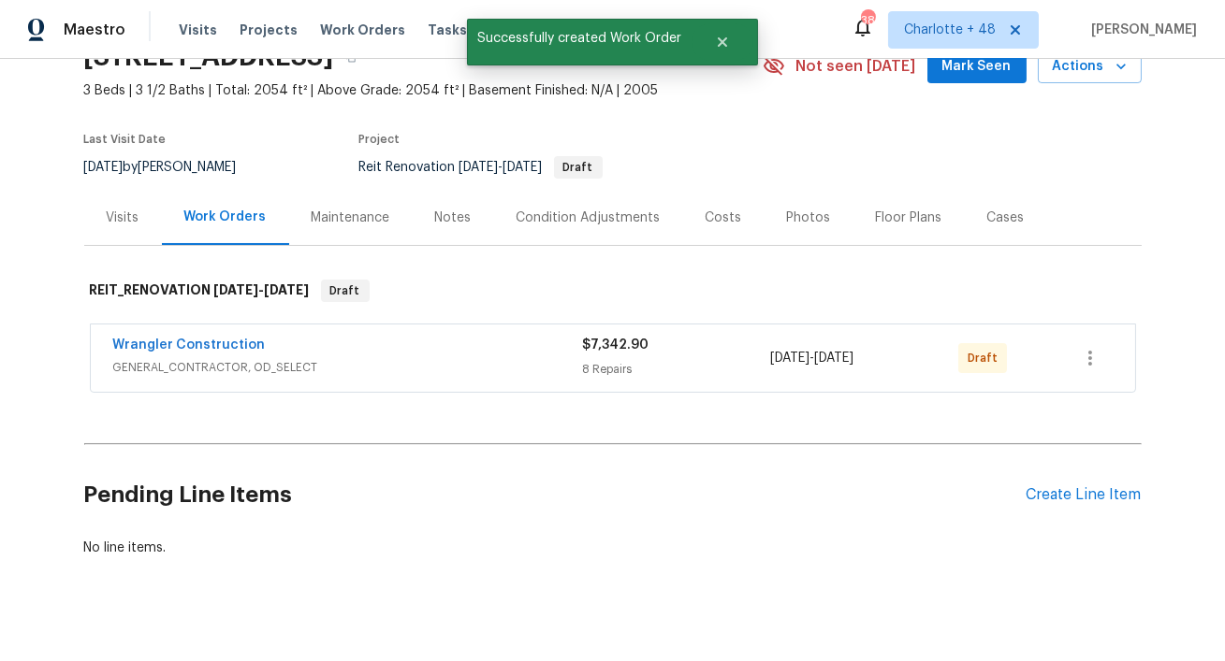
scroll to position [115, 0]
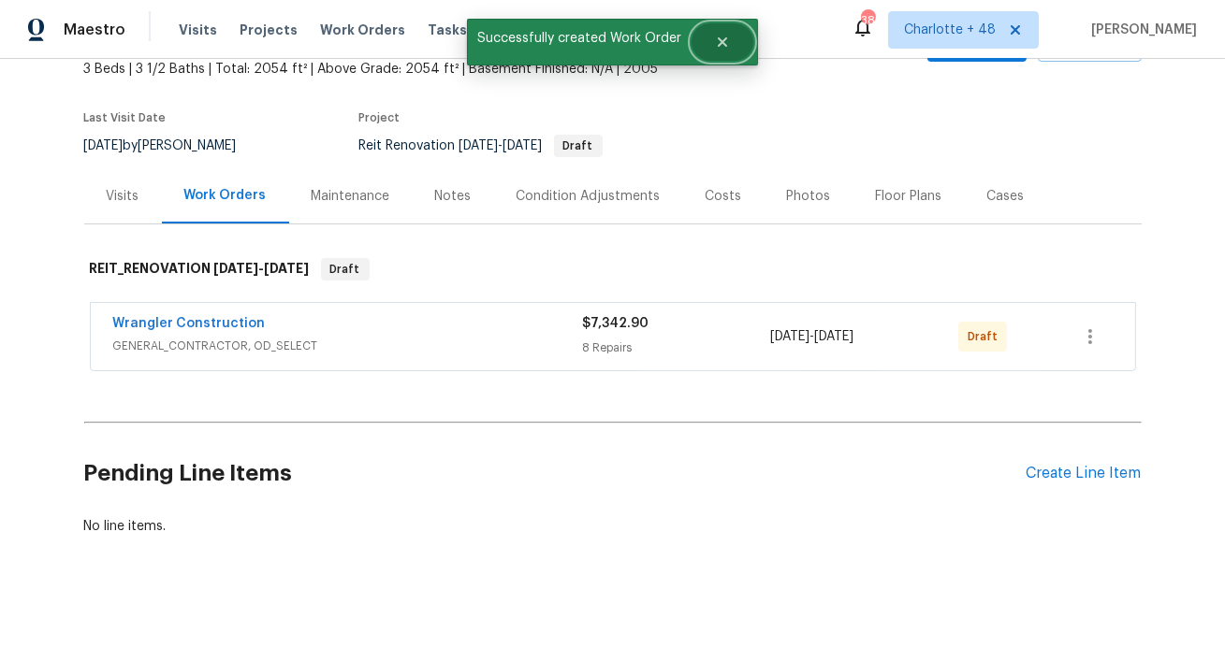
click at [726, 59] on button "Close" at bounding box center [722, 41] width 62 height 37
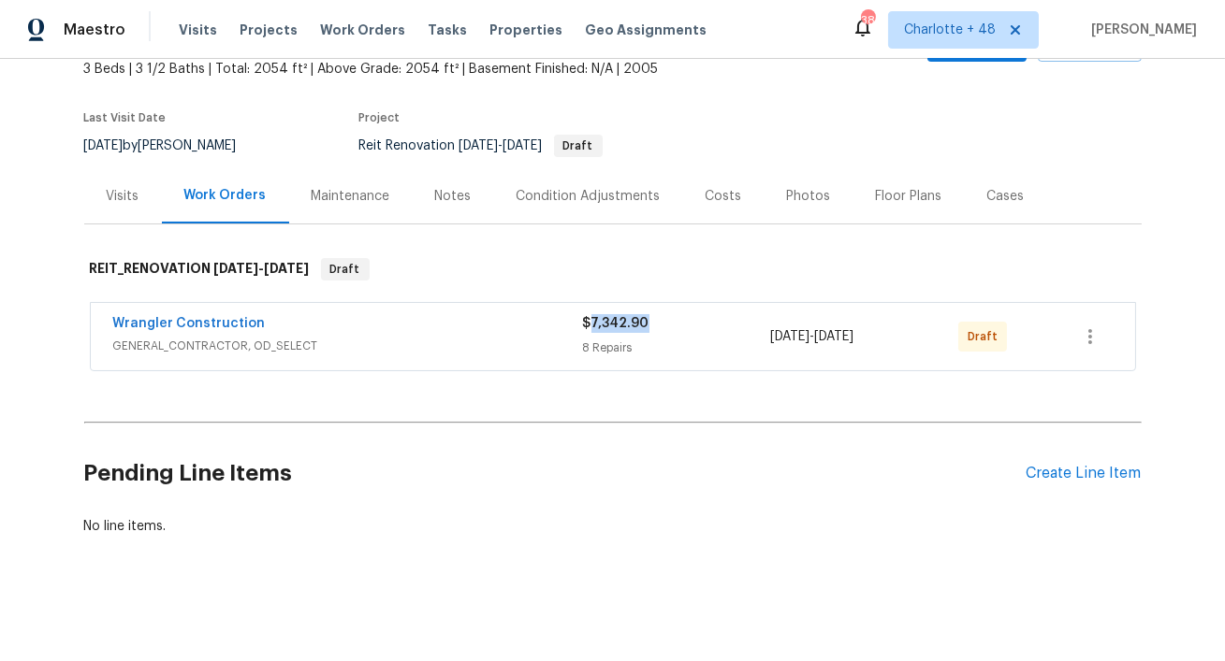
drag, startPoint x: 656, startPoint y: 324, endPoint x: 588, endPoint y: 322, distance: 68.3
click at [588, 322] on div "$7,342.90" at bounding box center [677, 323] width 188 height 19
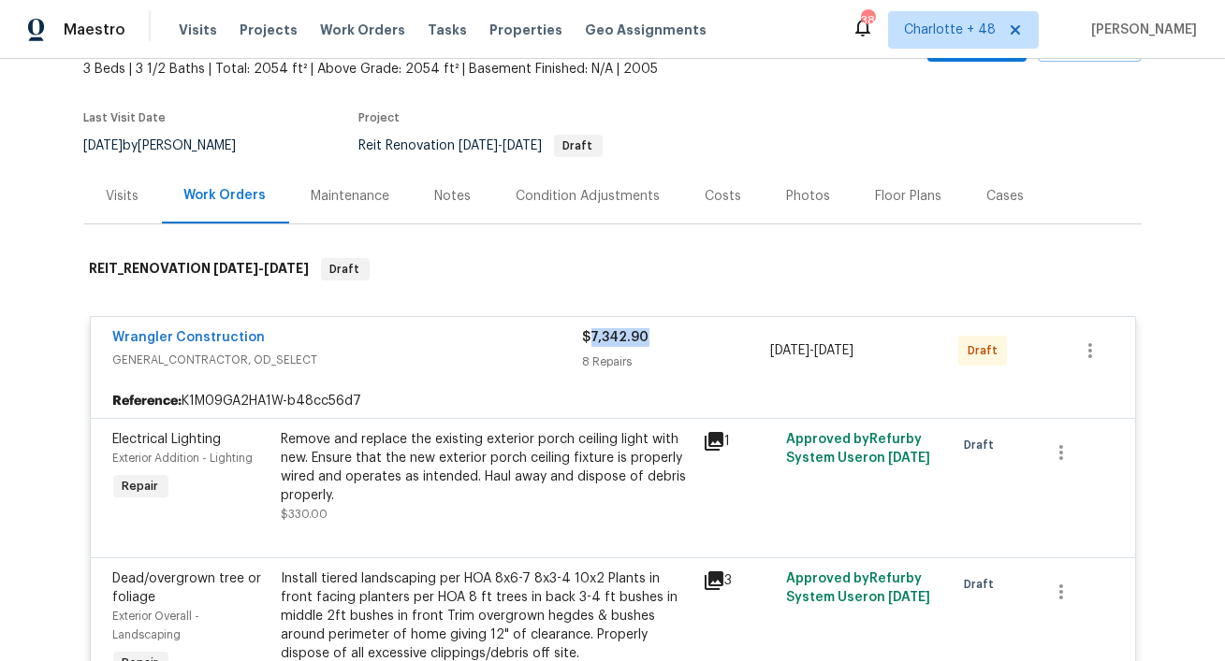
copy span "7,342.90"
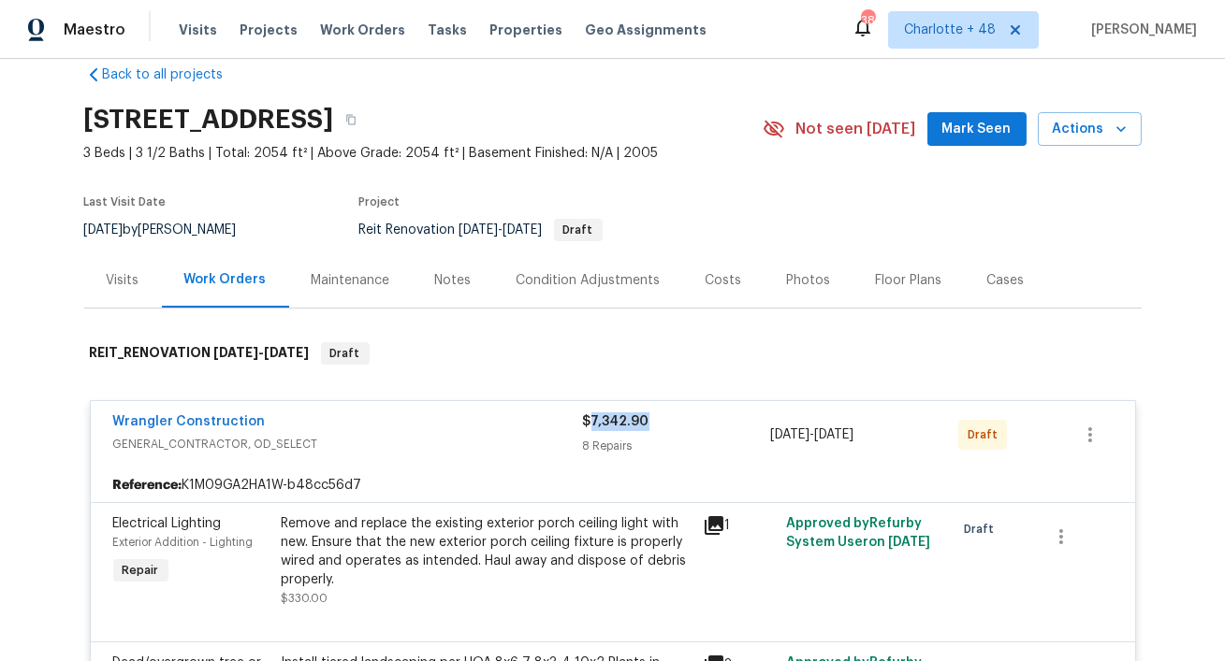
scroll to position [0, 0]
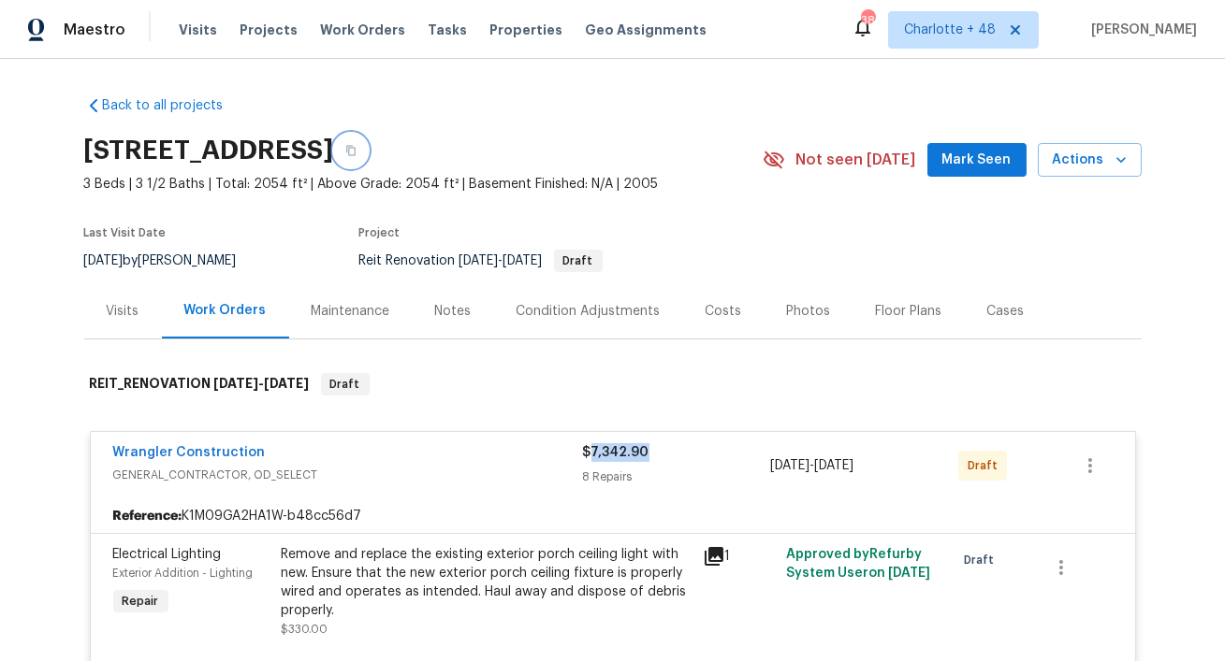
click at [356, 146] on icon "button" at bounding box center [350, 150] width 11 height 11
copy span "7,342.90"
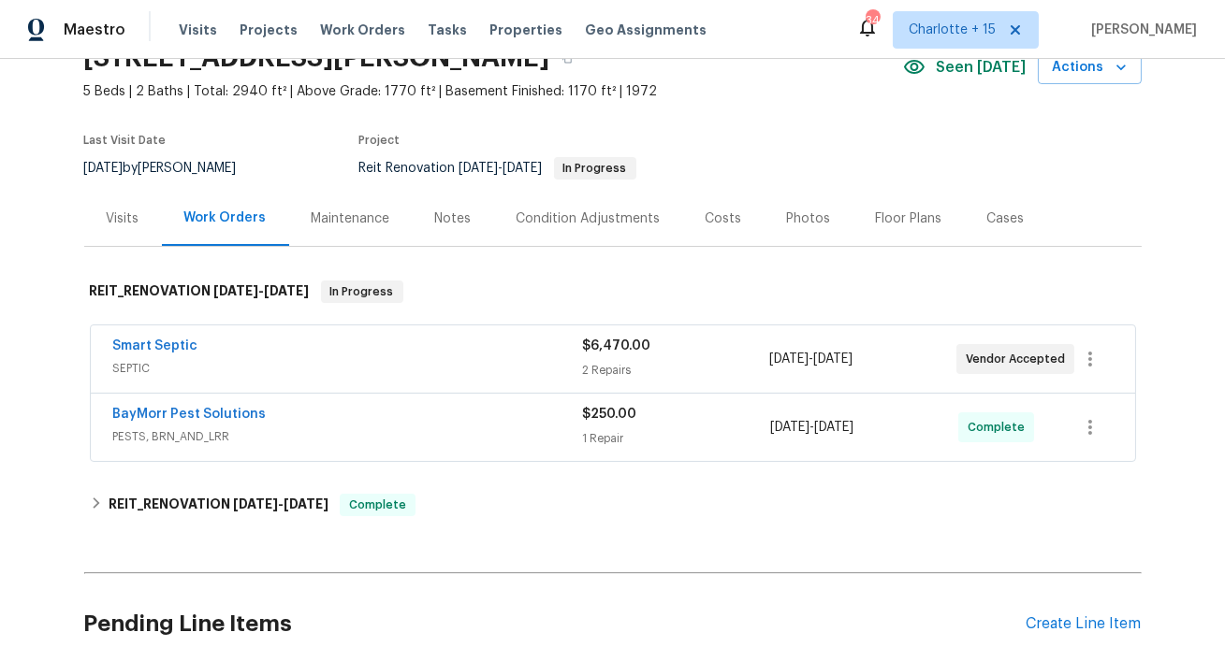
scroll to position [94, 0]
click at [729, 211] on div "Costs" at bounding box center [723, 218] width 36 height 19
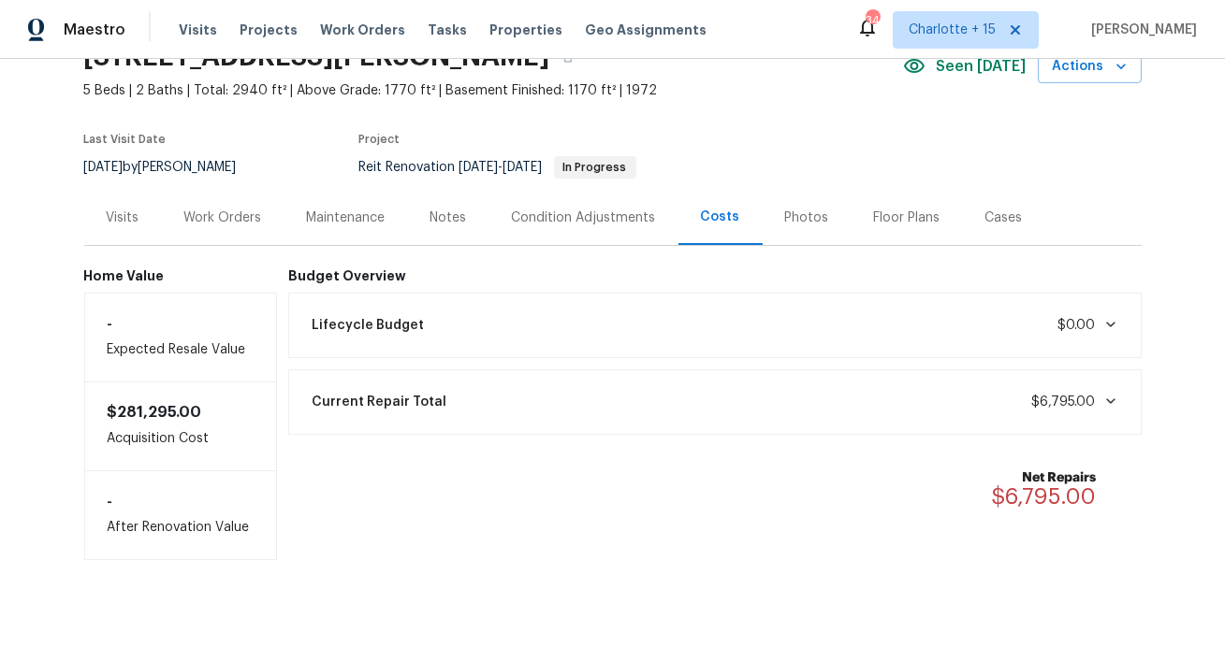
click at [206, 217] on div "Work Orders" at bounding box center [223, 218] width 78 height 19
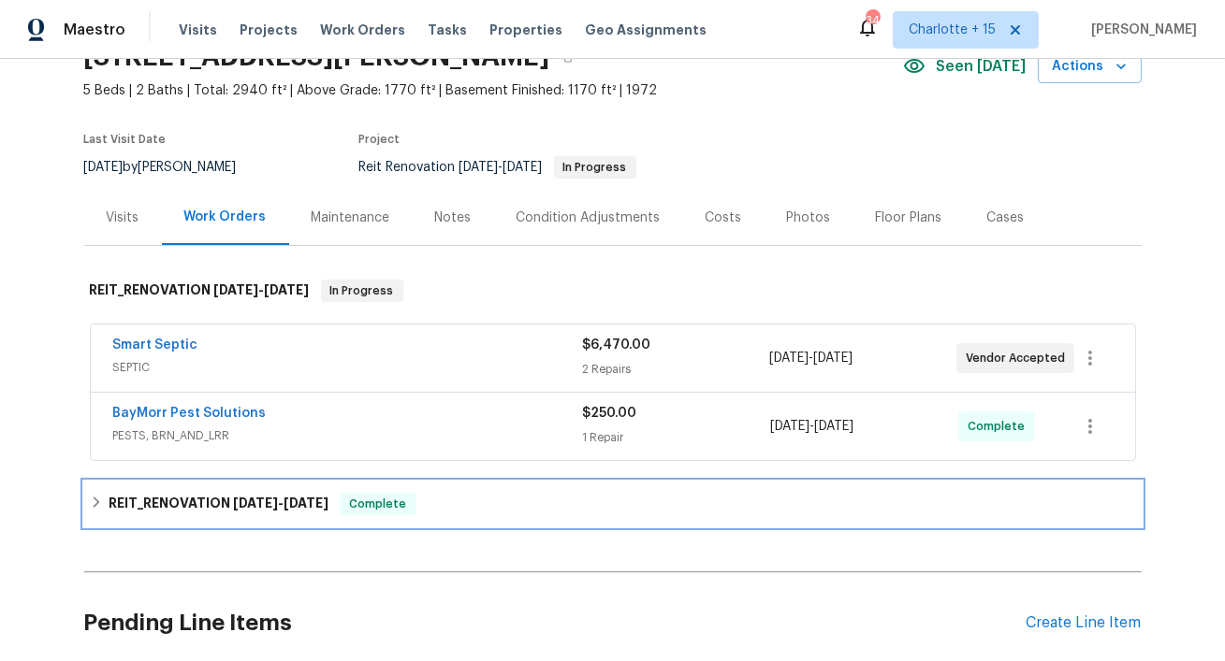
click at [213, 501] on h6 "REIT_RENOVATION 8/21/25 - 8/23/25" at bounding box center [219, 504] width 220 height 22
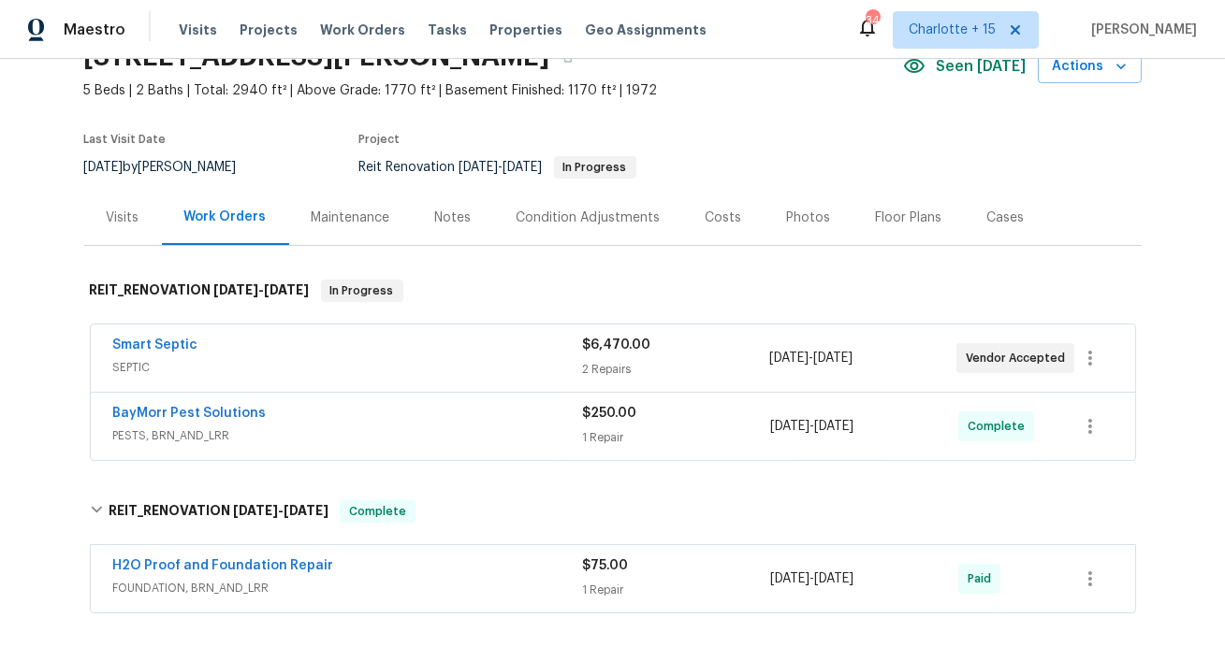
click at [710, 213] on div "Costs" at bounding box center [723, 218] width 36 height 19
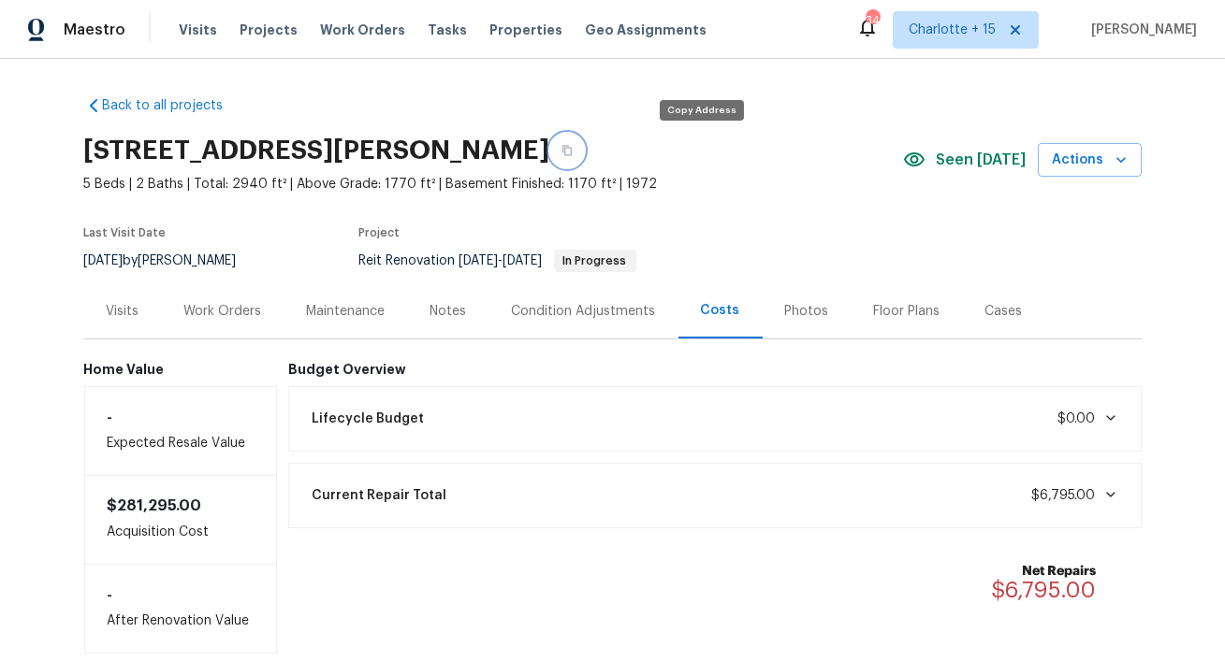
click at [573, 149] on icon "button" at bounding box center [566, 150] width 11 height 11
drag, startPoint x: 1098, startPoint y: 584, endPoint x: 1010, endPoint y: 584, distance: 87.9
click at [1010, 584] on div "Net Repairs $6,795.00" at bounding box center [1055, 582] width 127 height 41
copy span "6,795.00"
